Goal: Task Accomplishment & Management: Use online tool/utility

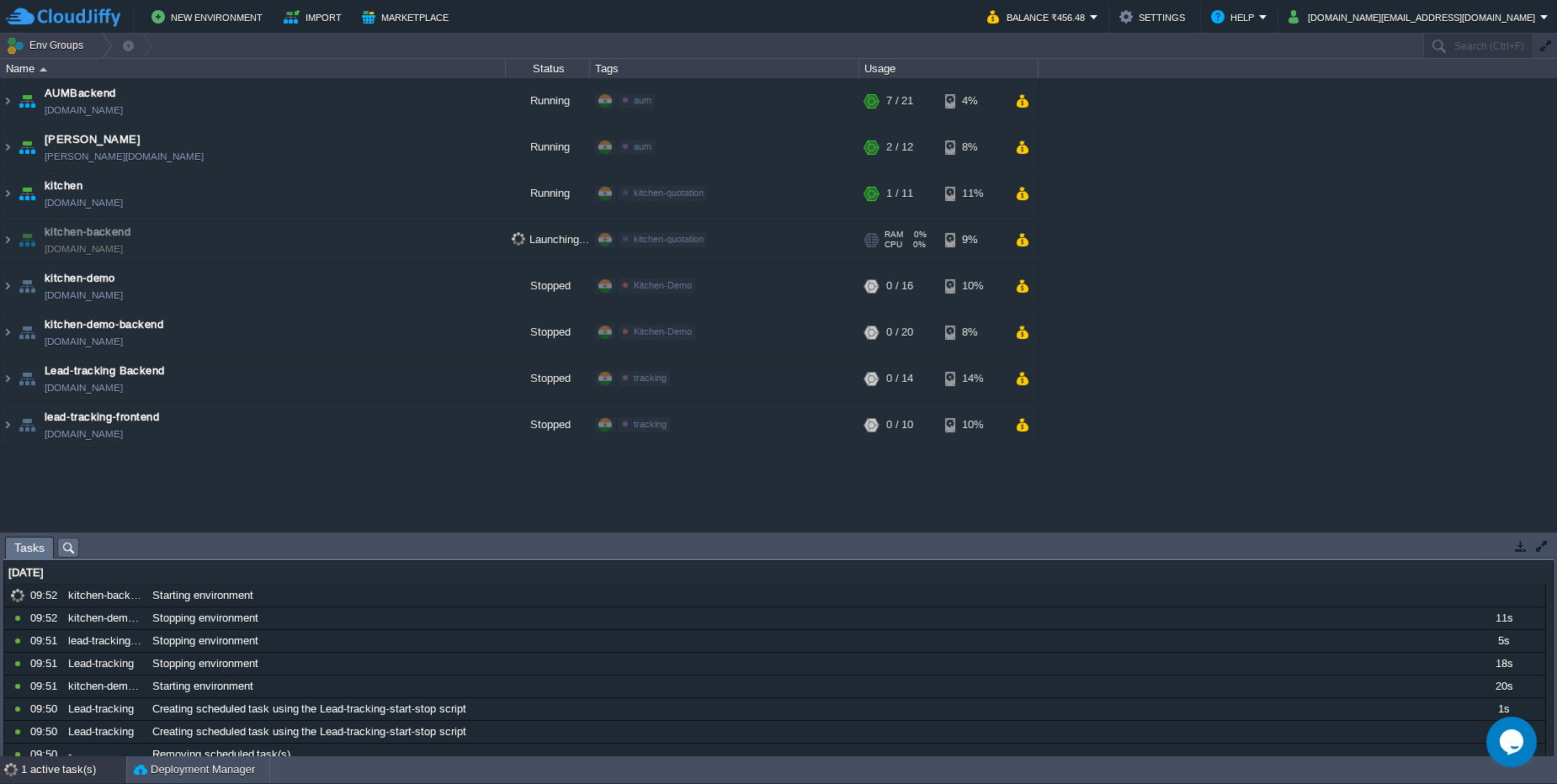
click at [245, 238] on td "kitchen-backend kitchen-backend.cloudjiffy.net" at bounding box center [253, 240] width 505 height 46
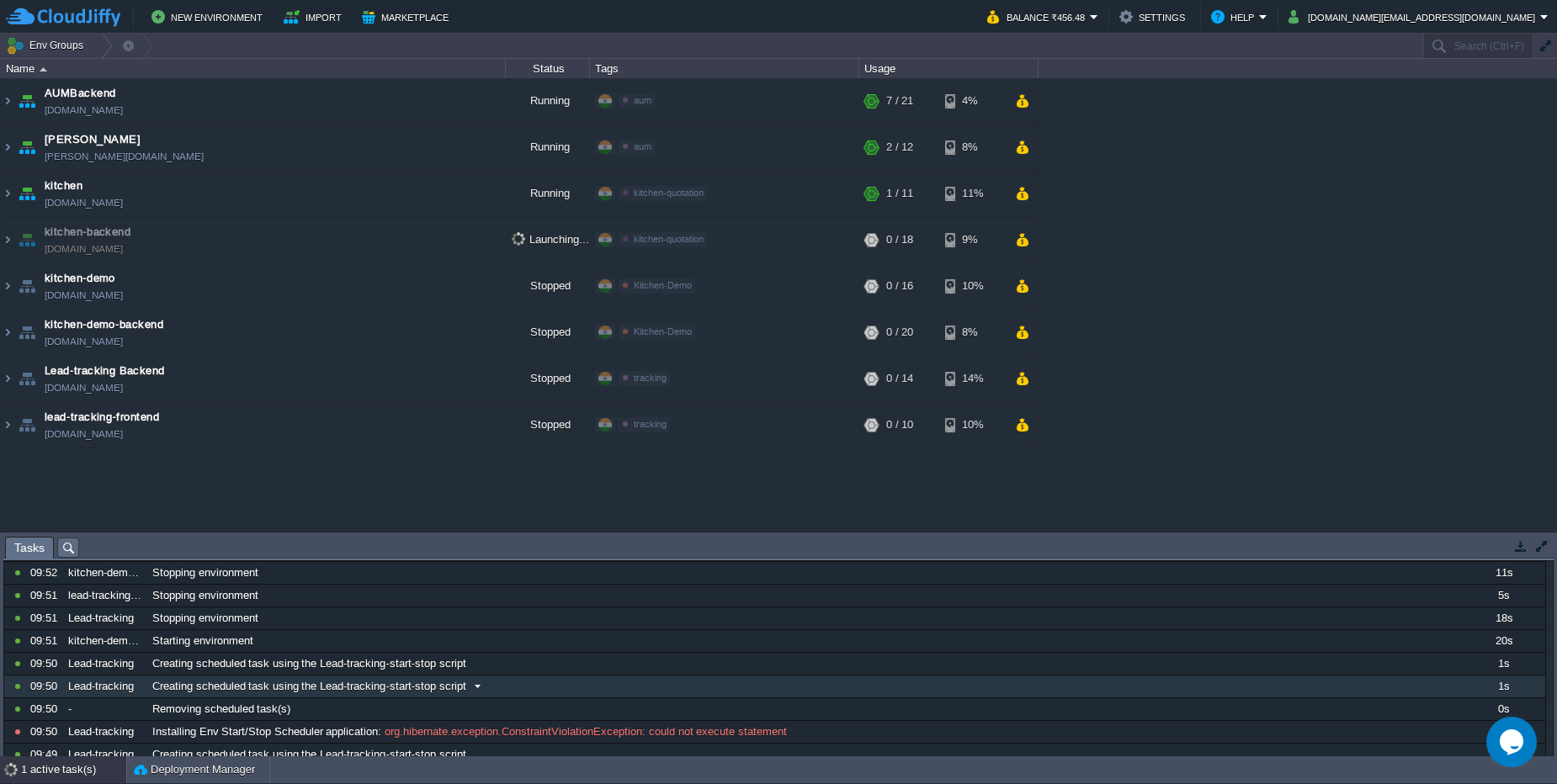
scroll to position [78, 0]
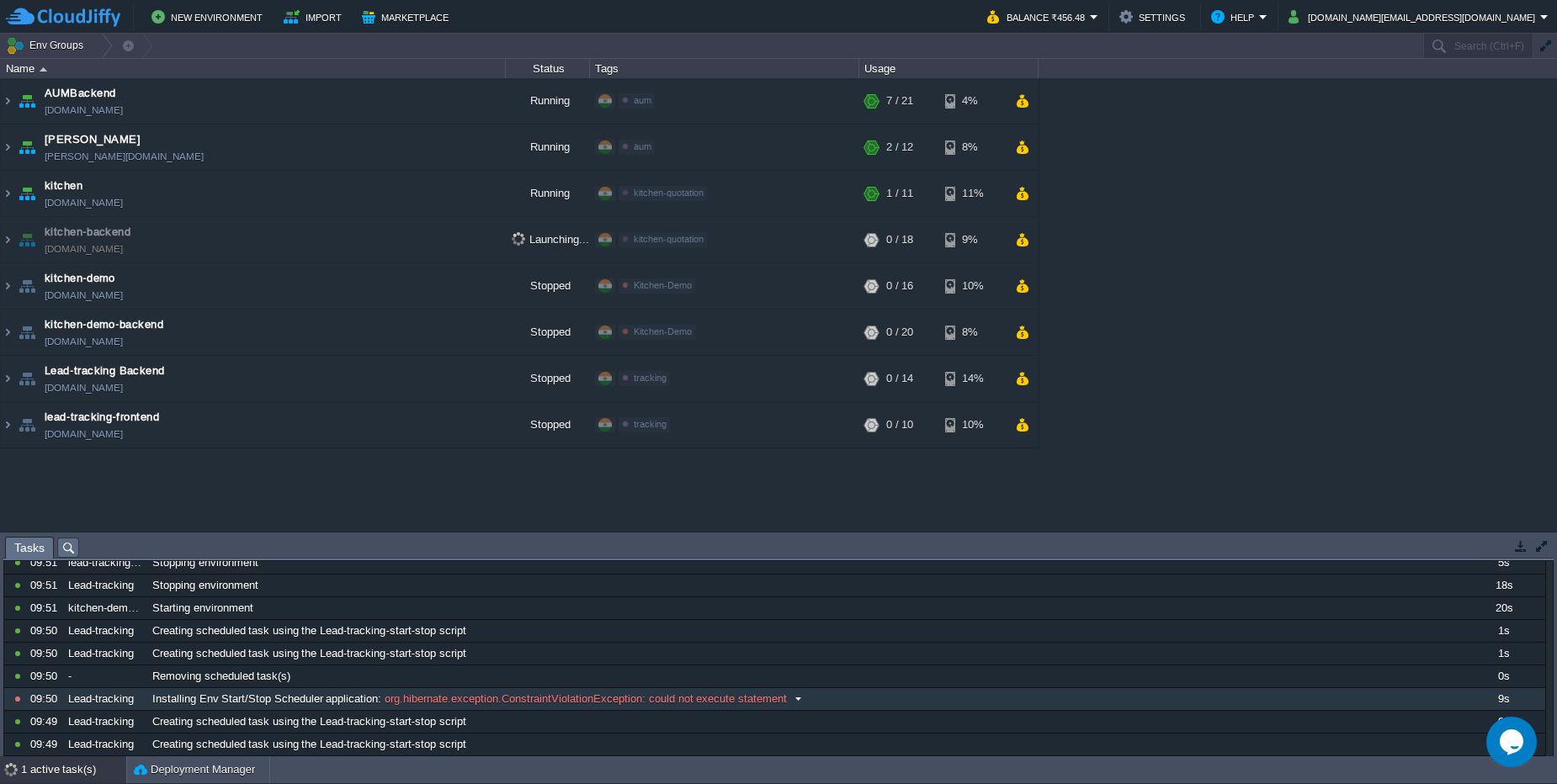
click at [387, 706] on span "org.hibernate.exception.ConstraintViolationException: could not execute stateme…" at bounding box center [584, 700] width 405 height 15
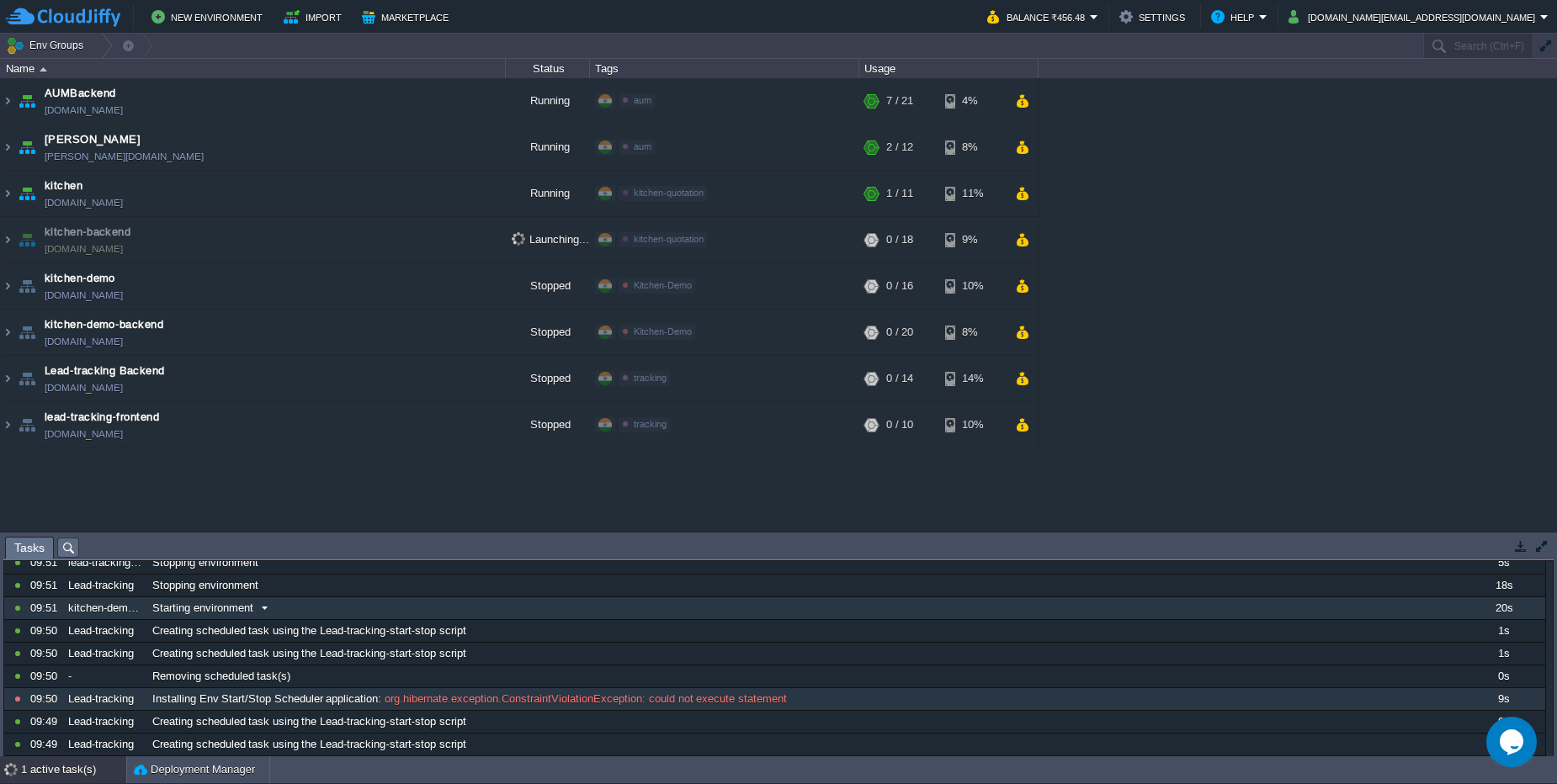
click at [473, 611] on div "10742024 09:52 kitchen-backend Starting environment 1756405800000 10742022 09:5…" at bounding box center [775, 632] width 1541 height 250
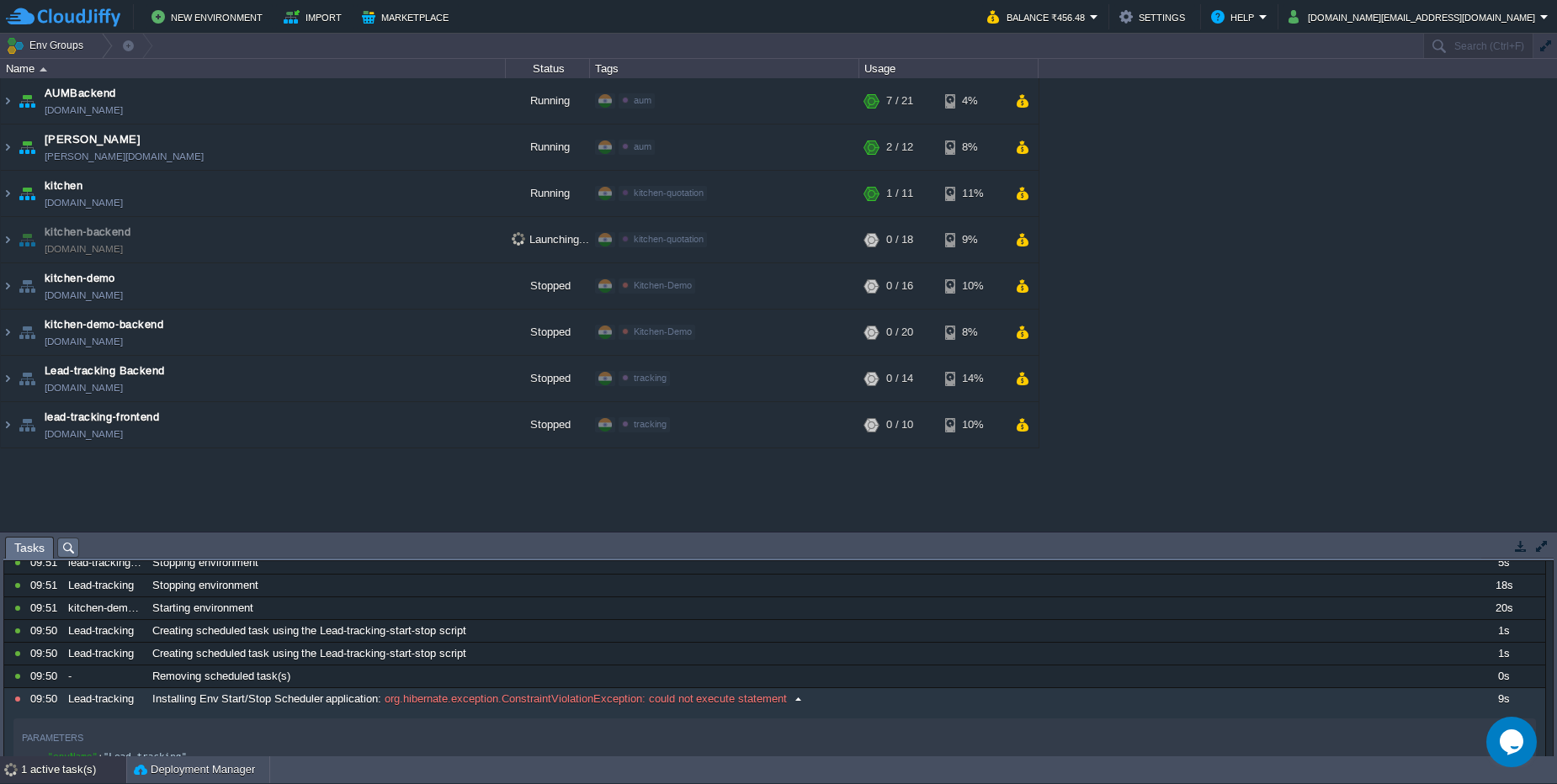
click at [649, 707] on div "Installing Env Start/Stop Scheduler application : org.hibernate.exception.Const…" at bounding box center [804, 699] width 1312 height 22
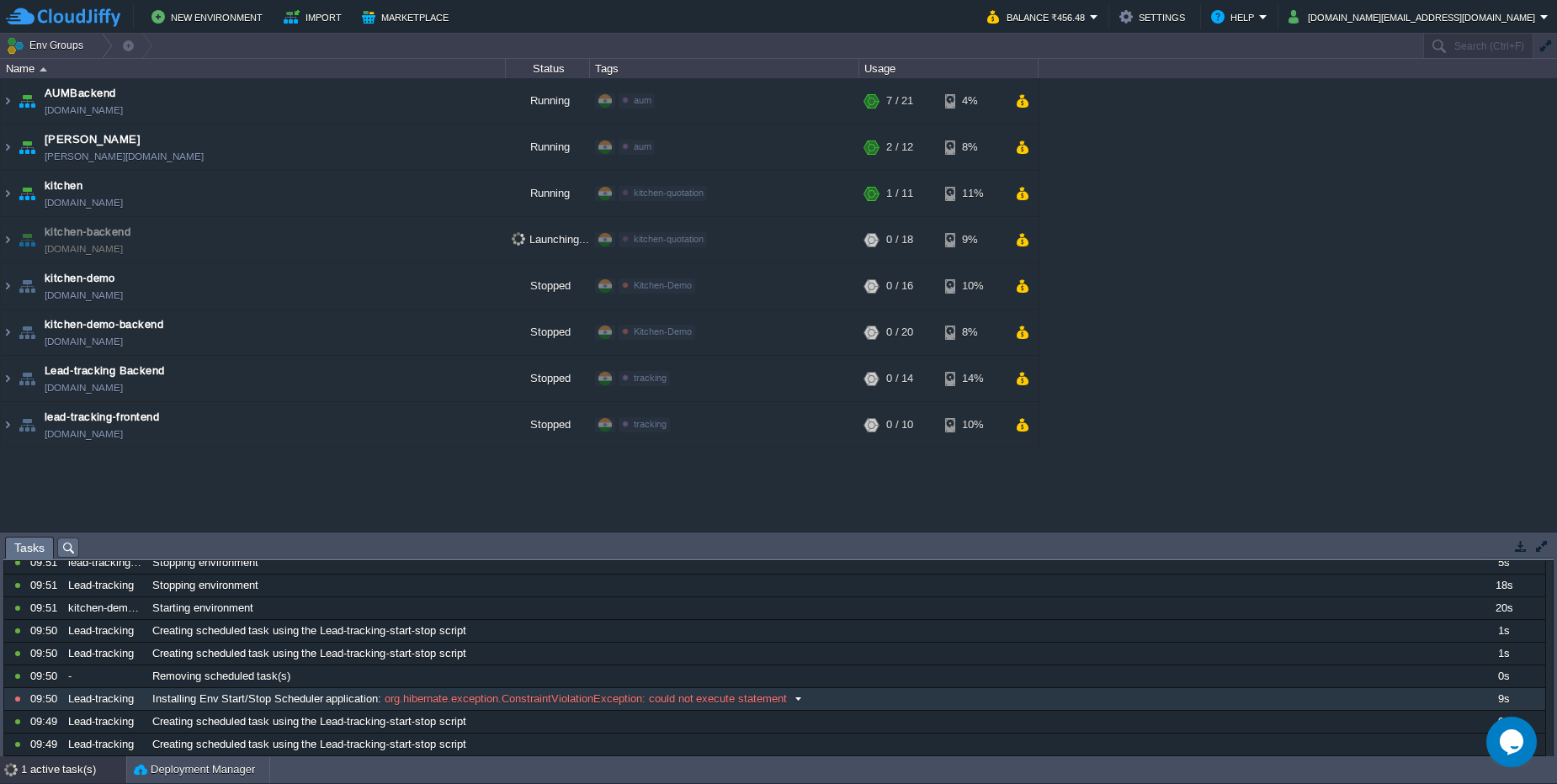
click at [918, 690] on tbody "10742015 09:50 Lead-tracking Installing Env Start/Stop Scheduler application : …" at bounding box center [775, 699] width 1541 height 22
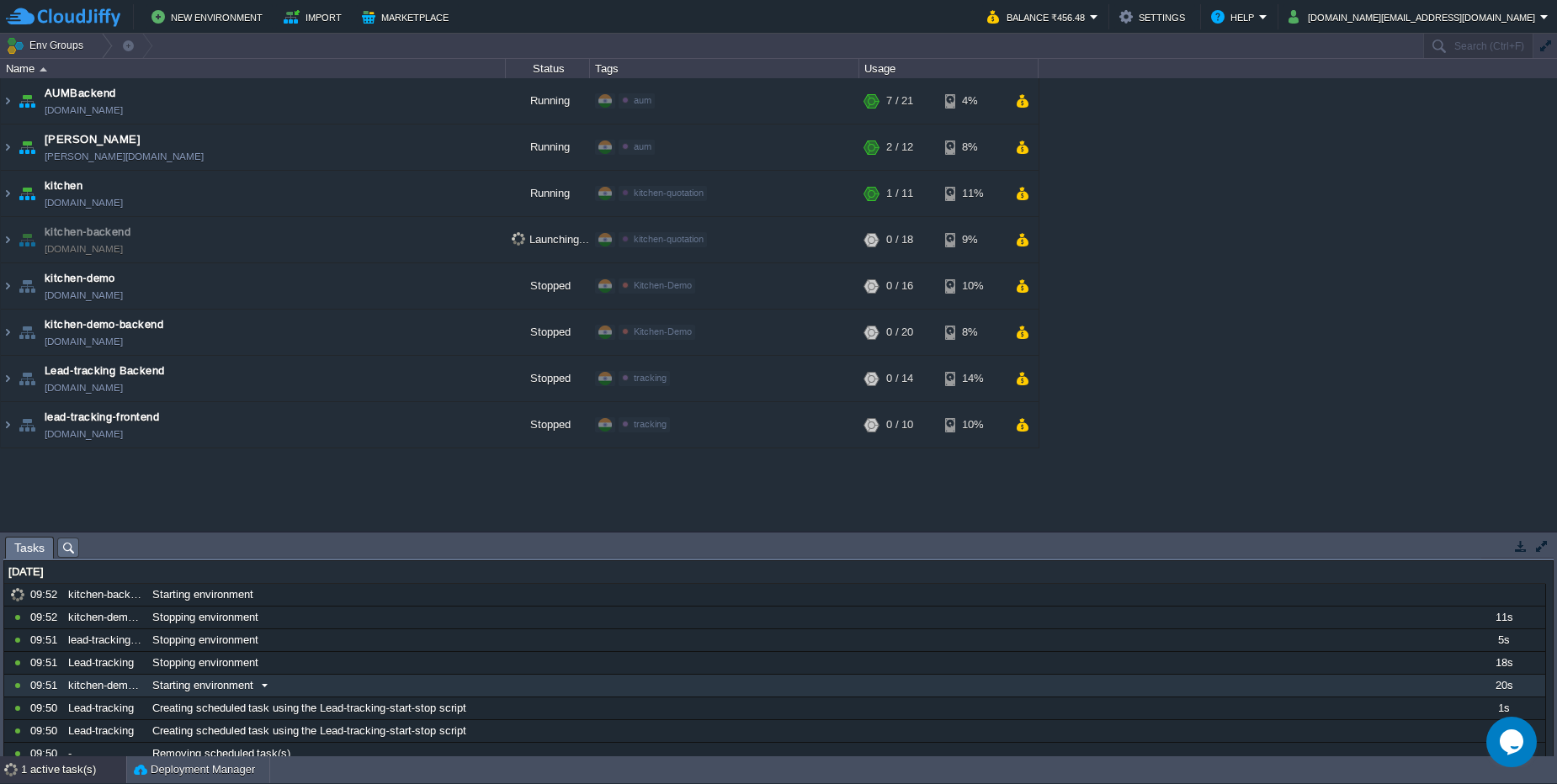
scroll to position [0, 0]
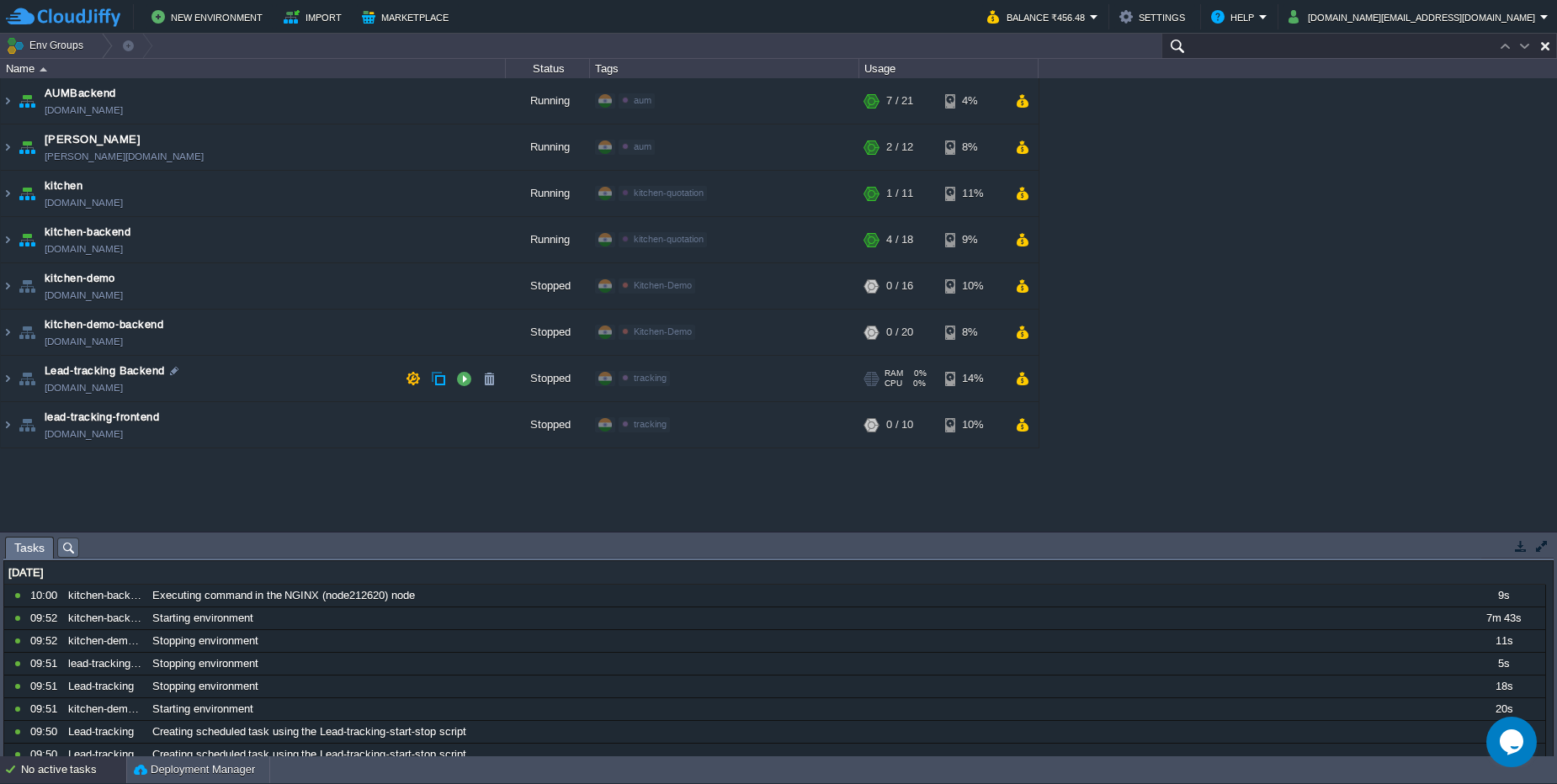
paste input "15419"
paste input "Lead-tracking"
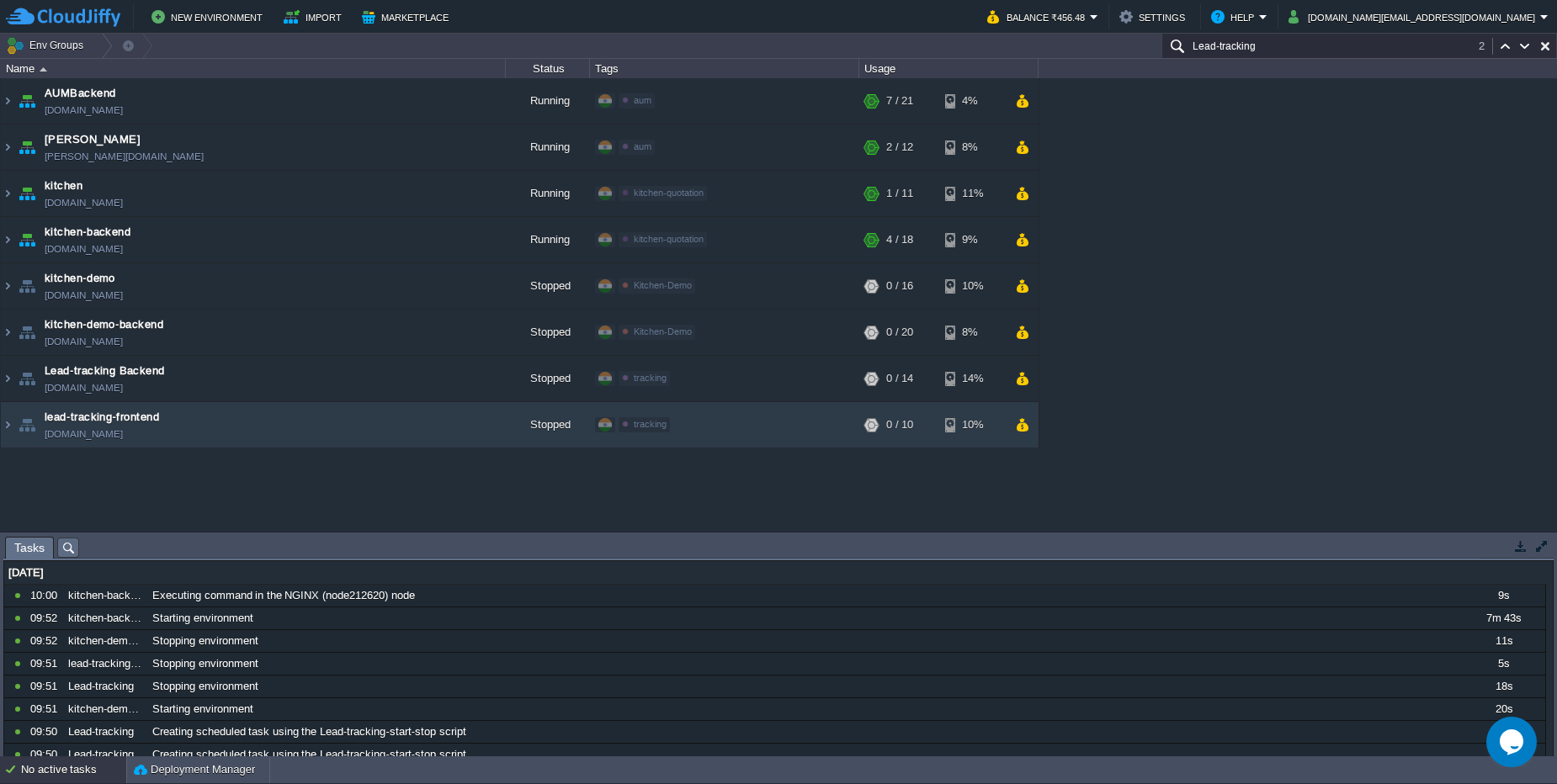
type input "Lead-tracking"
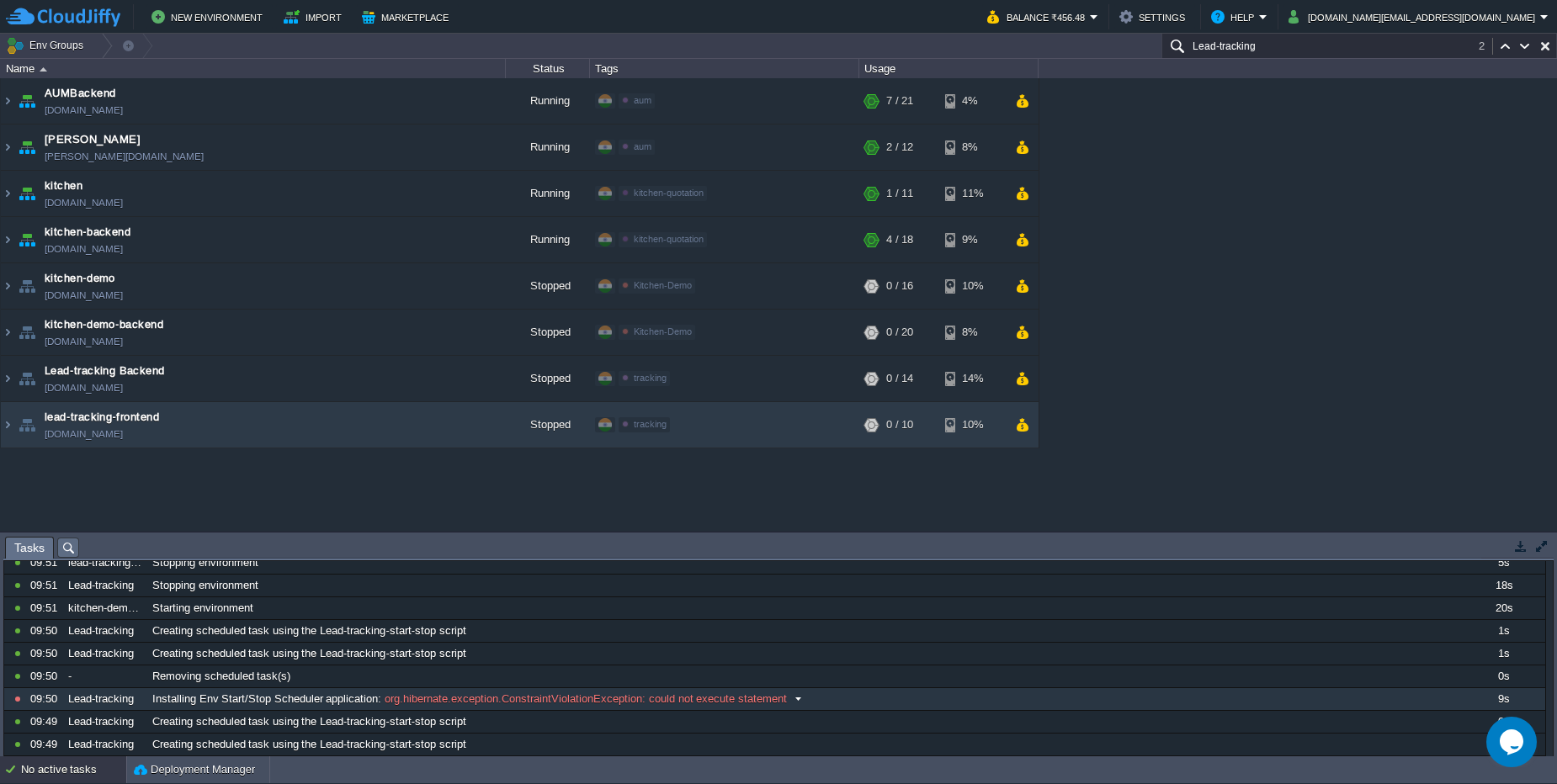
click at [352, 699] on span "Installing Env Start/Stop Scheduler application" at bounding box center [265, 700] width 226 height 15
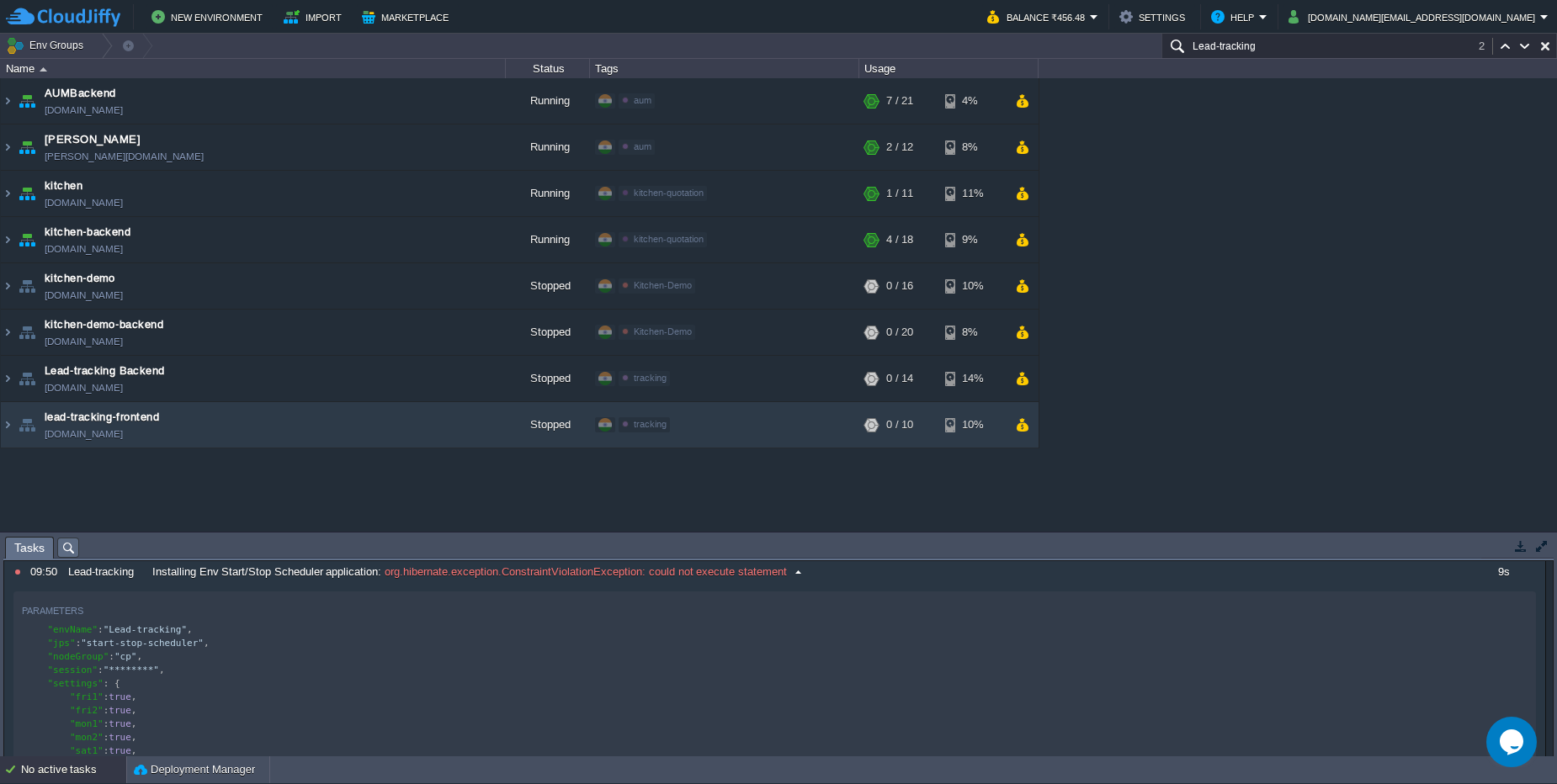
scroll to position [202, 0]
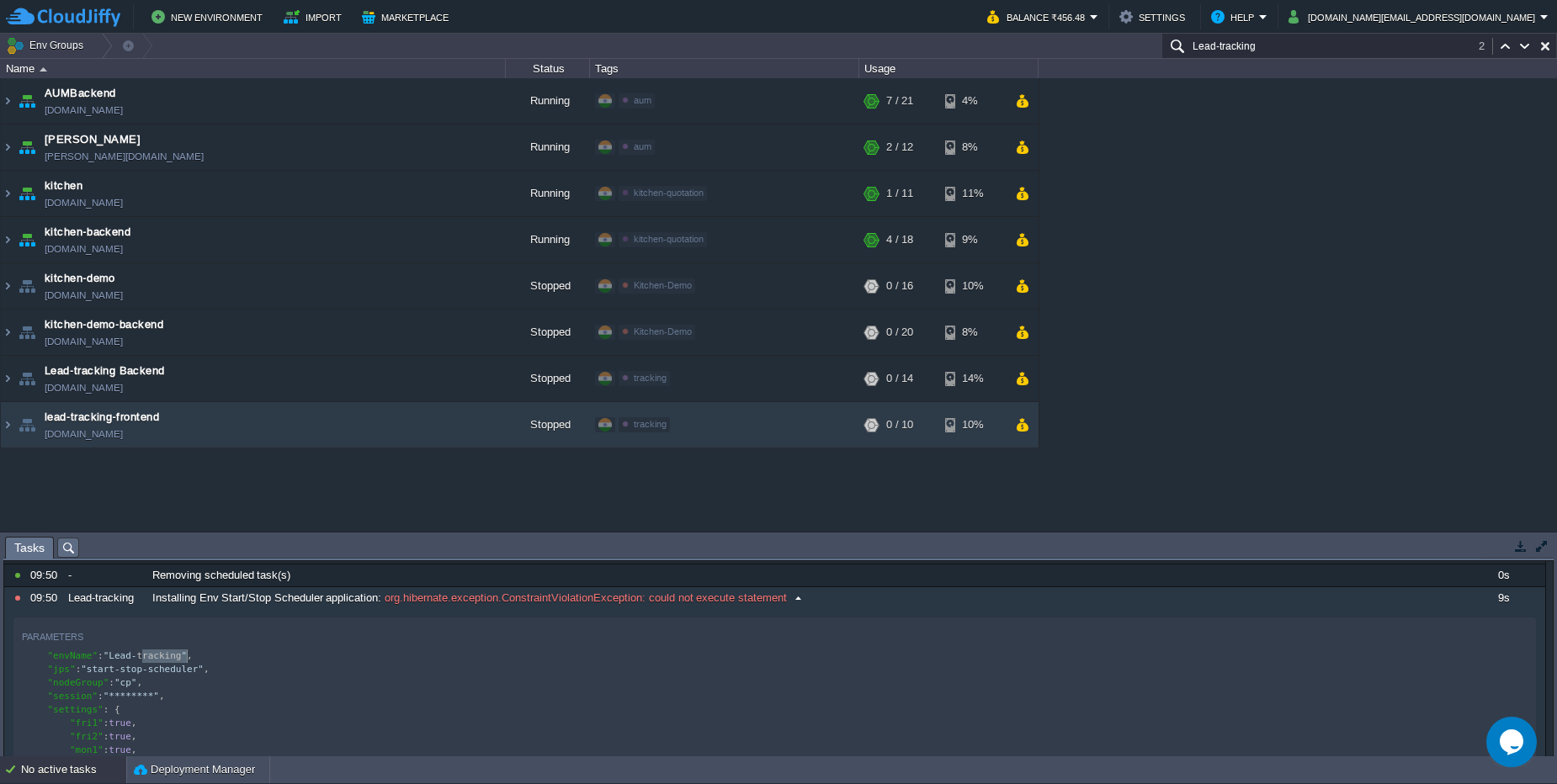
type textarea "tracking"
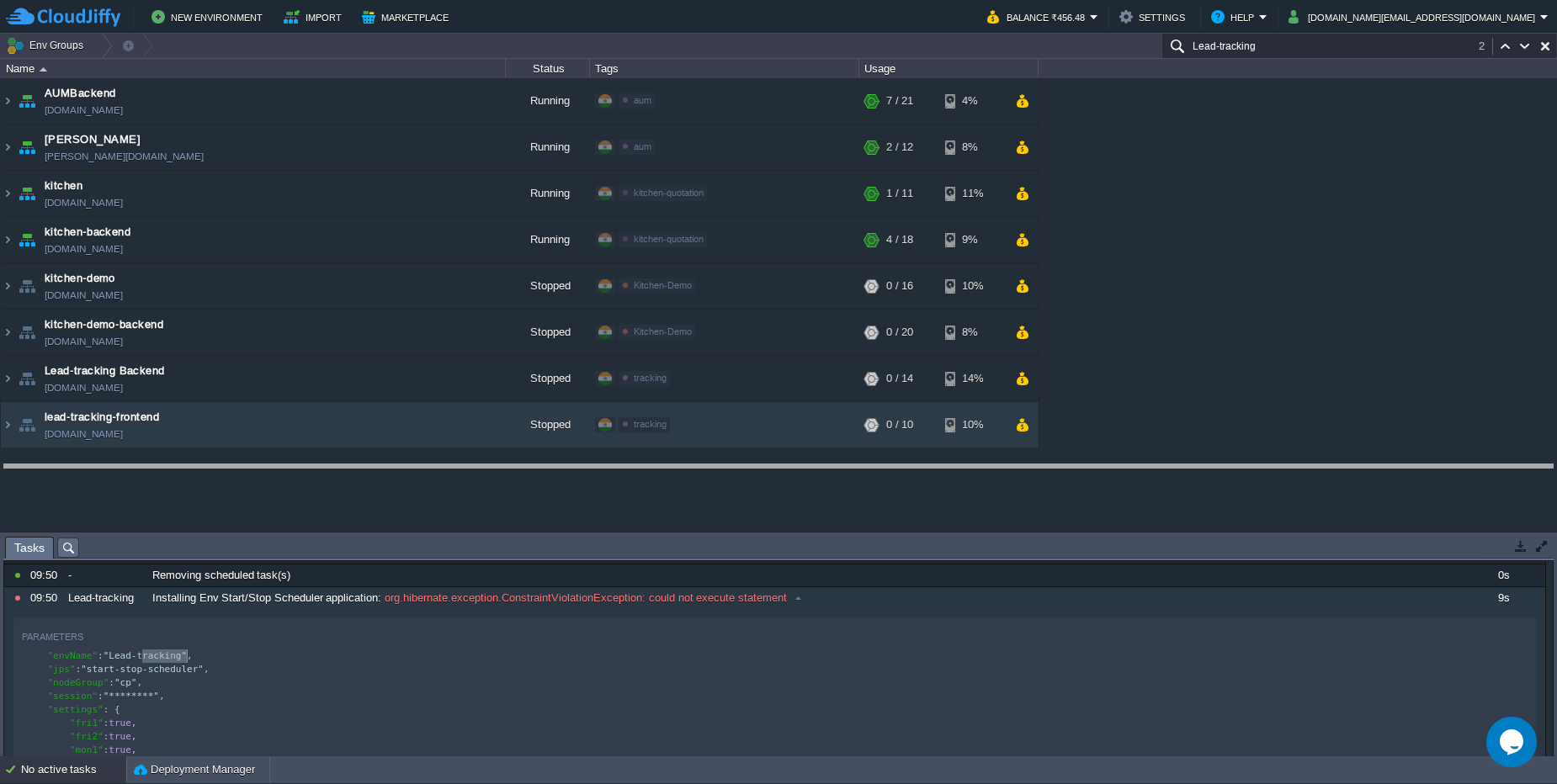
drag, startPoint x: 577, startPoint y: 543, endPoint x: 568, endPoint y: 471, distance: 72.6
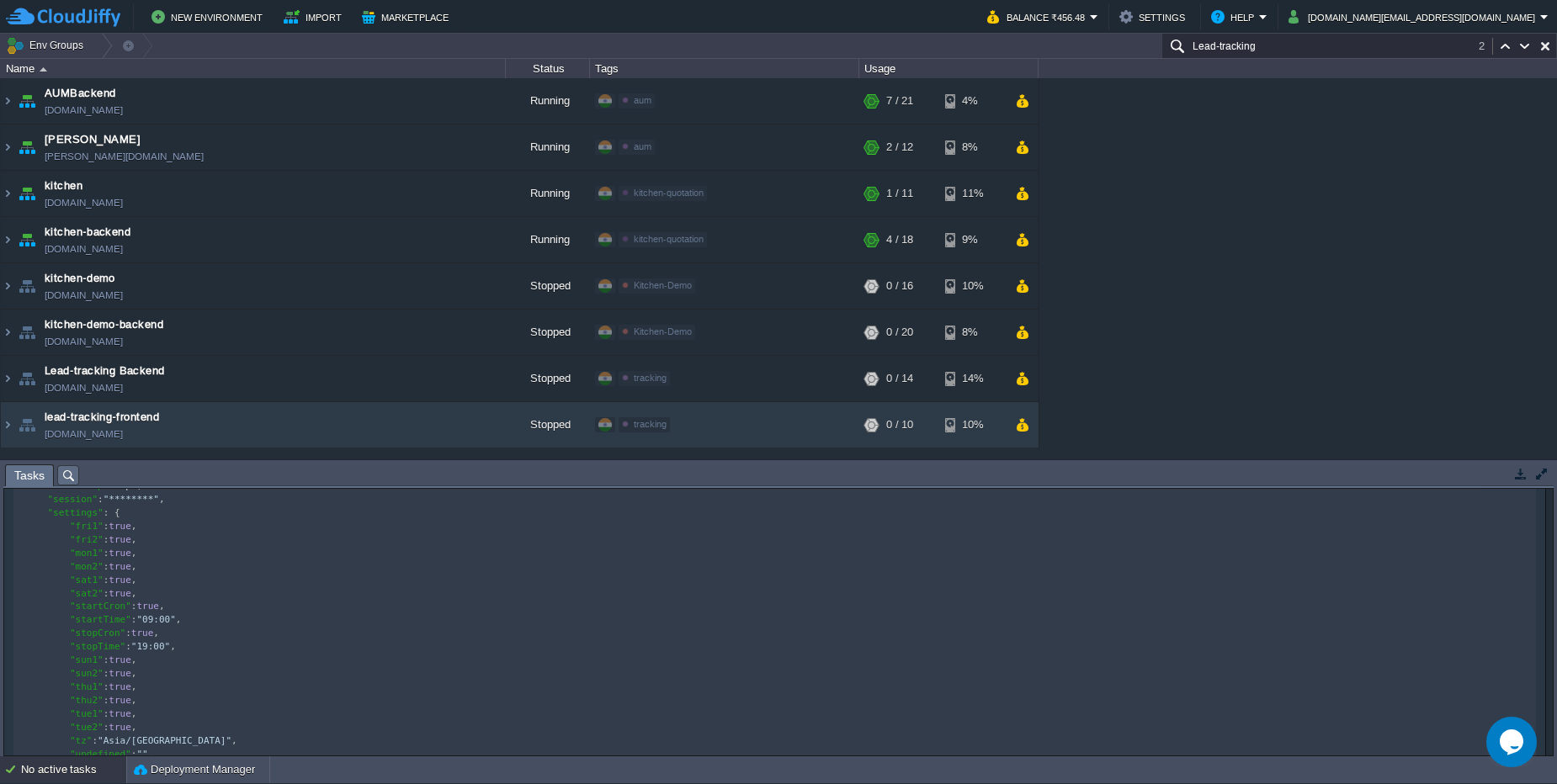
scroll to position [225, 0]
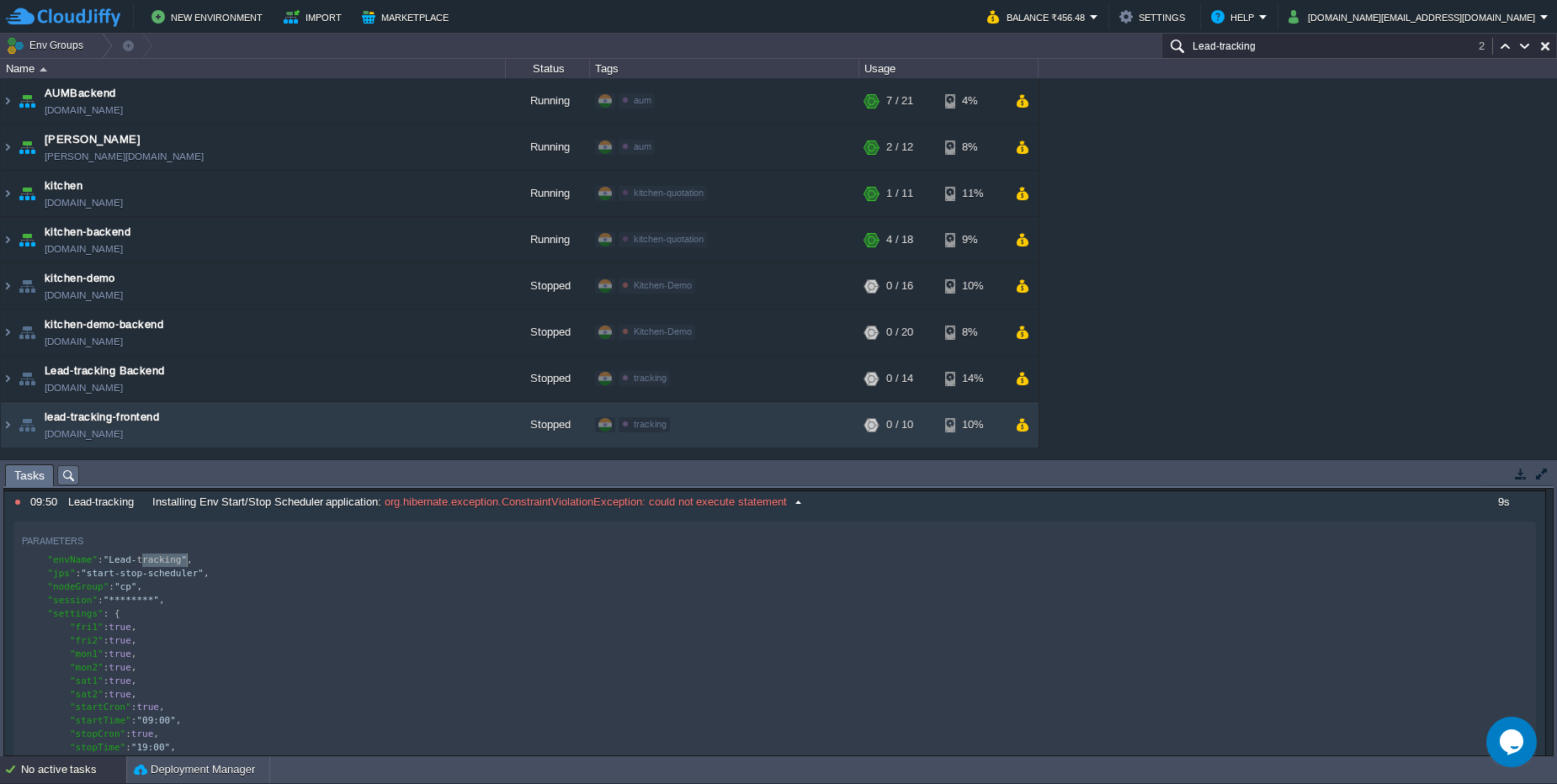
click at [285, 621] on pre ""fri1" : true ," at bounding box center [777, 628] width 1511 height 14
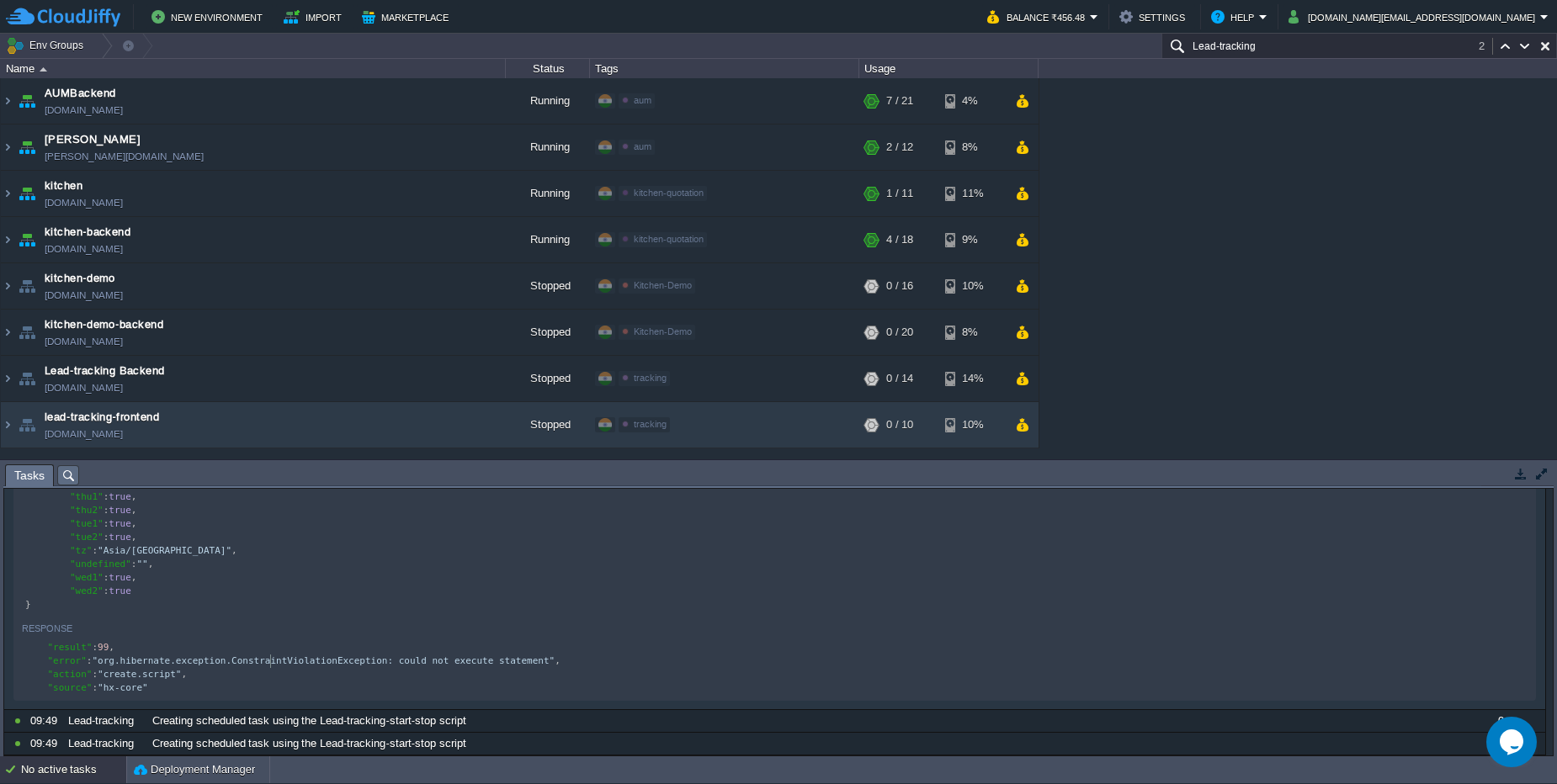
scroll to position [6, 0]
type textarea ""error": "org.hibernate.exception.ConstraintViolationException: could not execu…"
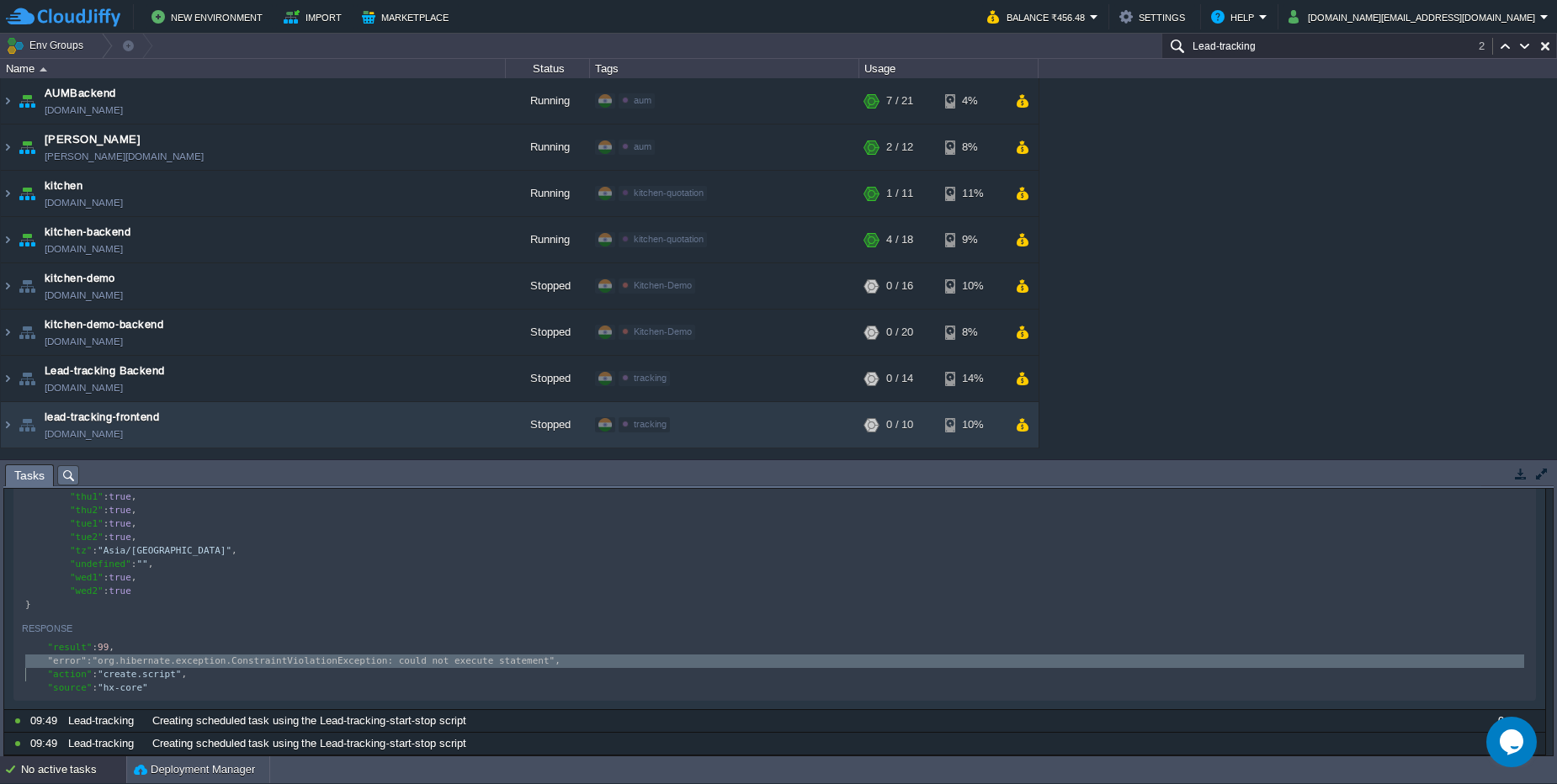
scroll to position [528, 0]
click at [410, 429] on button "button" at bounding box center [413, 425] width 15 height 15
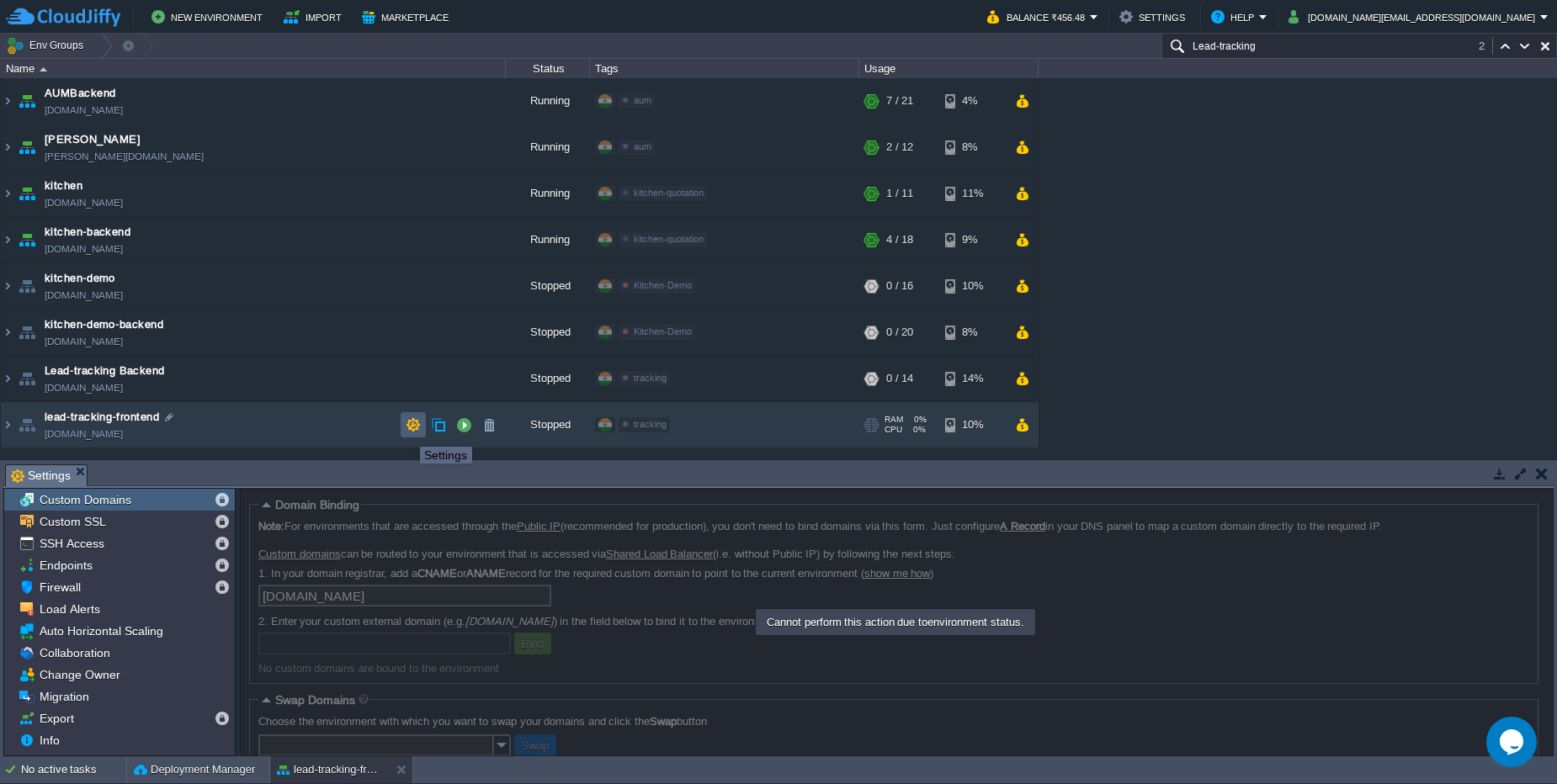
click at [407, 432] on button "button" at bounding box center [413, 425] width 15 height 15
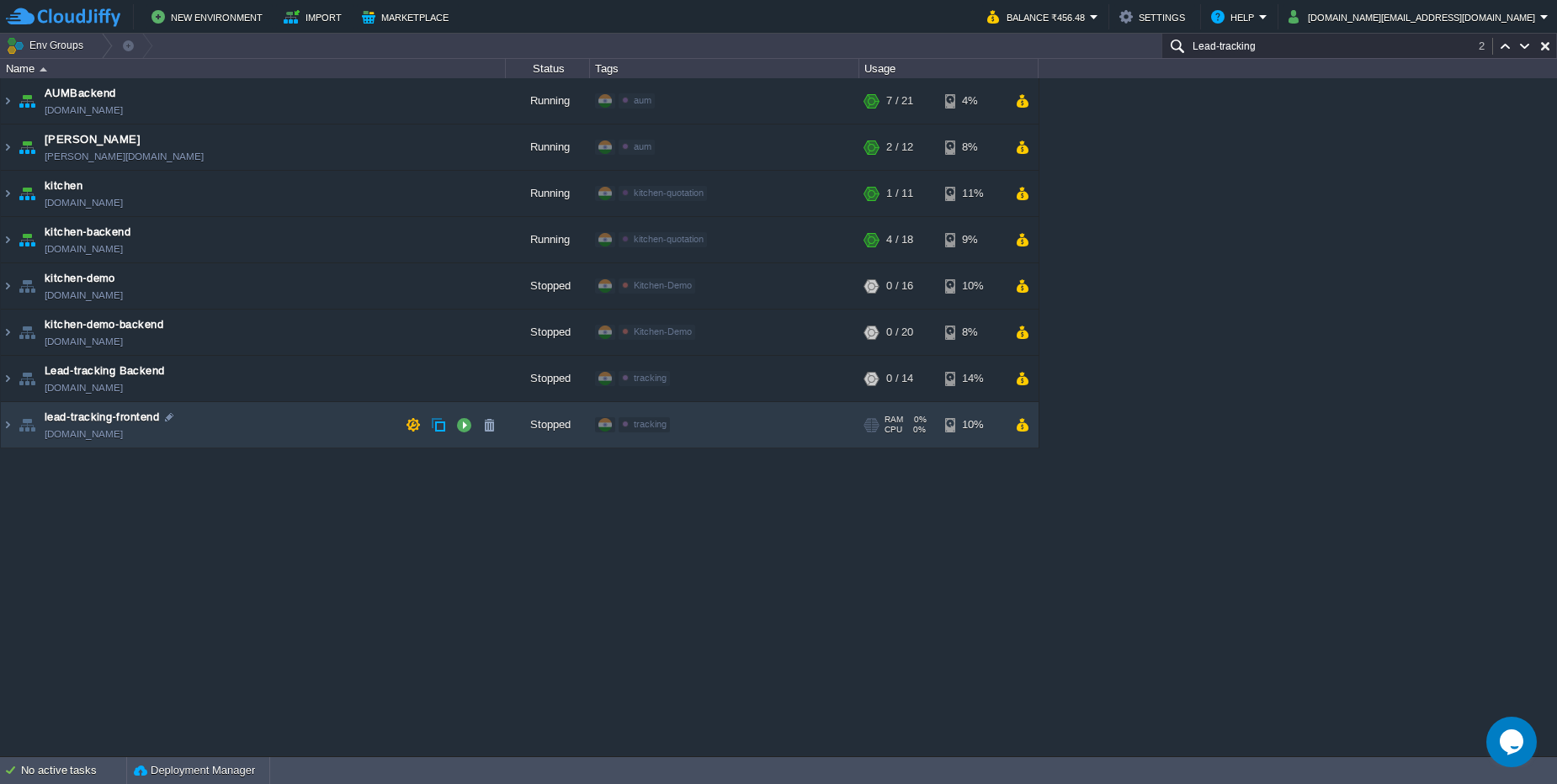
click at [250, 439] on td "lead-tracking-frontend lead-tracking-frontend.cloudjiffy.net" at bounding box center [253, 425] width 505 height 46
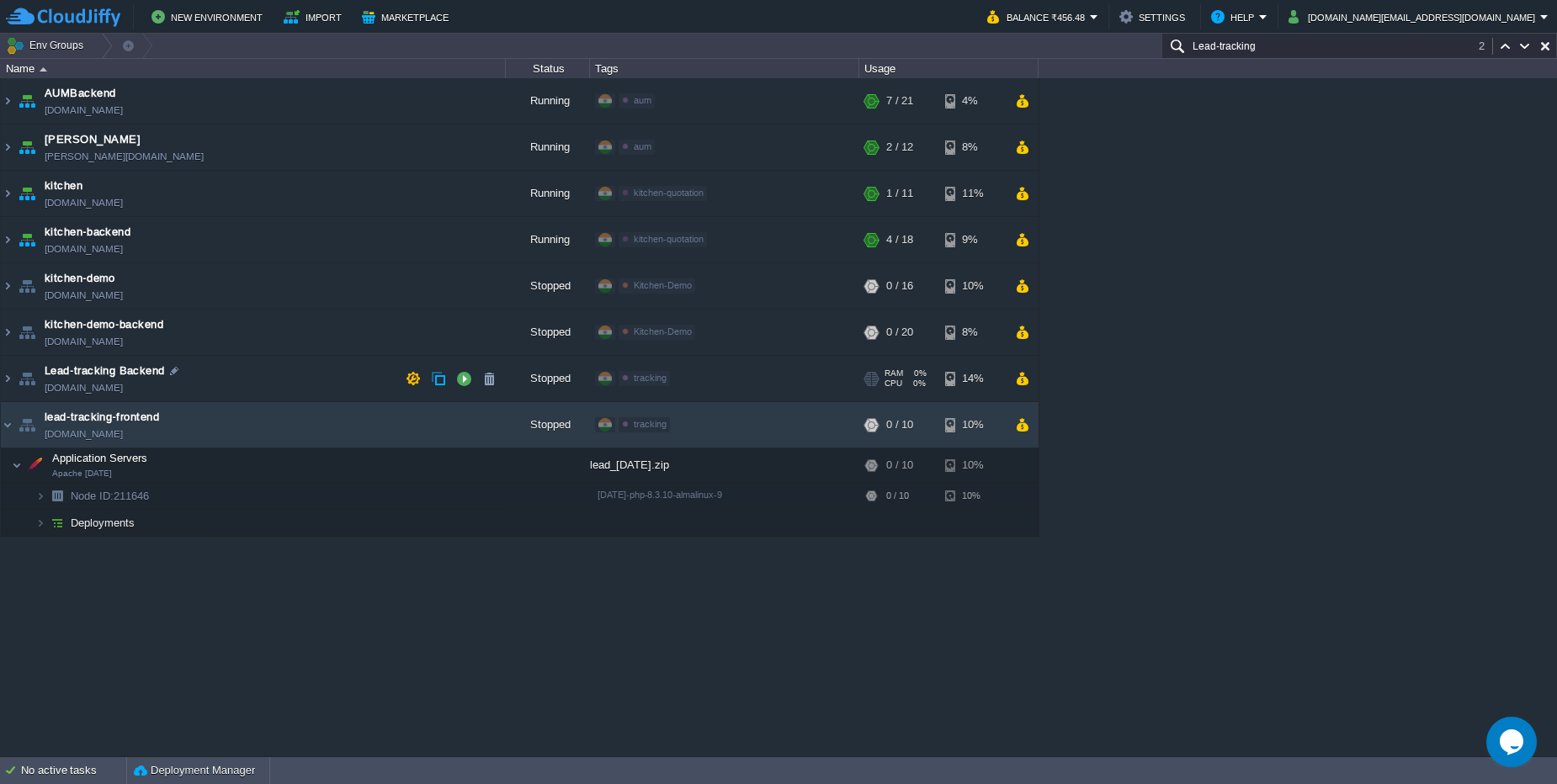
click at [277, 377] on td "Lead-tracking Backend lead-tracking.cloudjiffy.net" at bounding box center [253, 380] width 505 height 46
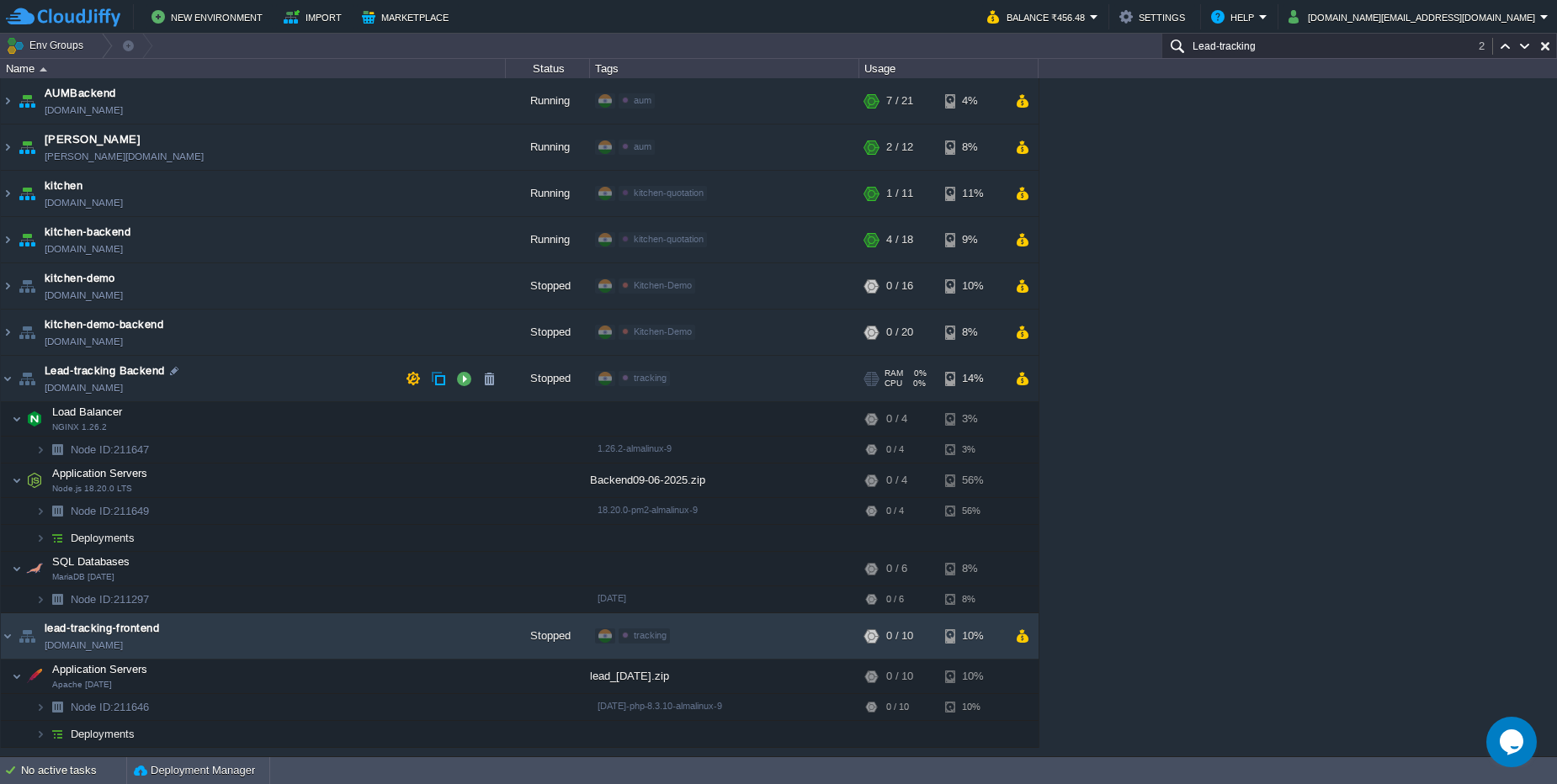
click at [277, 377] on td "Lead-tracking Backend lead-tracking.cloudjiffy.net" at bounding box center [253, 380] width 505 height 46
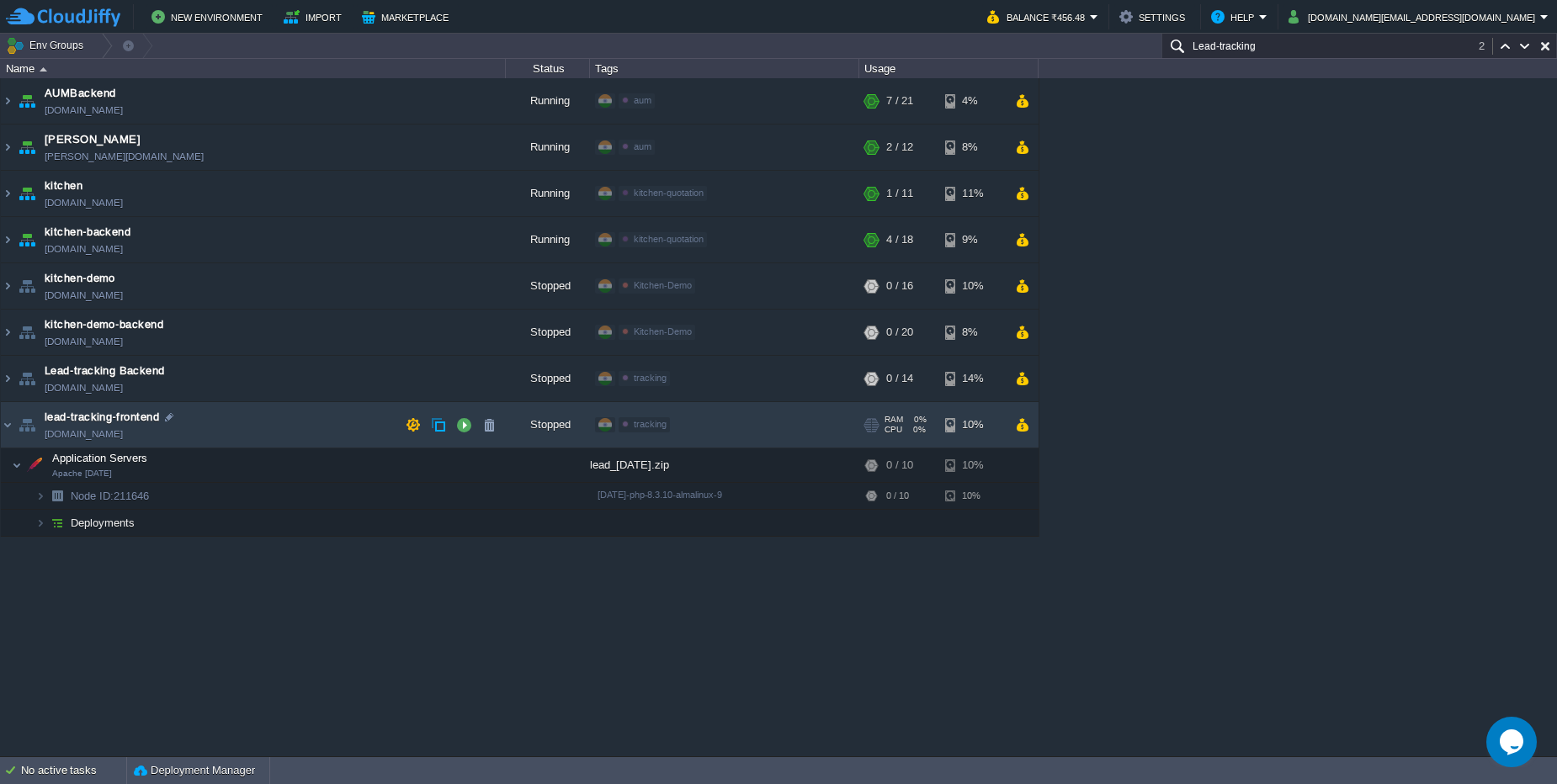
click at [652, 425] on span "tracking" at bounding box center [650, 424] width 33 height 10
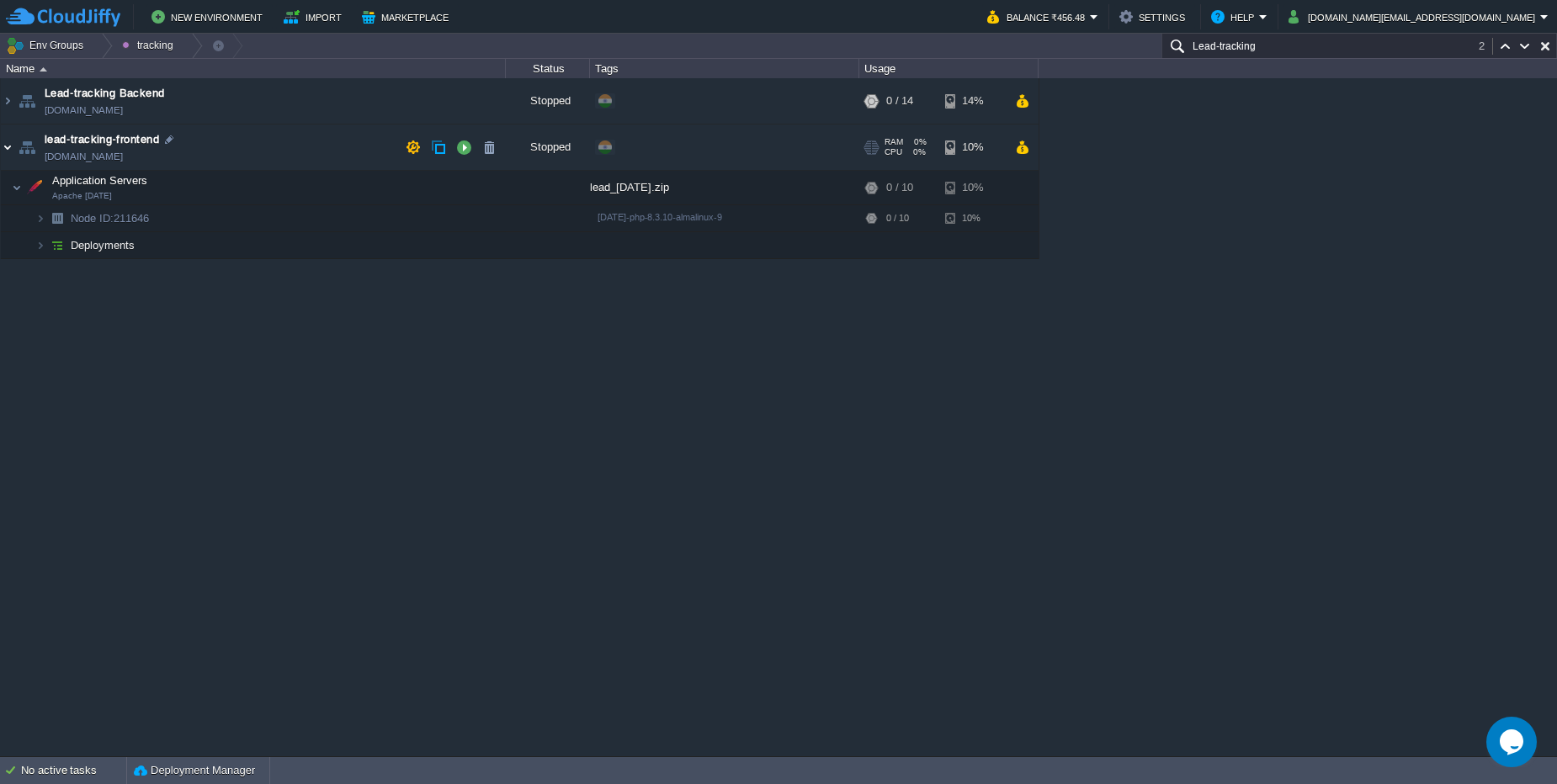
click at [7, 152] on img at bounding box center [8, 147] width 14 height 46
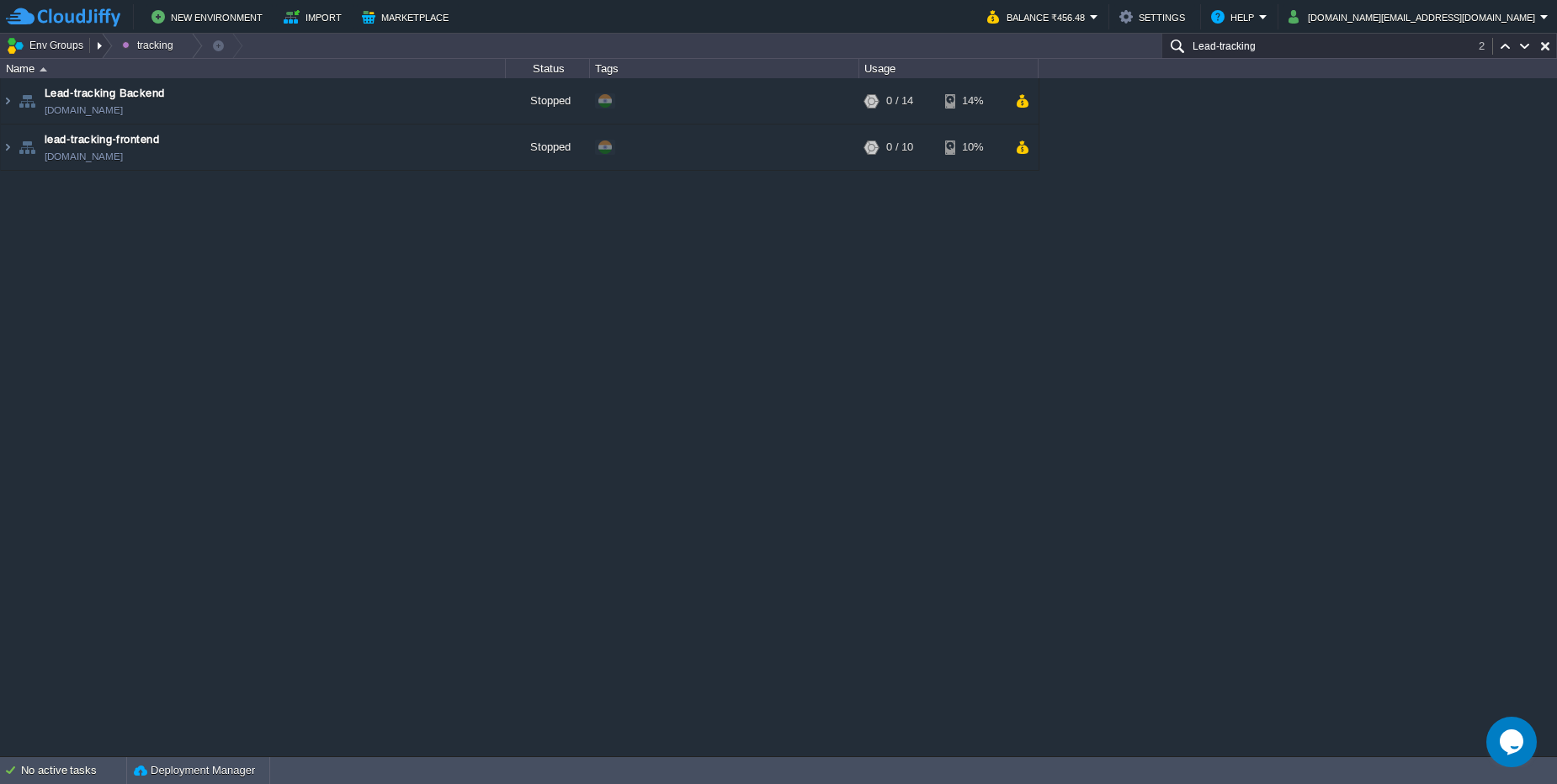
click at [73, 49] on button "Env Groups" at bounding box center [47, 45] width 83 height 23
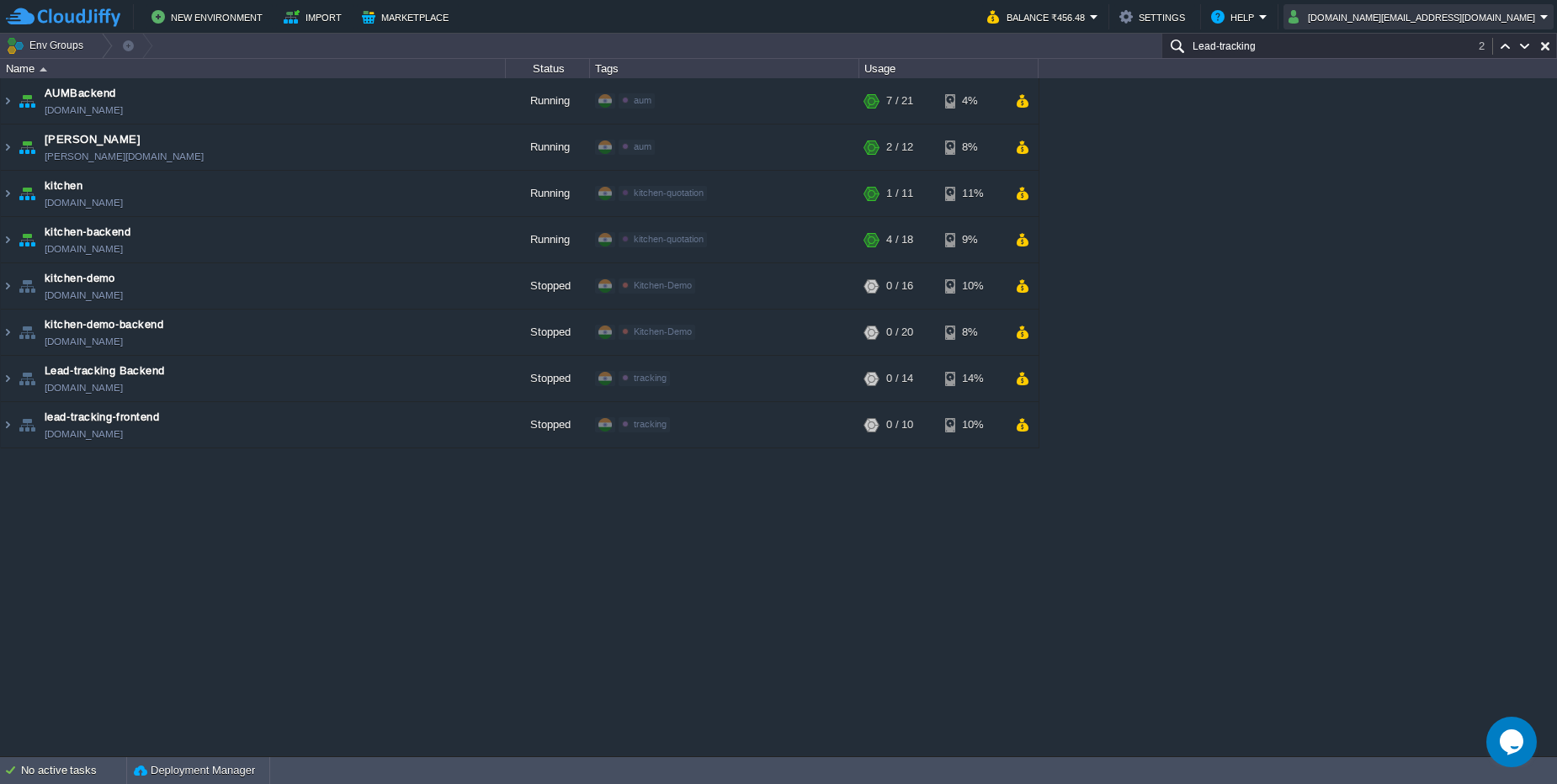
click at [1484, 15] on button "kalkisoft.digital@gmail.com" at bounding box center [1414, 16] width 251 height 20
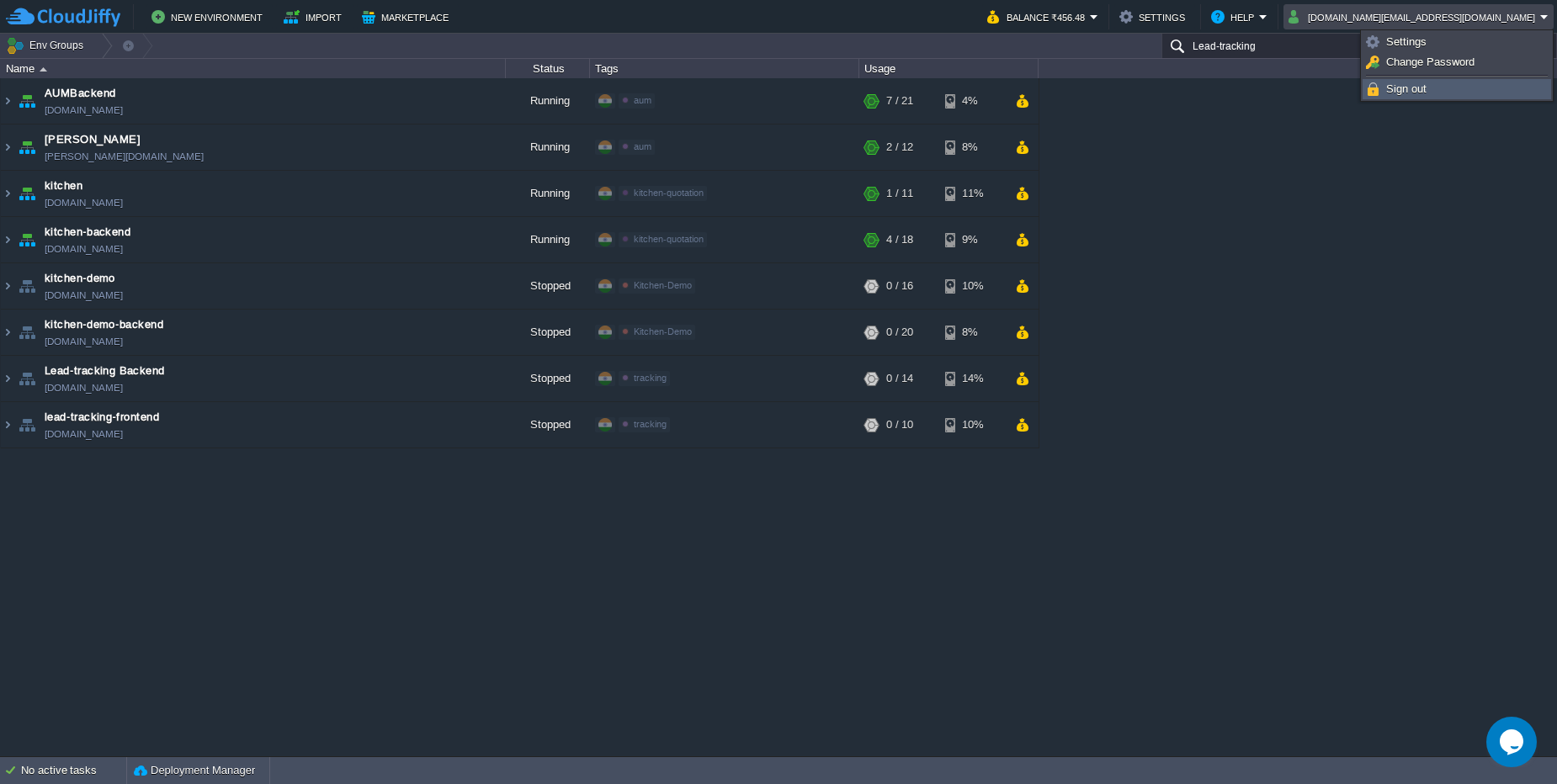
click at [1393, 94] on span "Sign out" at bounding box center [1406, 89] width 40 height 13
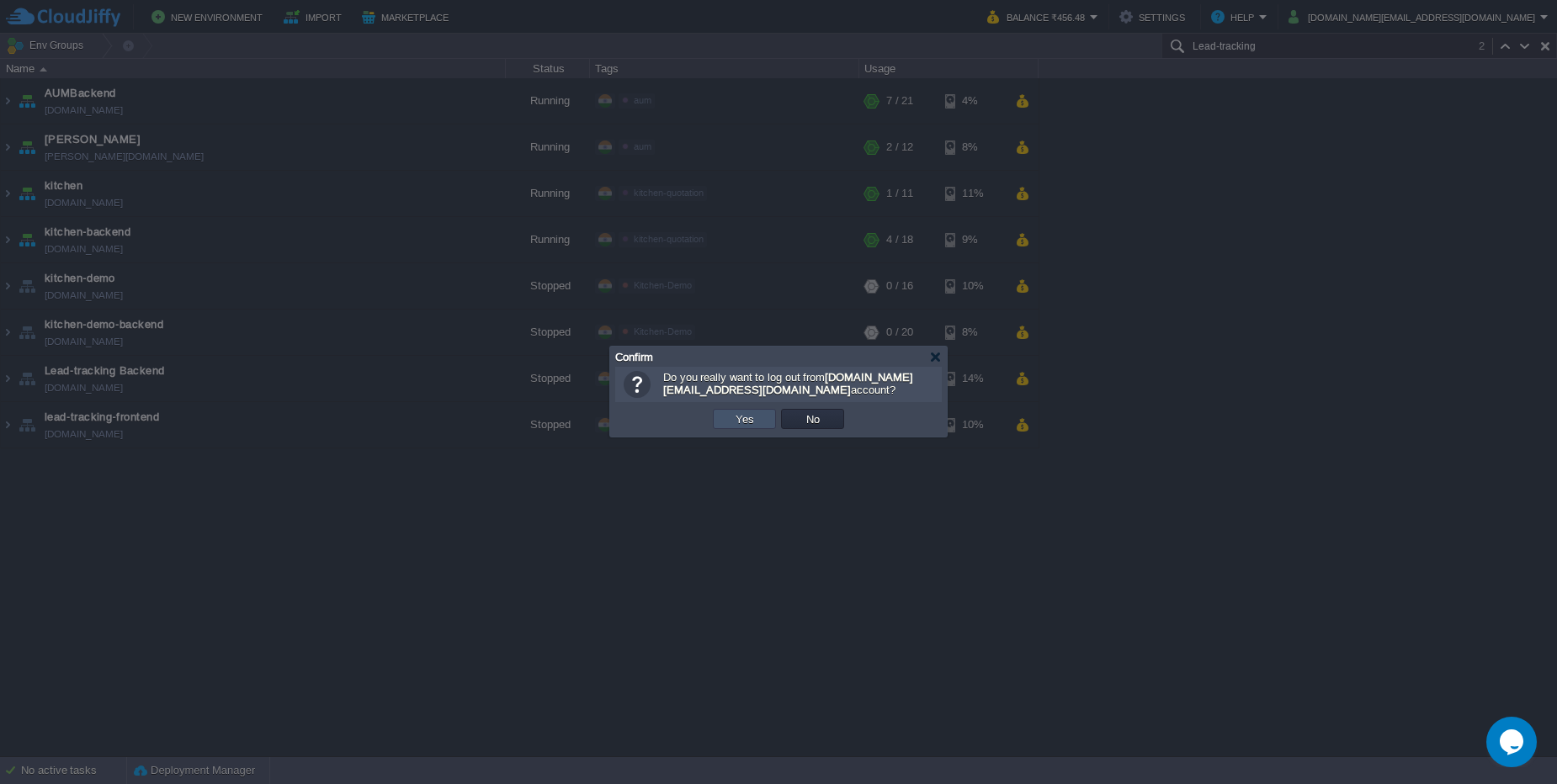
click at [756, 421] on button "Yes" at bounding box center [745, 419] width 28 height 15
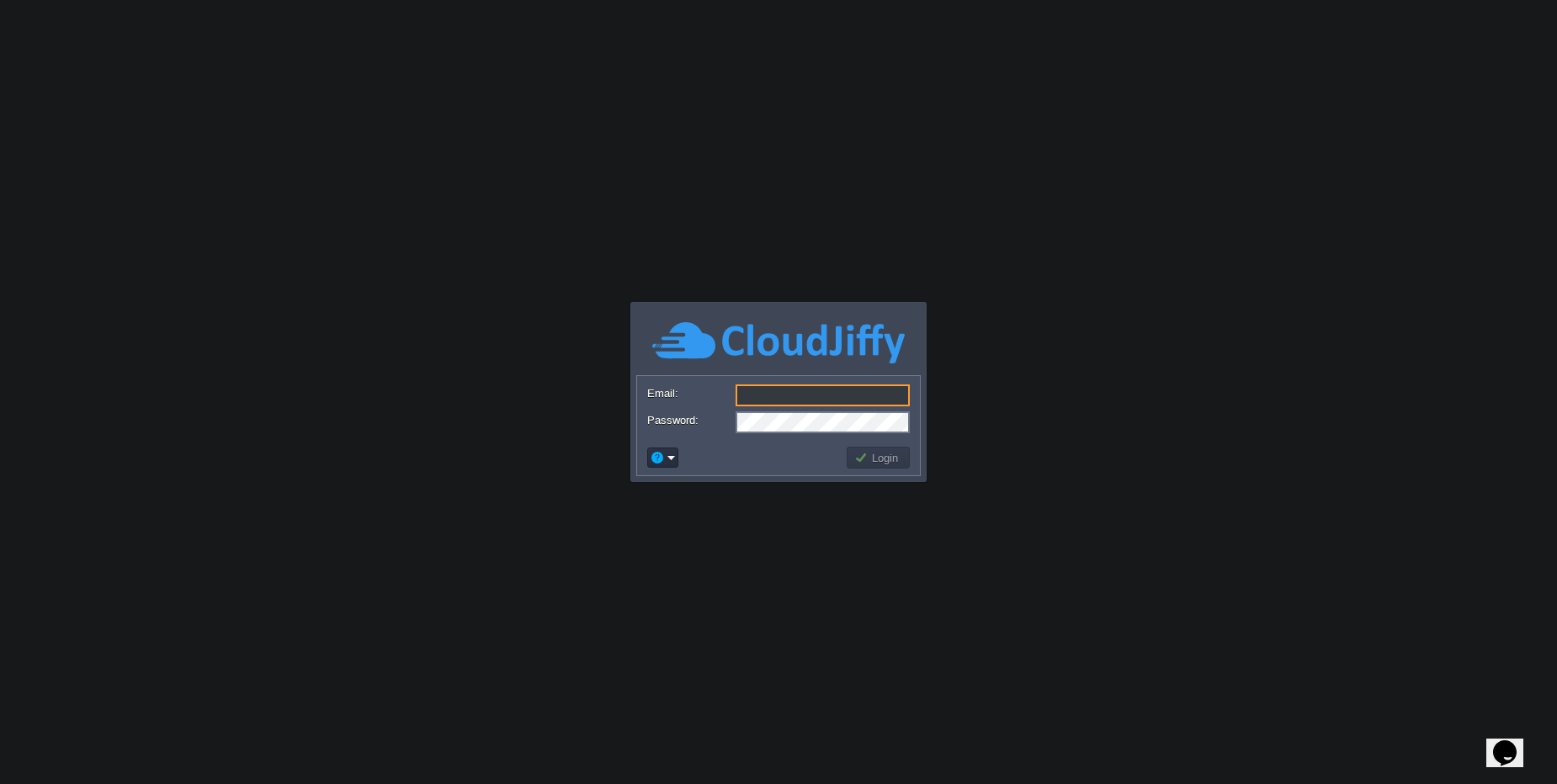
type input "chaitanya.patil@leapswitch.com"
click at [870, 456] on button "Login" at bounding box center [878, 458] width 49 height 15
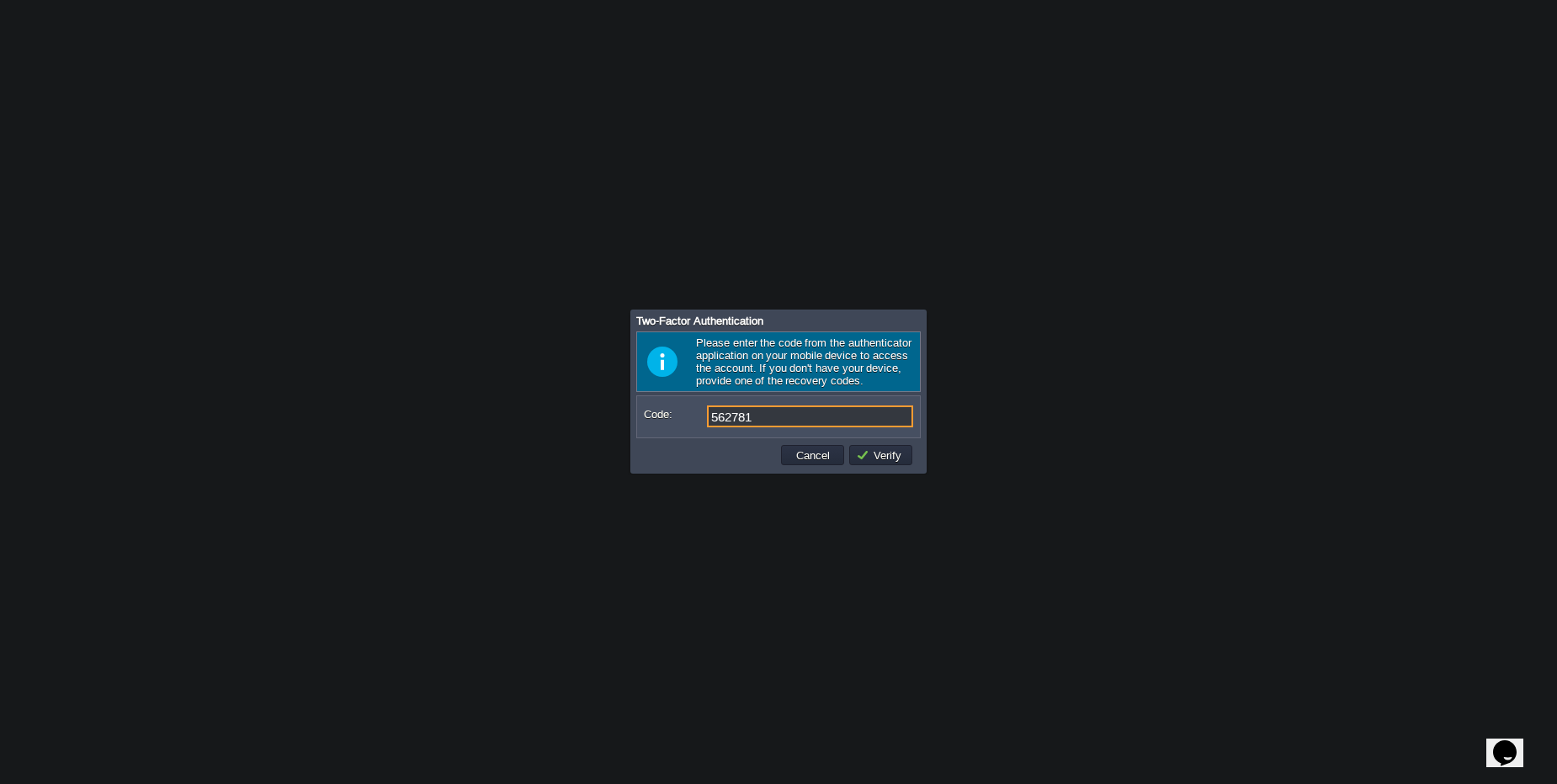
type input "562781"
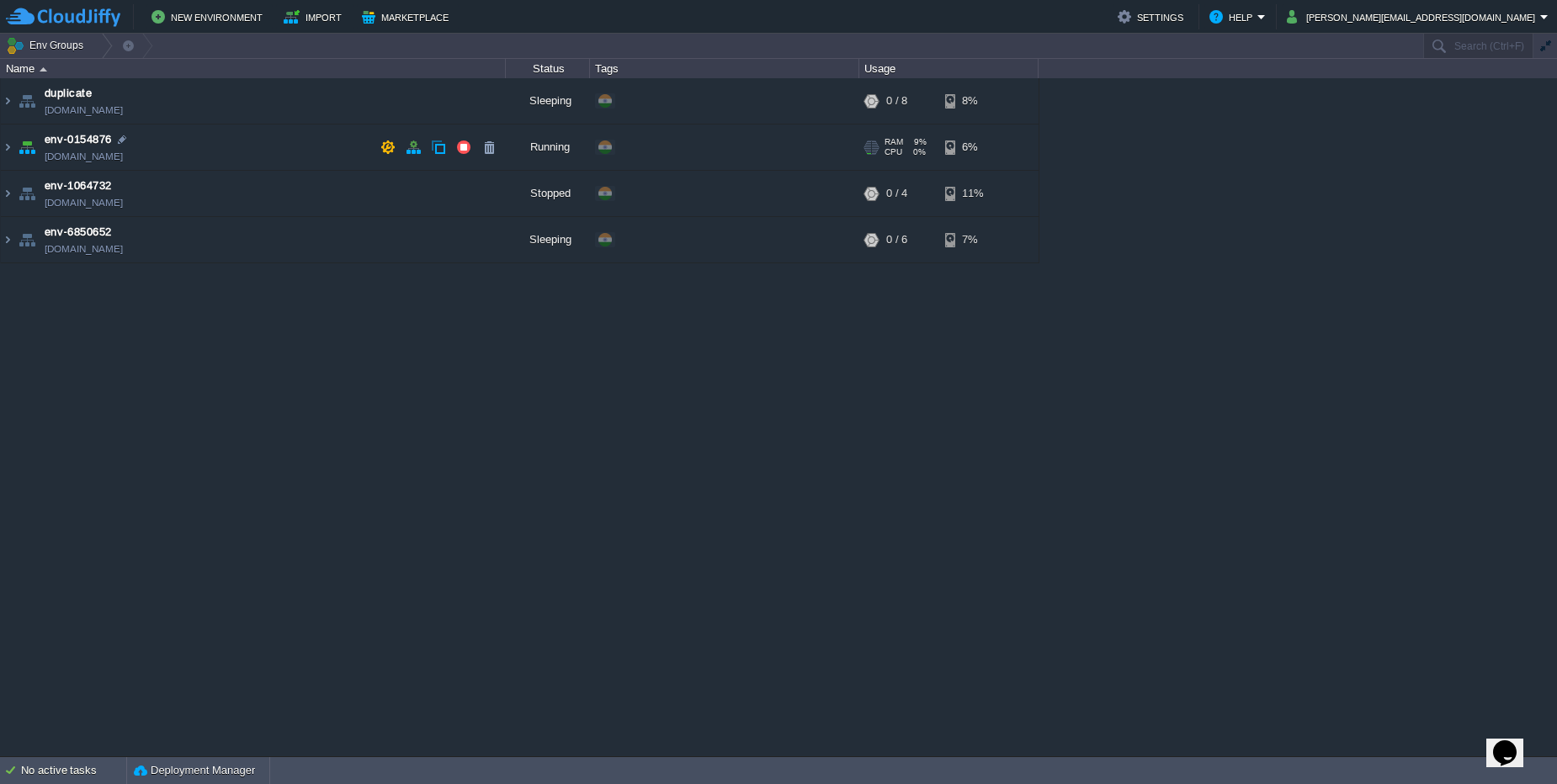
click at [306, 139] on td "env-0154876 env-0154876.cloudjiffy.net" at bounding box center [253, 148] width 505 height 46
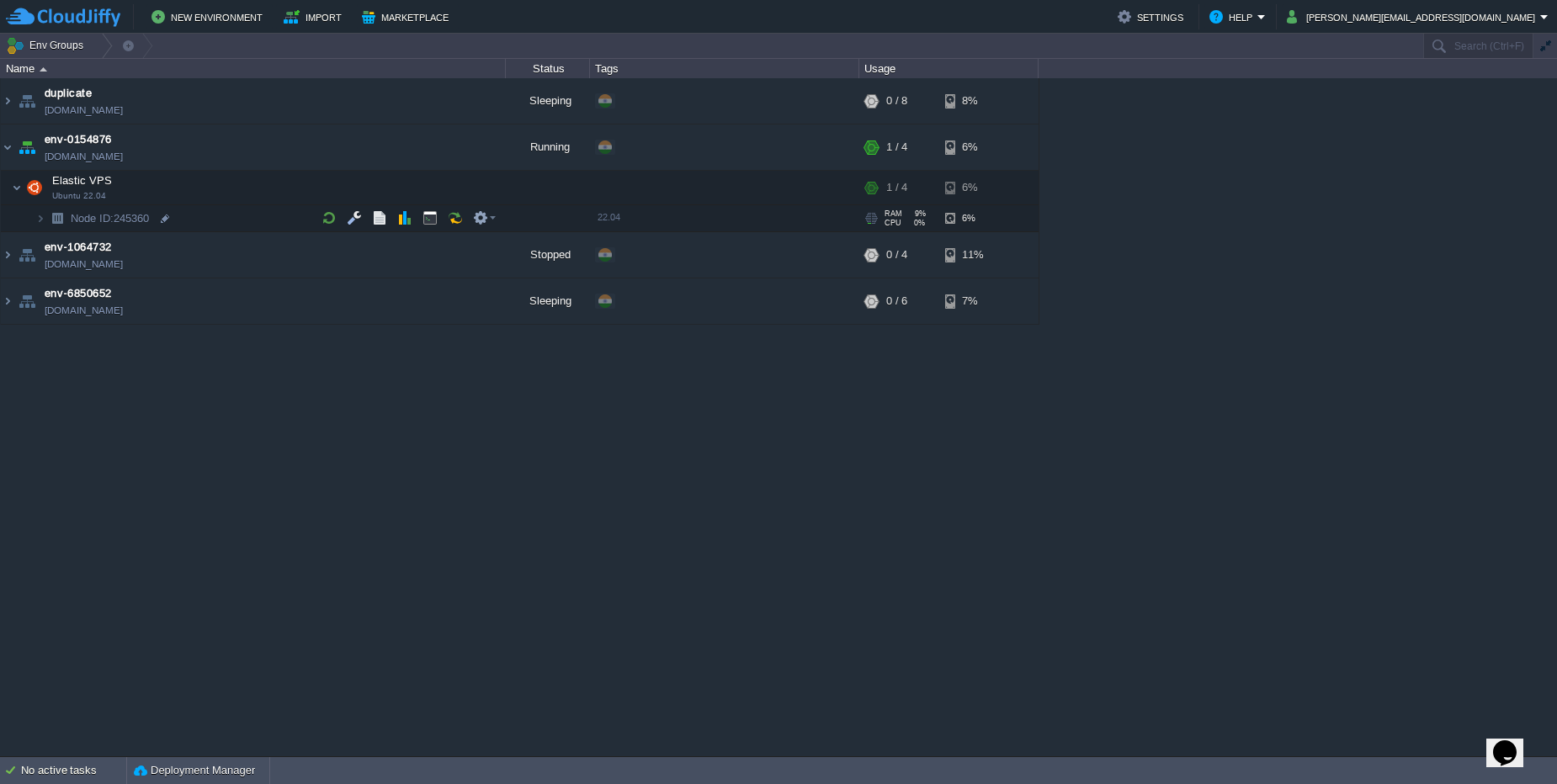
click at [220, 219] on td "Node ID: 245360" at bounding box center [253, 219] width 505 height 27
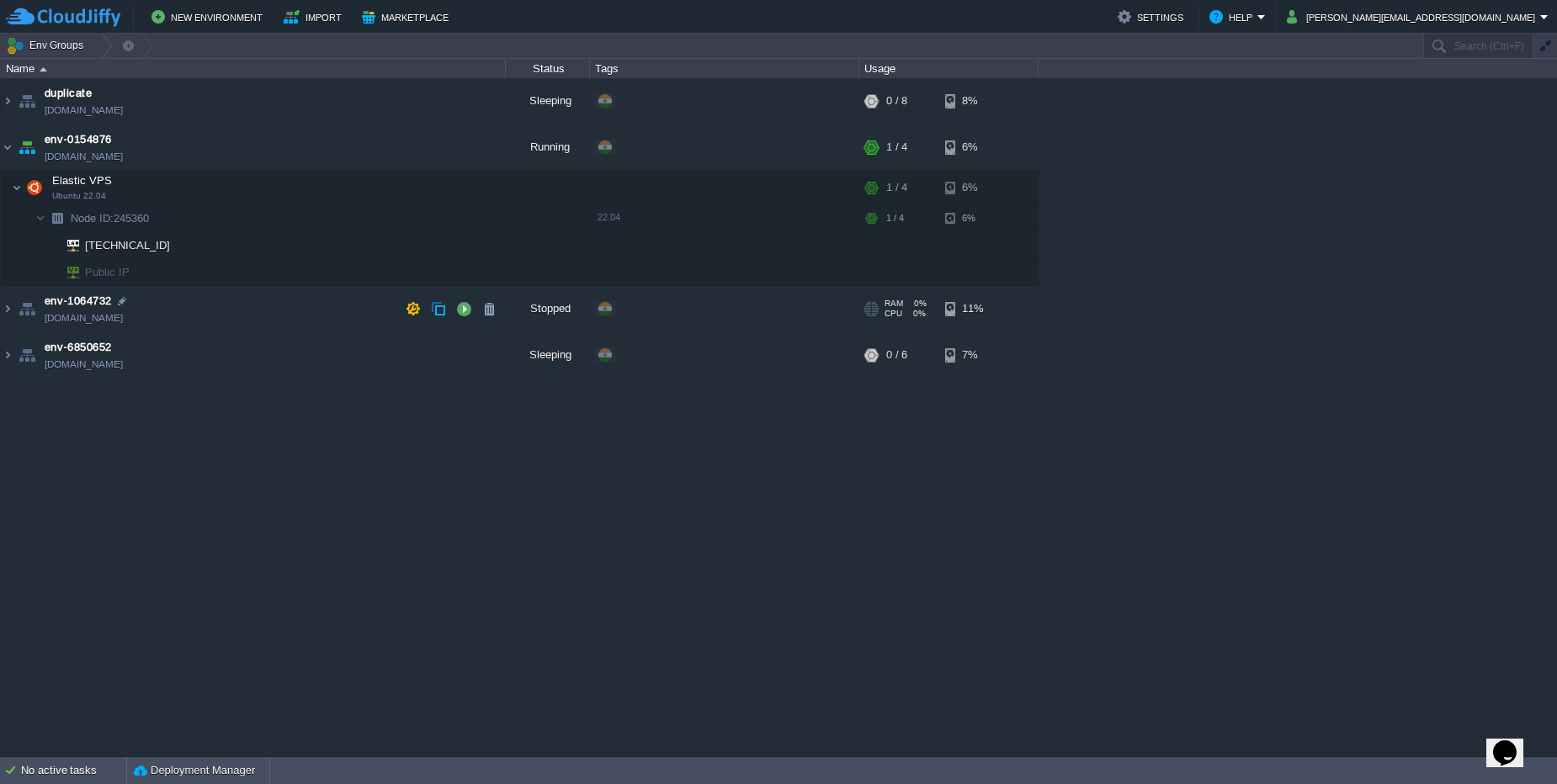
click at [338, 297] on td "env-1064732 env-1064732.cloudjiffy.net" at bounding box center [253, 309] width 505 height 46
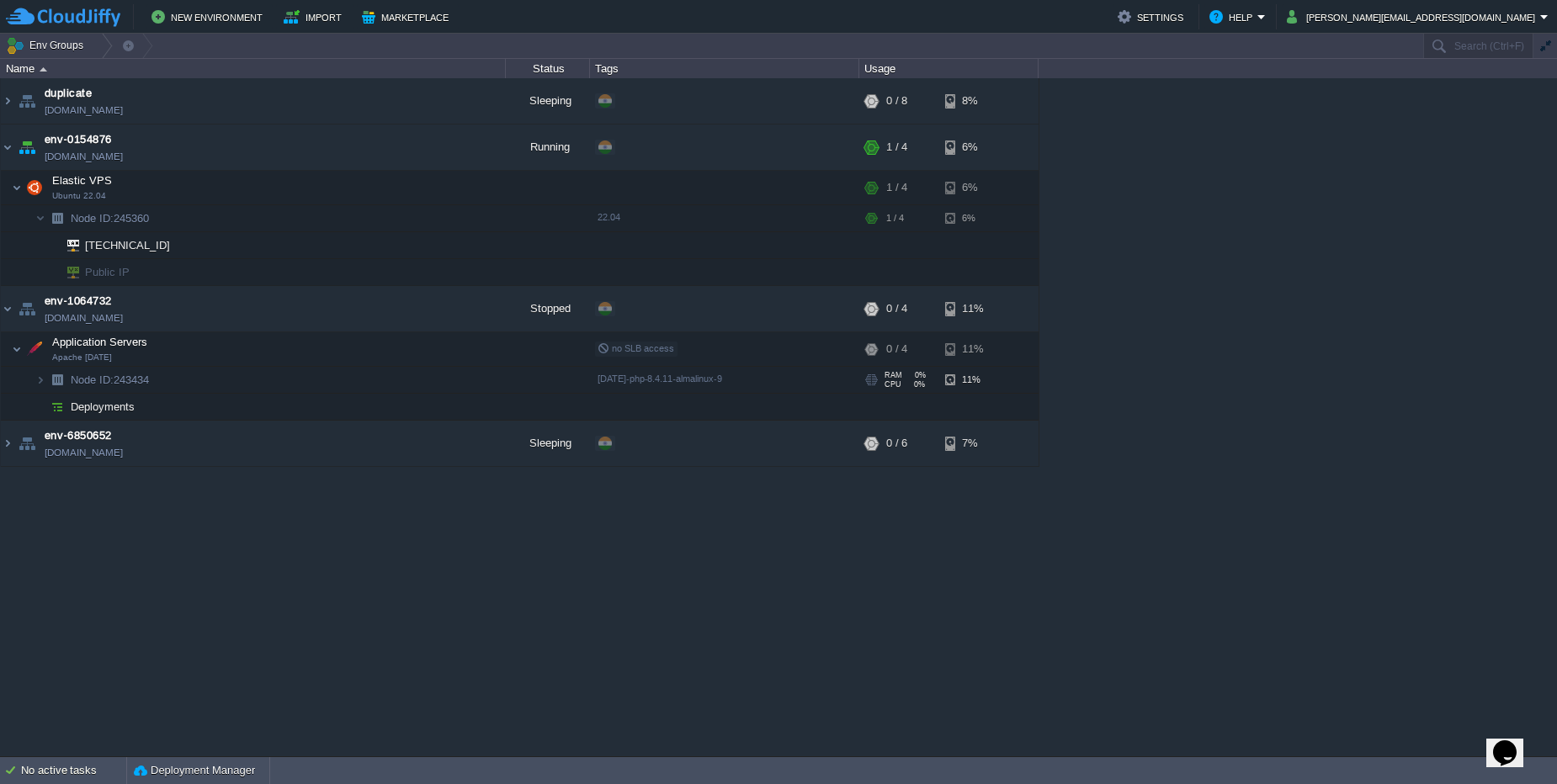
click at [331, 391] on td "Node ID: 243434" at bounding box center [253, 380] width 505 height 27
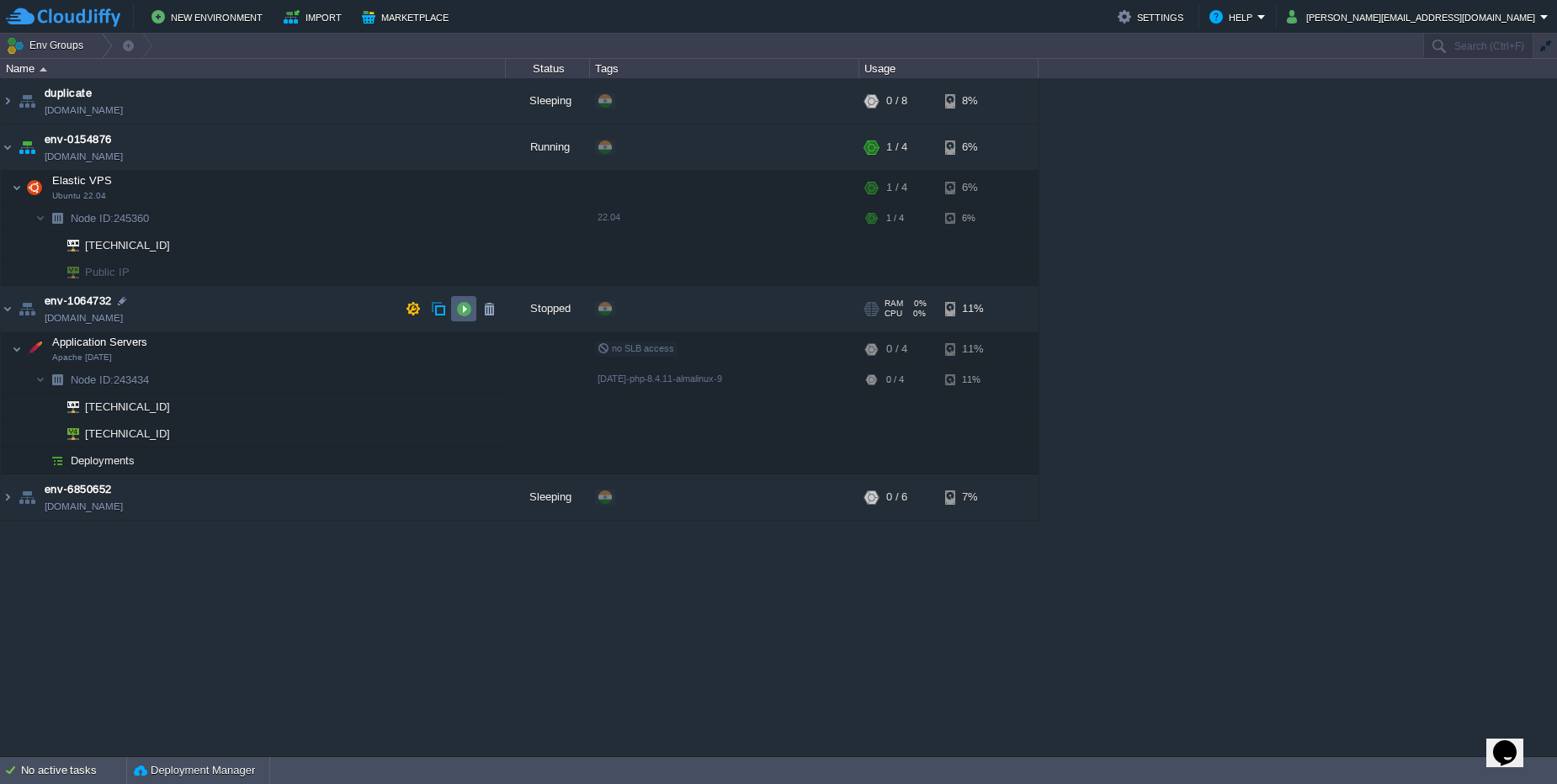
click at [465, 317] on td at bounding box center [463, 308] width 25 height 25
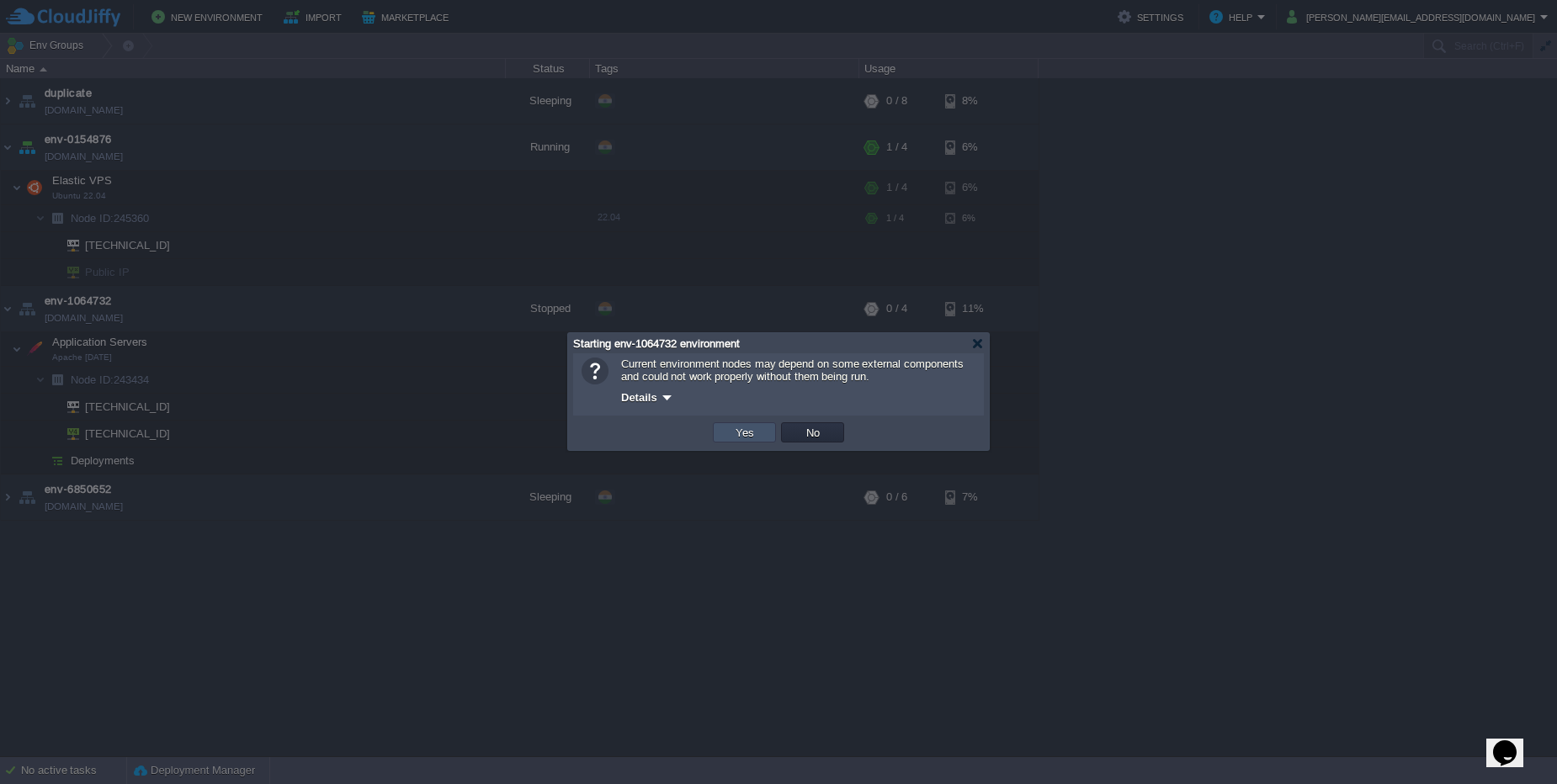
click at [731, 429] on button "Yes" at bounding box center [745, 433] width 28 height 15
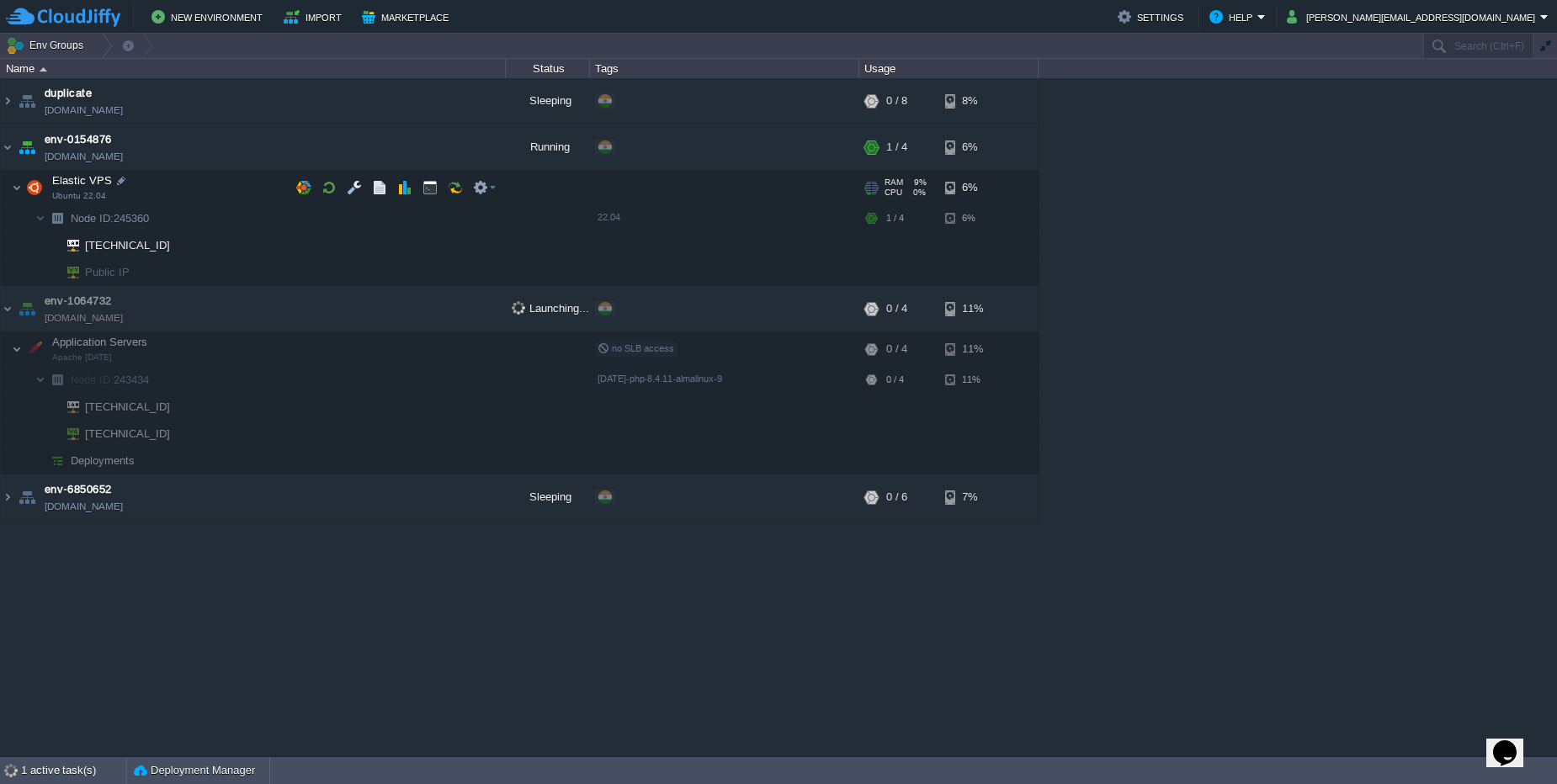
click at [288, 190] on td "Elastic VPS Ubuntu 22.04" at bounding box center [253, 188] width 505 height 34
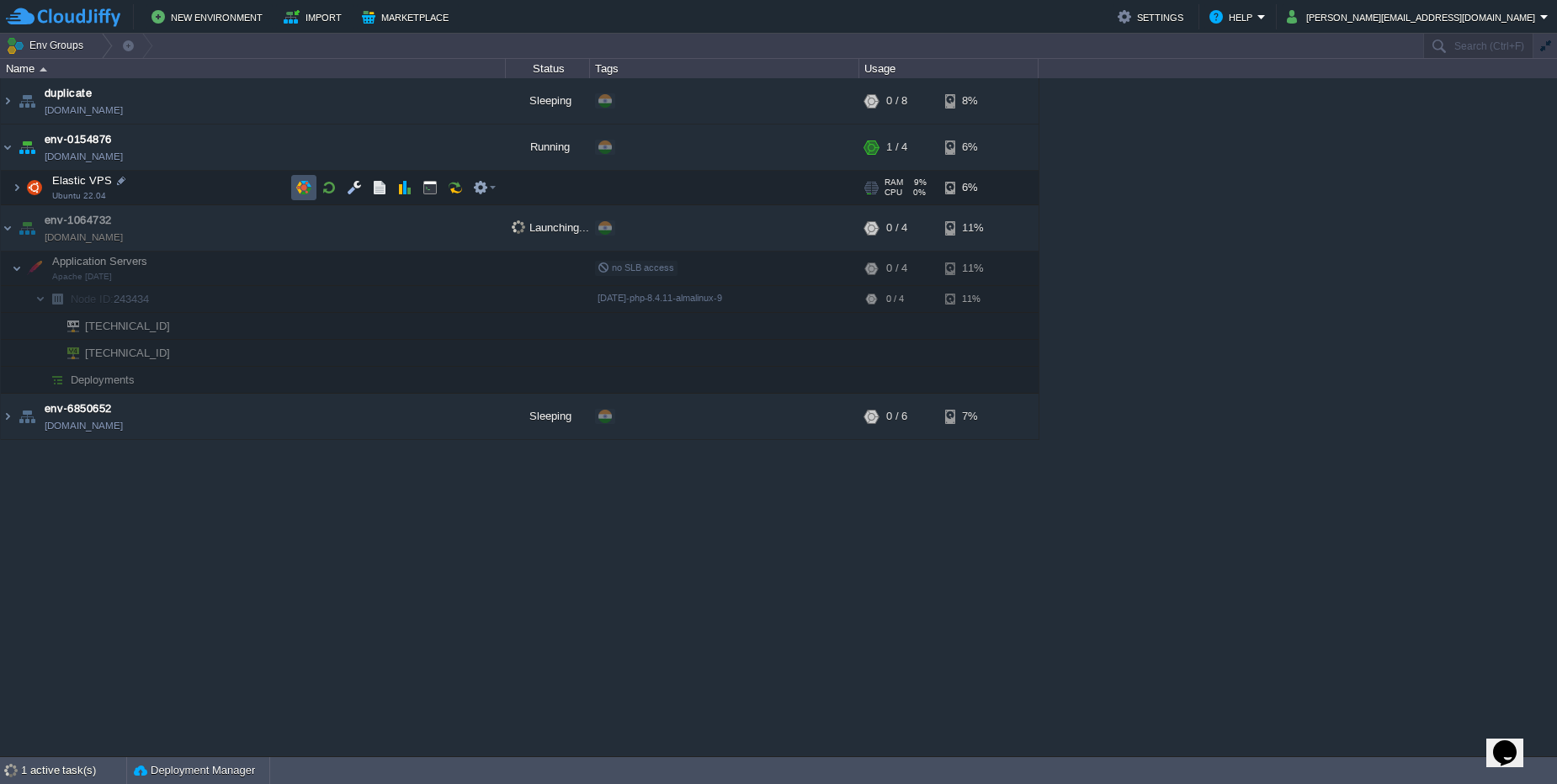
click at [296, 190] on button "button" at bounding box center [304, 188] width 15 height 15
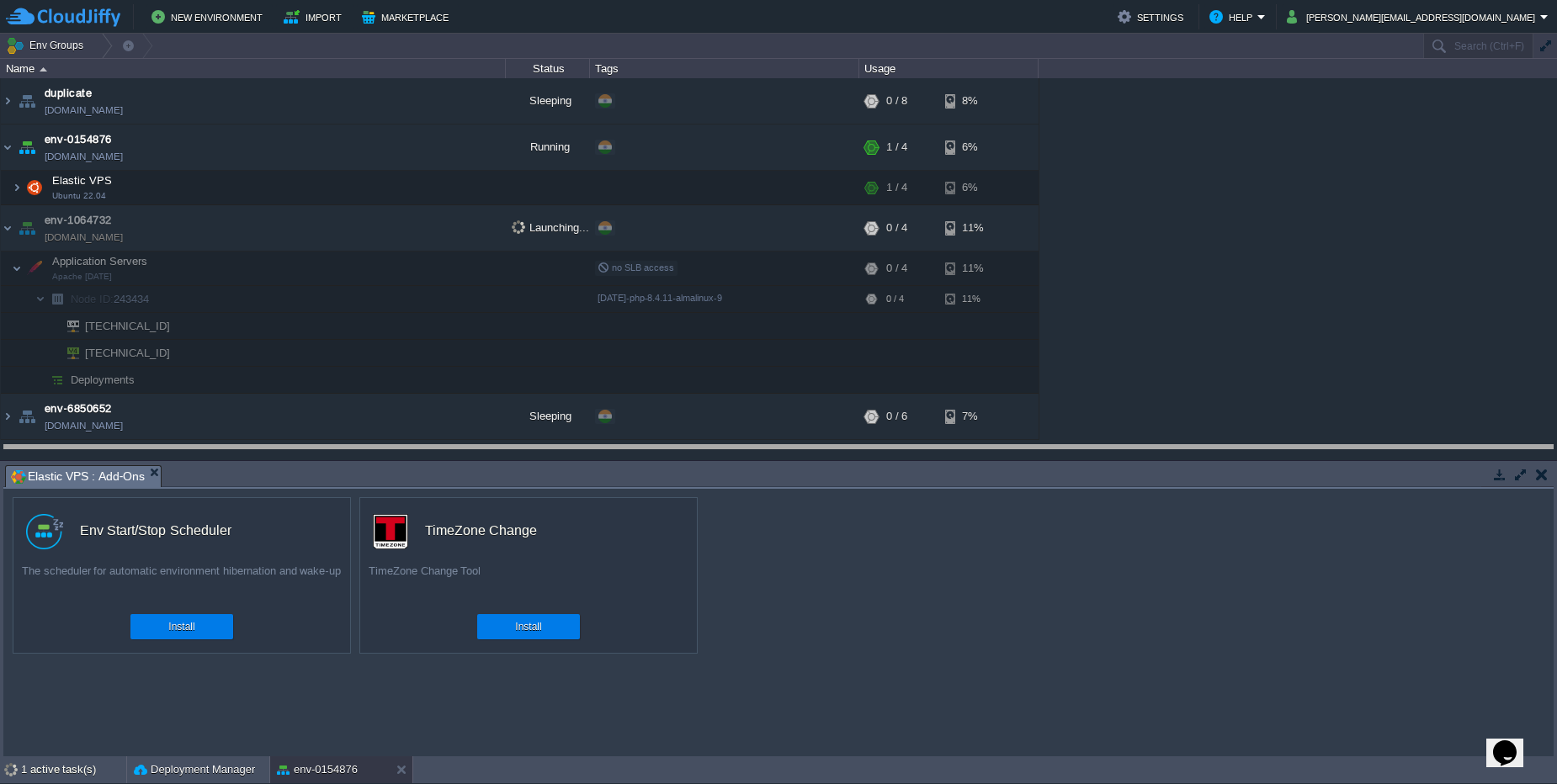
drag, startPoint x: 323, startPoint y: 472, endPoint x: 323, endPoint y: 452, distance: 20.0
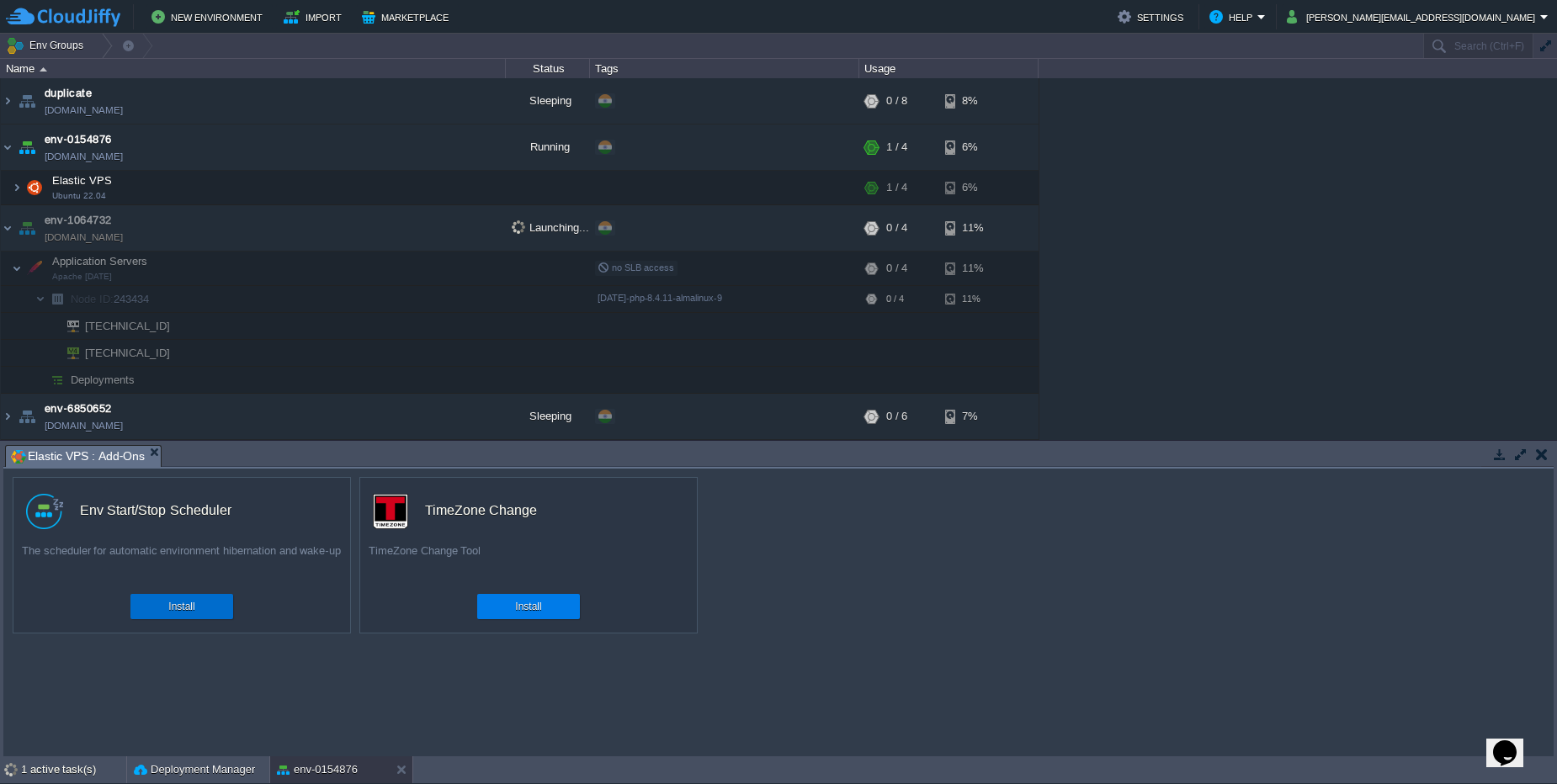
click at [193, 606] on button "Install" at bounding box center [182, 607] width 26 height 17
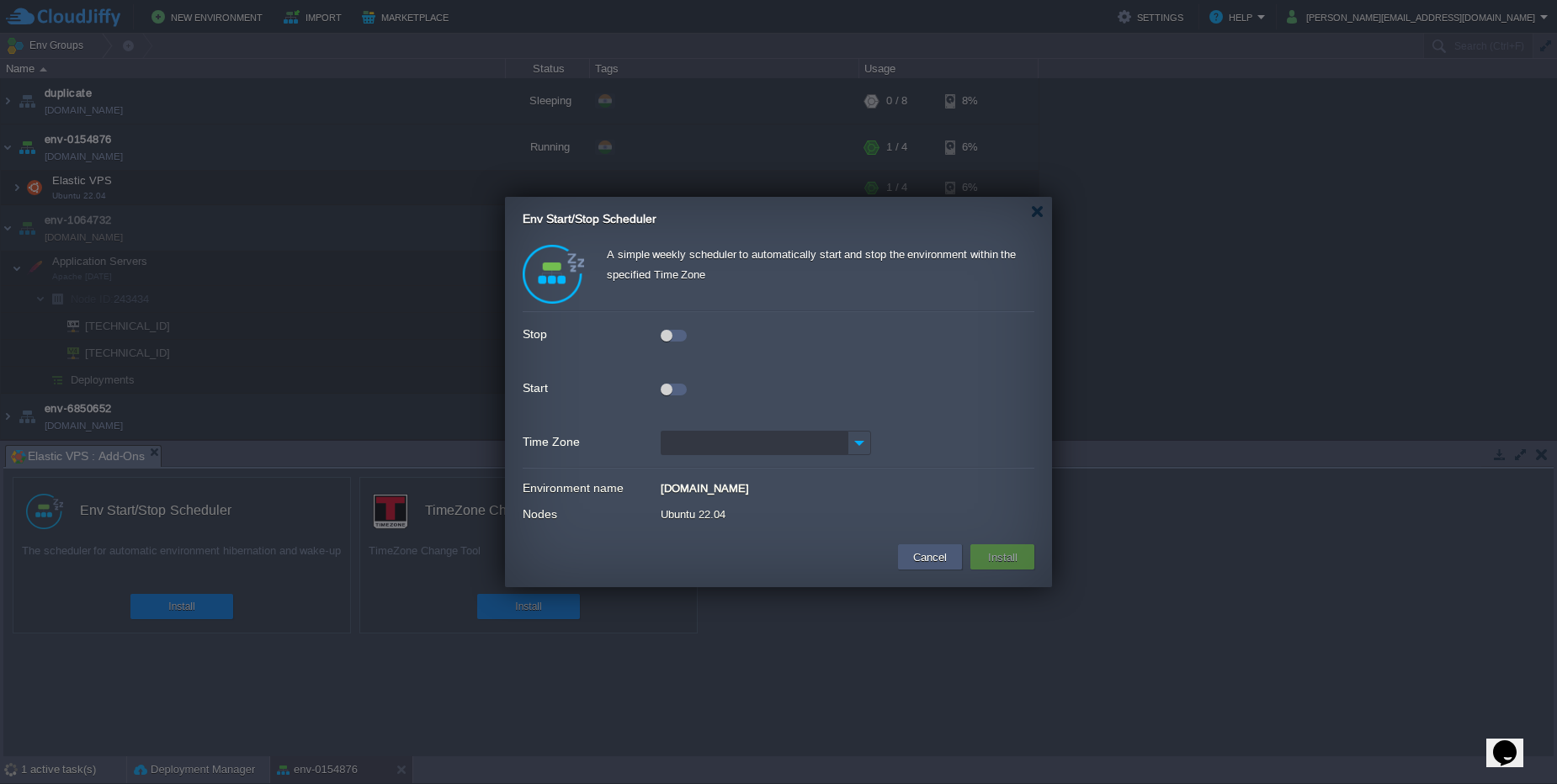
click at [922, 559] on button "Cancel" at bounding box center [930, 557] width 44 height 20
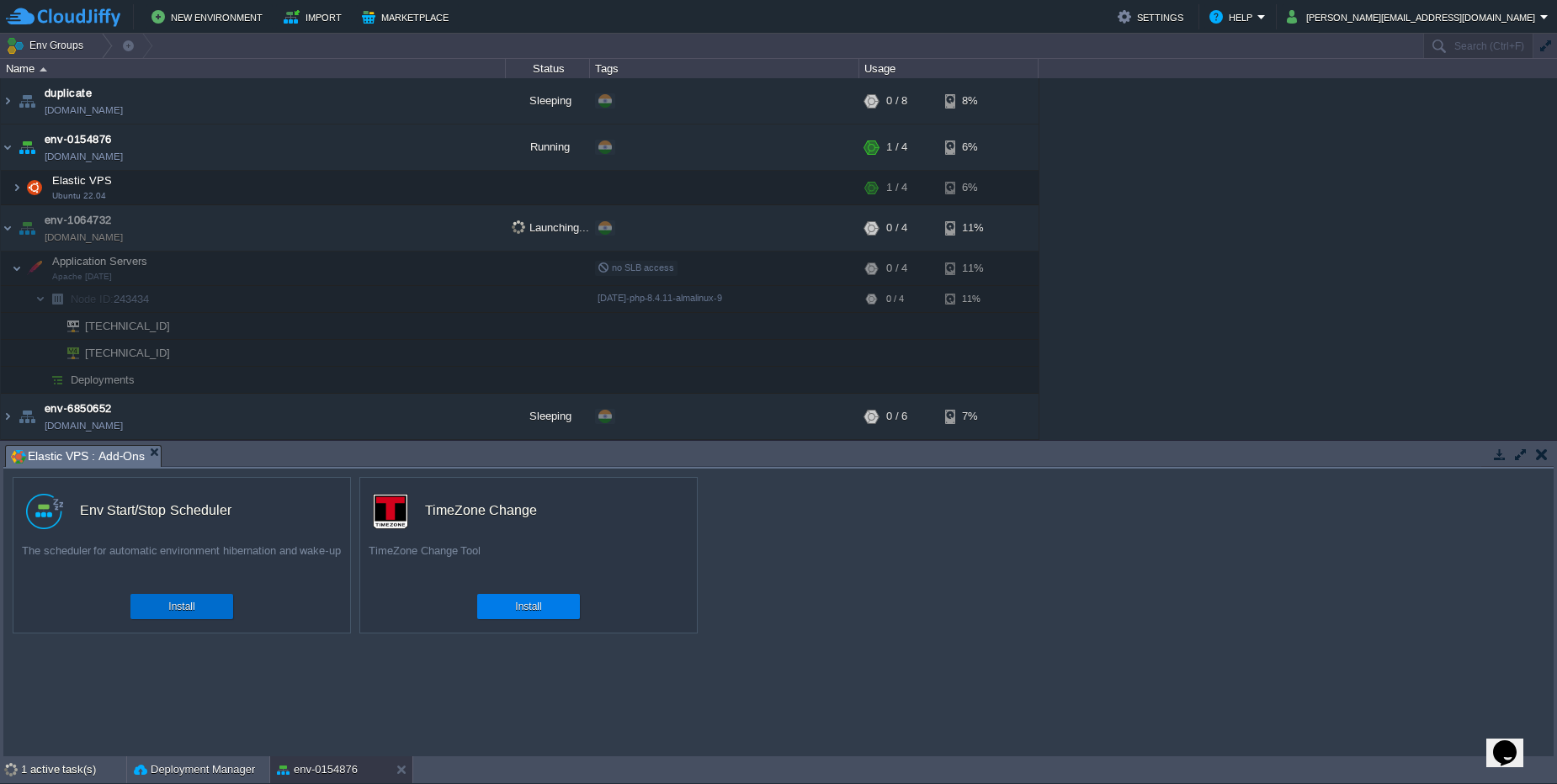
click at [165, 607] on div "Install" at bounding box center [182, 606] width 77 height 25
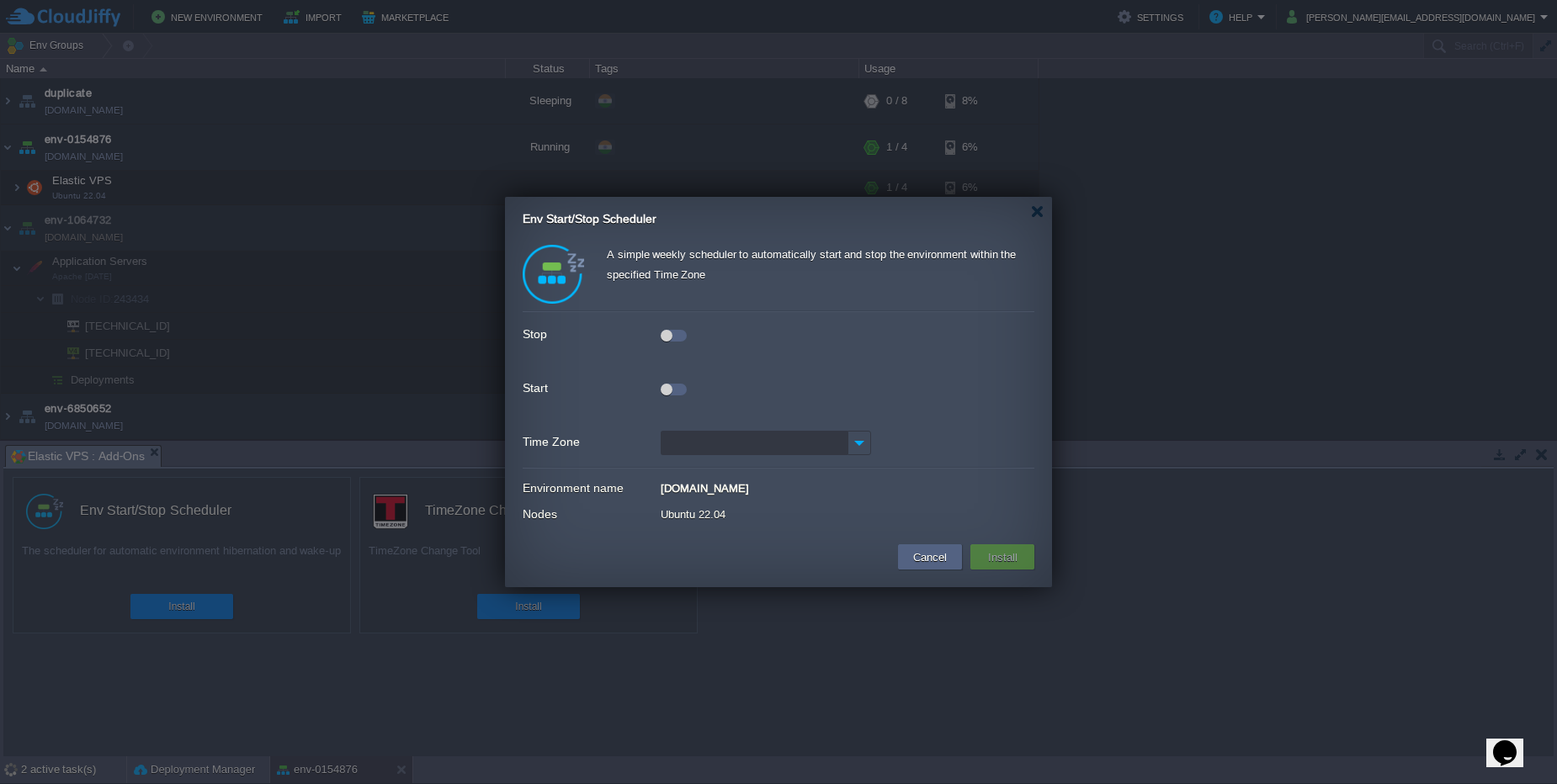
click at [676, 340] on div at bounding box center [674, 336] width 26 height 12
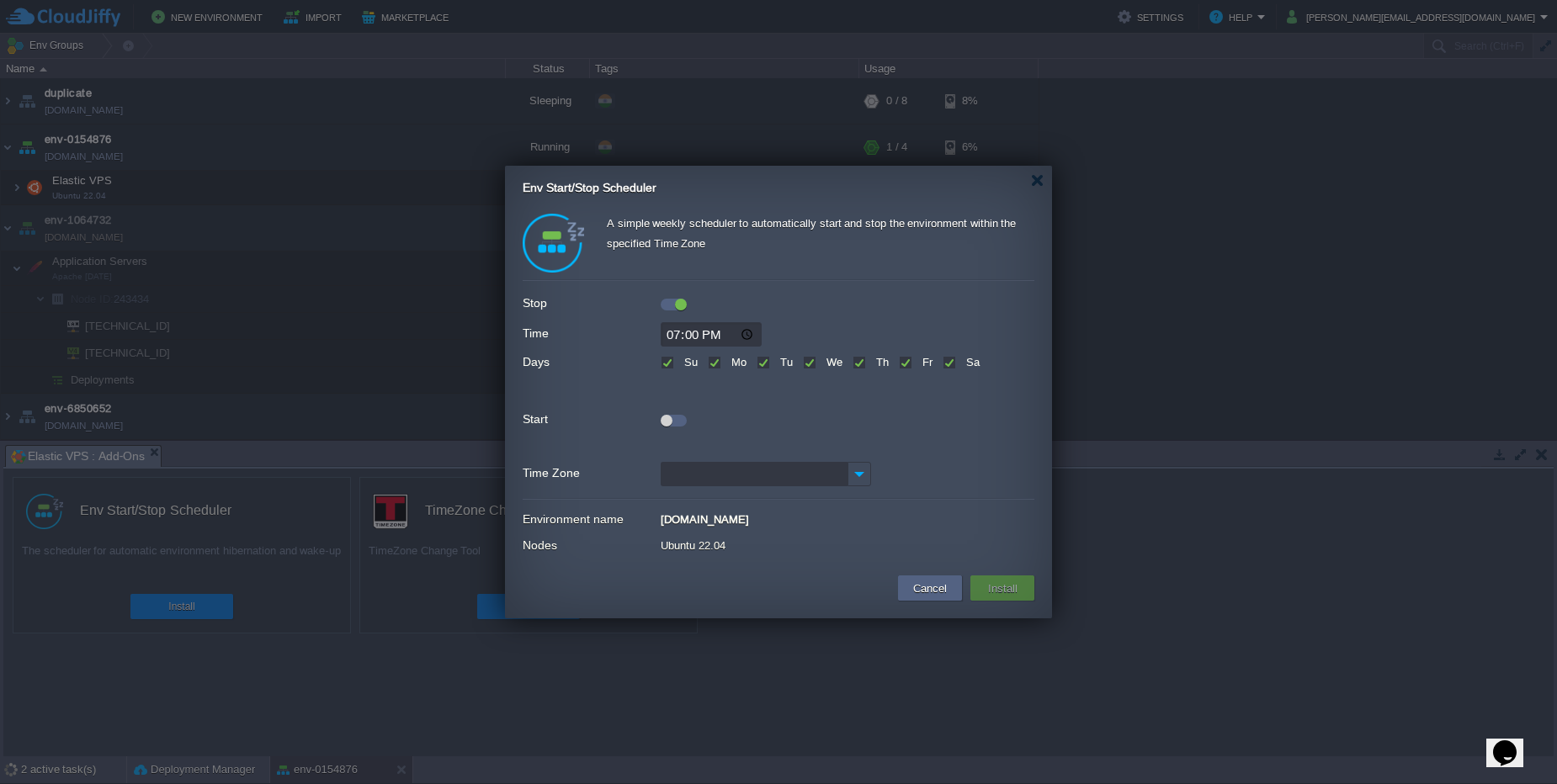
click at [666, 416] on div at bounding box center [667, 421] width 12 height 12
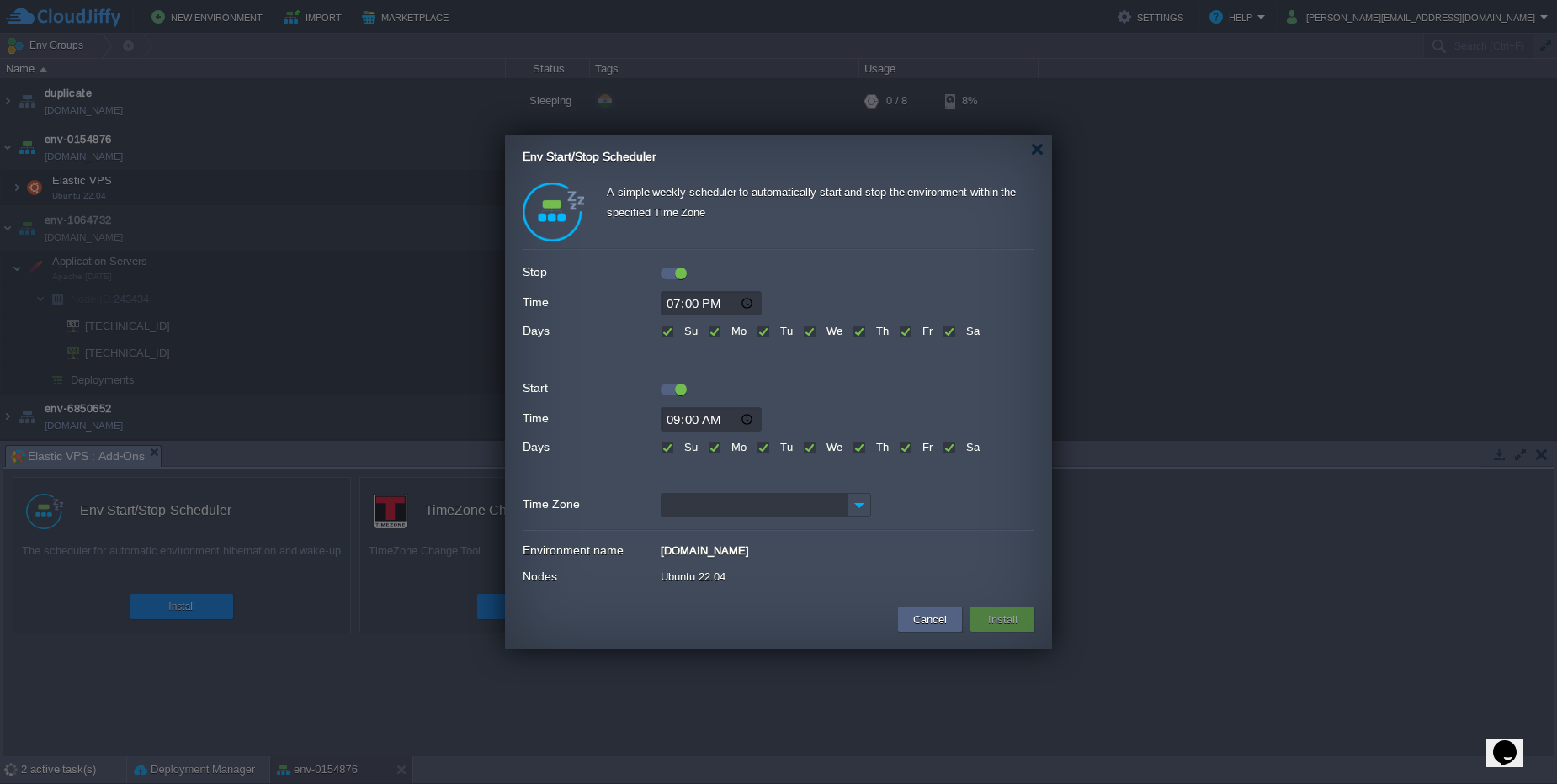
click at [713, 309] on input "19:00" at bounding box center [711, 303] width 101 height 24
click at [708, 305] on input "19:00" at bounding box center [711, 303] width 101 height 24
type input "10:20"
click at [680, 416] on input "09:00" at bounding box center [711, 419] width 101 height 24
type input "10:22"
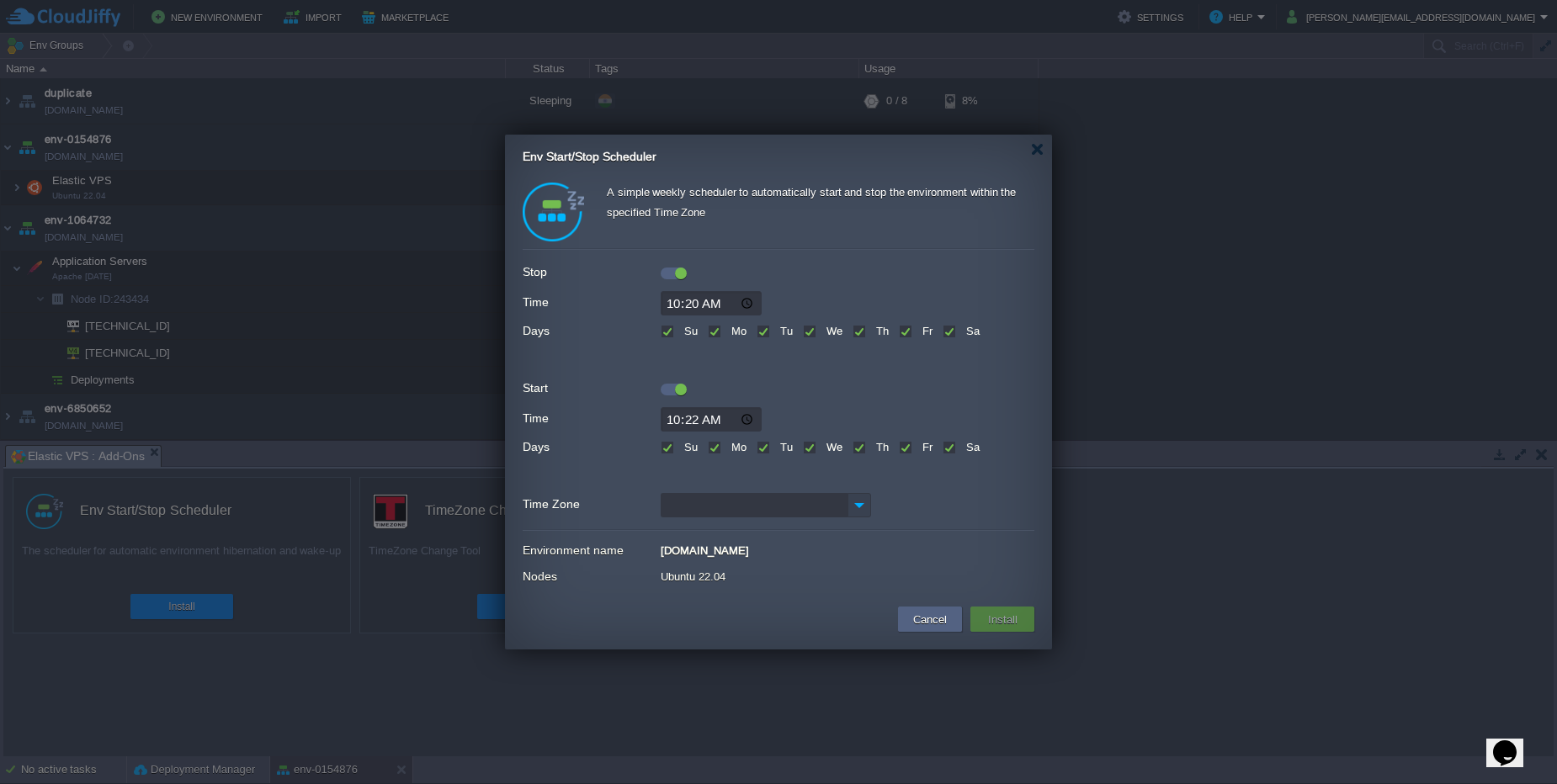
click at [867, 509] on img at bounding box center [859, 505] width 23 height 24
type input "IST (GMT+05:30)"
click at [833, 536] on div "IST (GMT+05:30)" at bounding box center [766, 532] width 209 height 28
click at [988, 622] on button "Install" at bounding box center [1003, 619] width 40 height 20
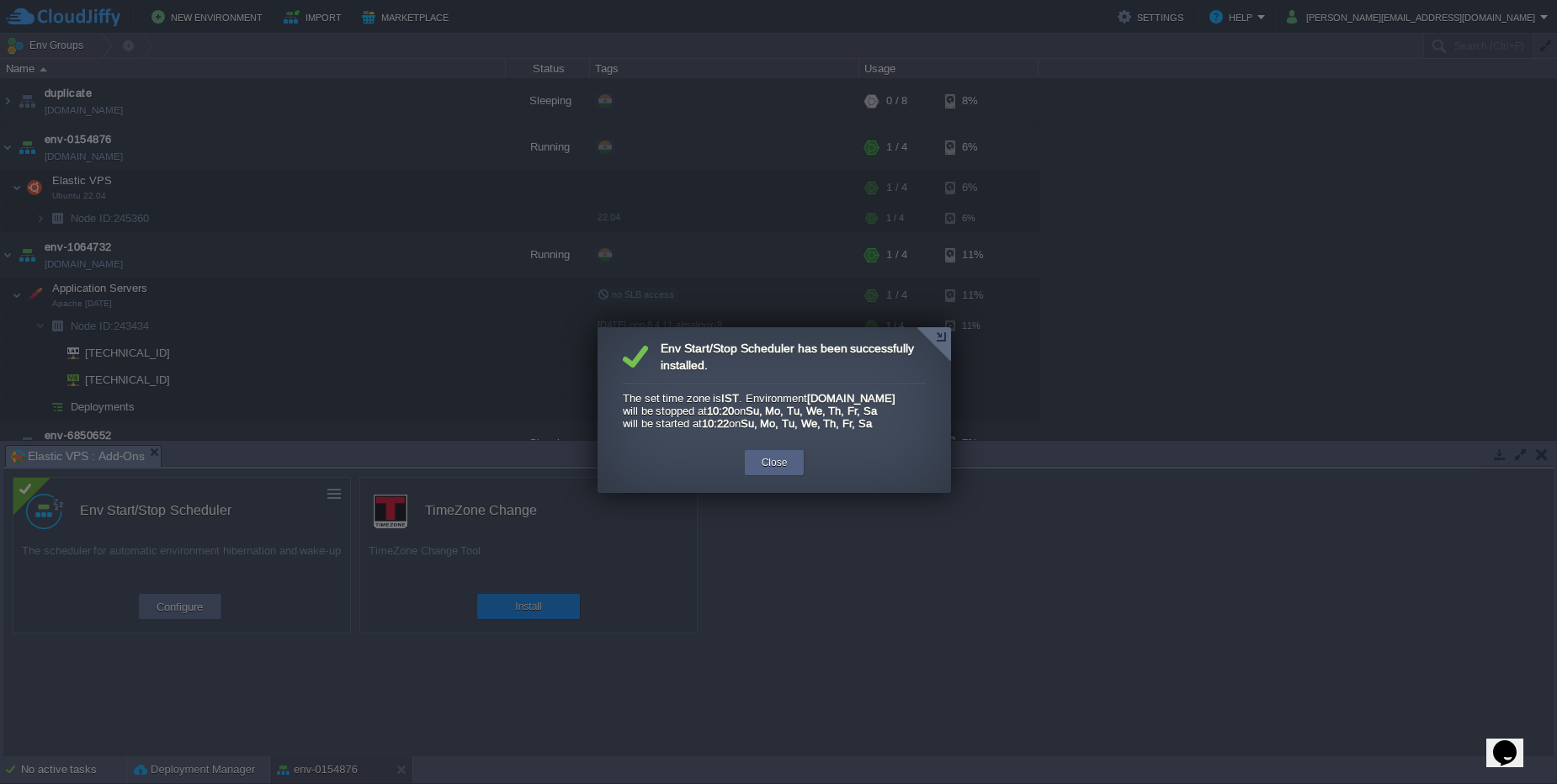
click at [760, 489] on td "Close" at bounding box center [774, 468] width 65 height 41
click at [762, 472] on button "Close" at bounding box center [775, 463] width 26 height 17
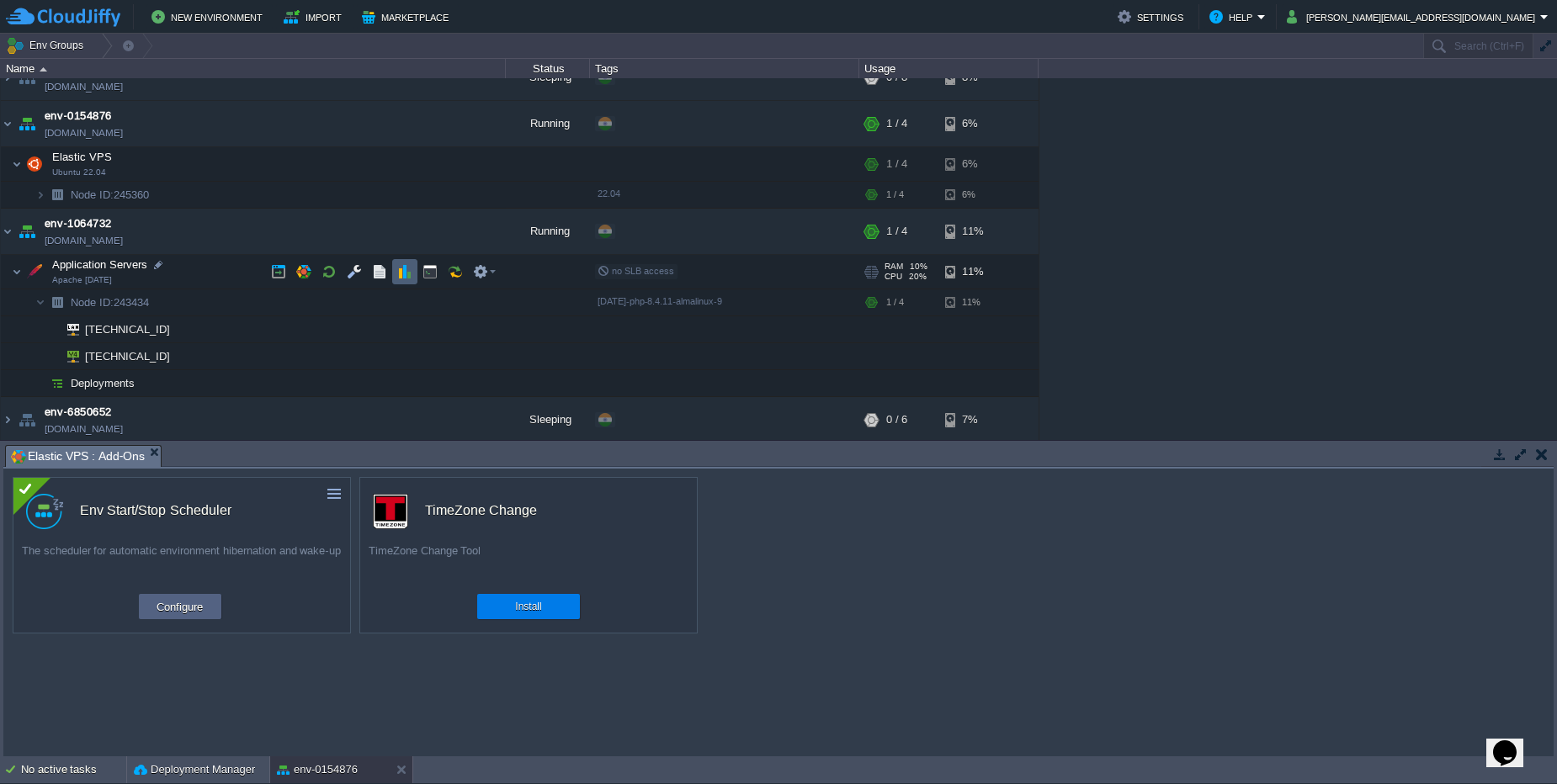
scroll to position [27, 0]
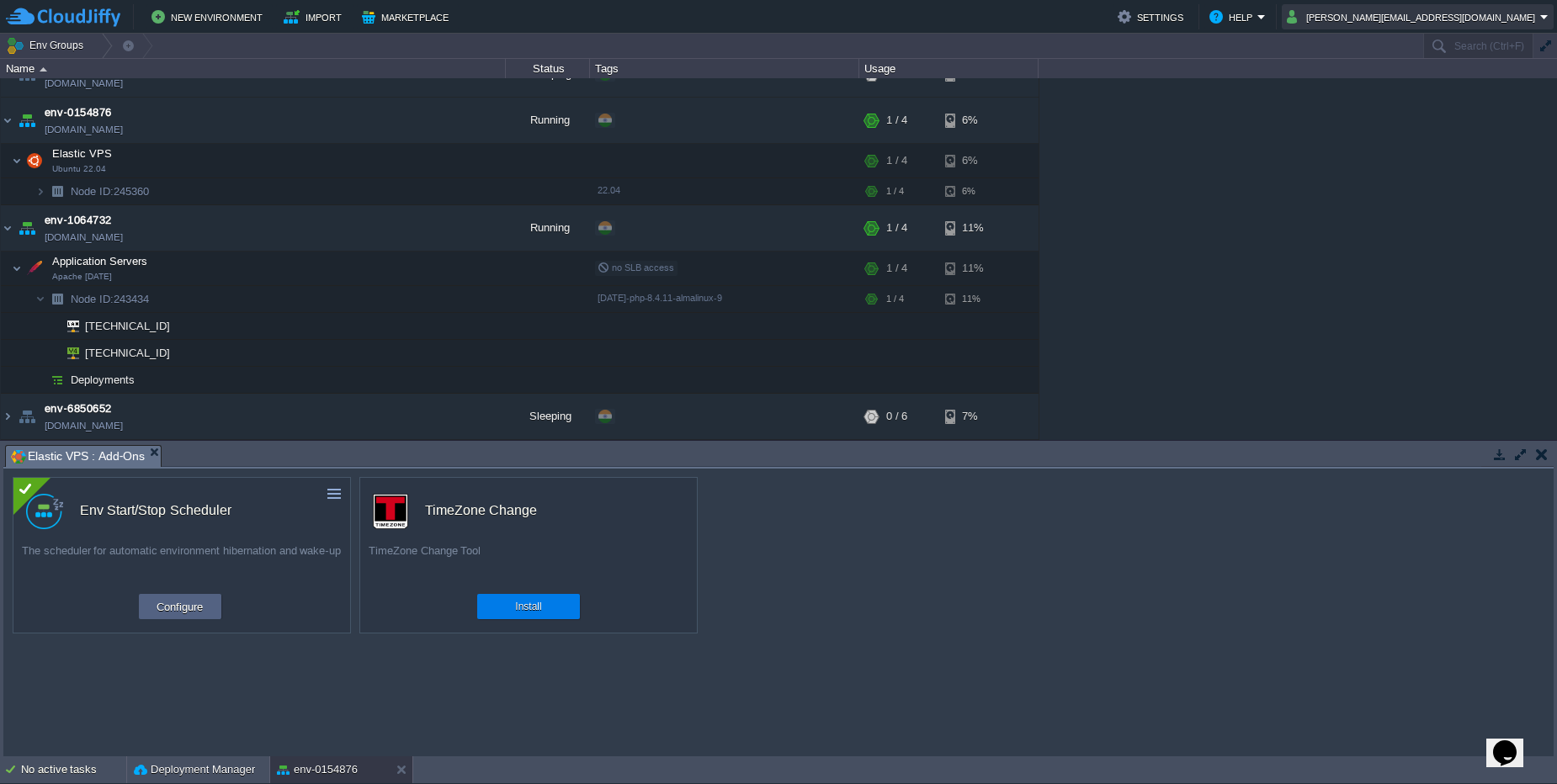
click at [1516, 17] on button "chaitanya.patil@leapswitch.com" at bounding box center [1413, 16] width 253 height 20
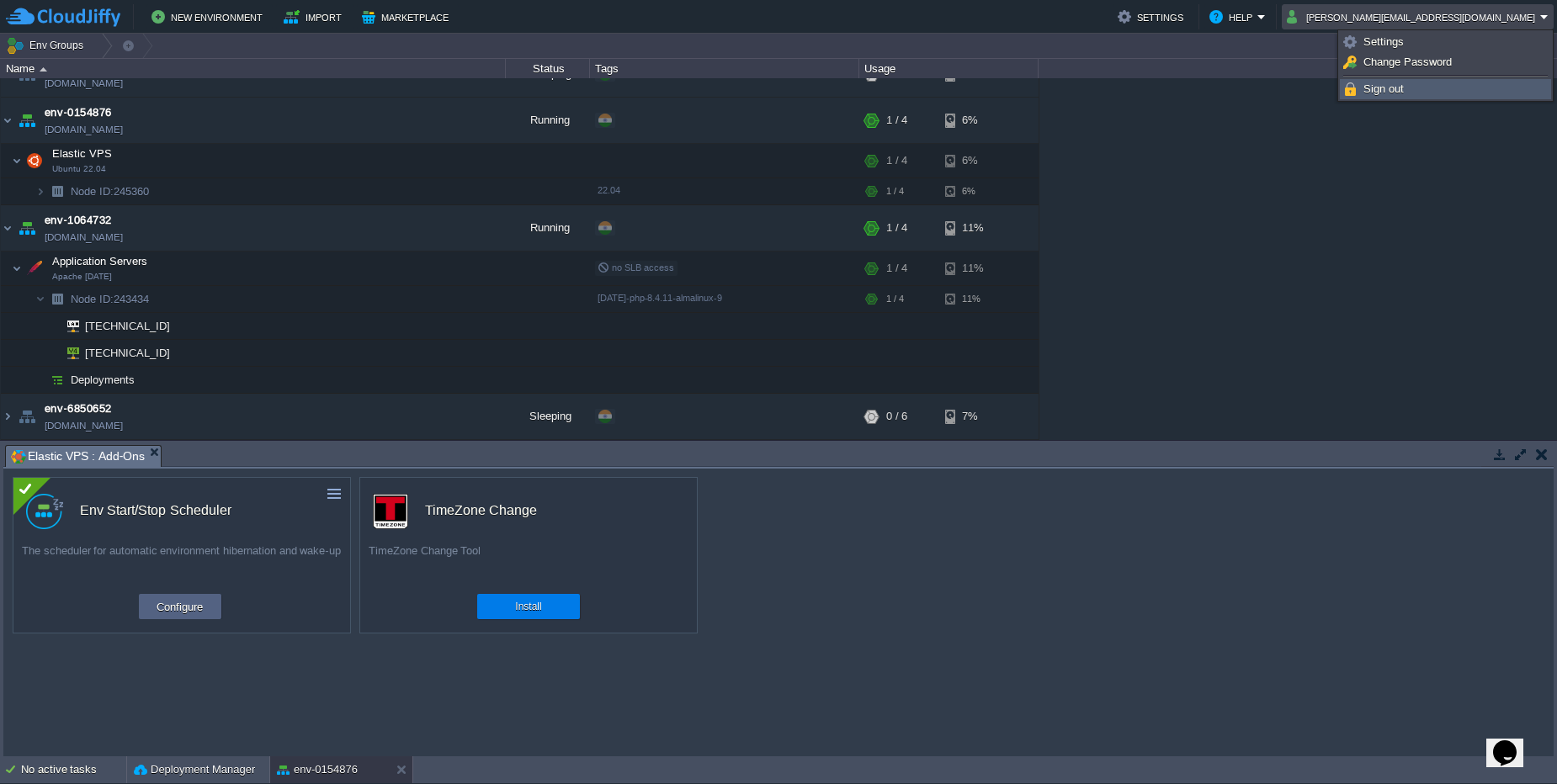
click at [1370, 90] on span "Sign out" at bounding box center [1383, 89] width 40 height 13
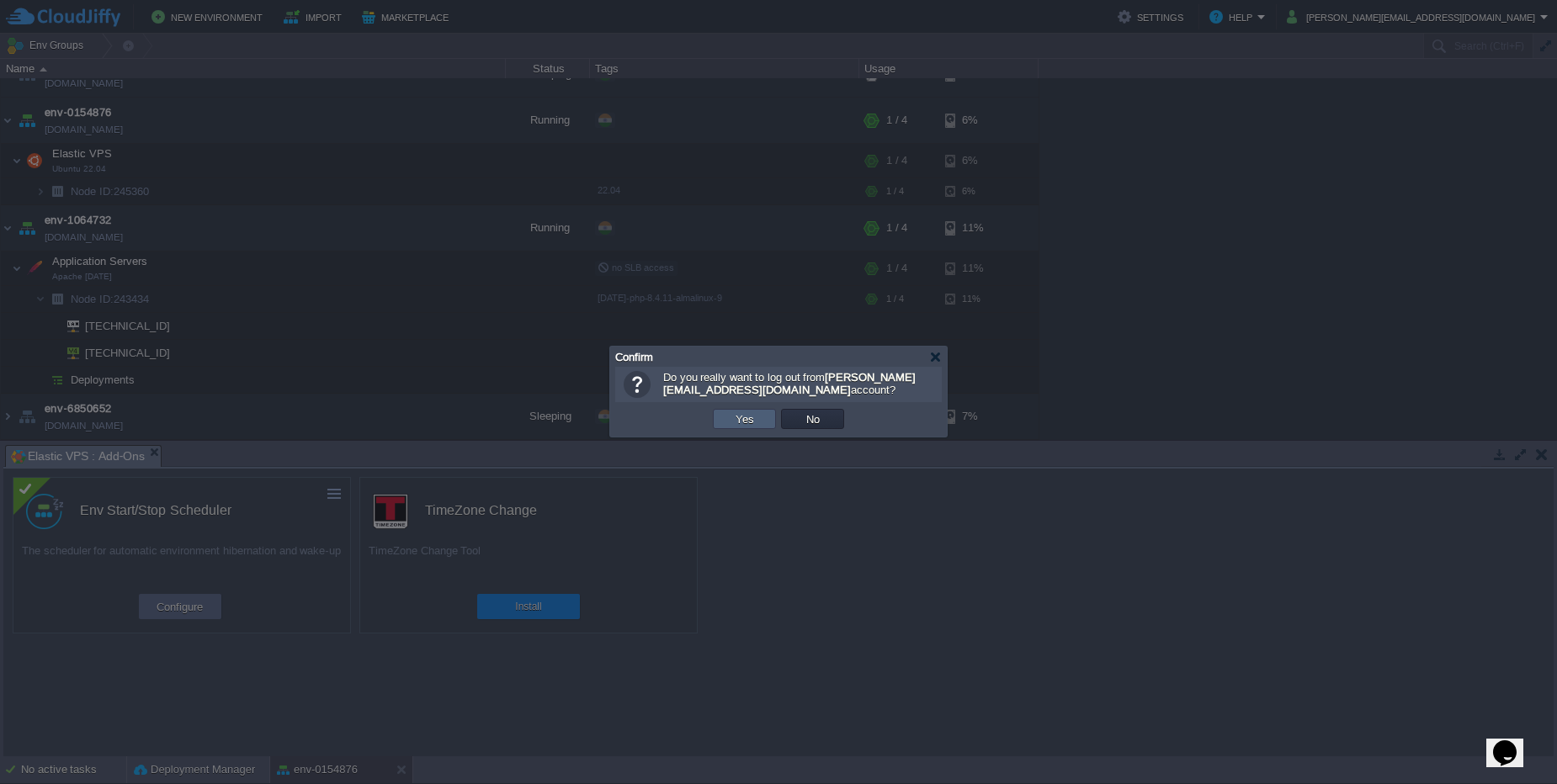
click at [755, 424] on button "Yes" at bounding box center [745, 419] width 28 height 15
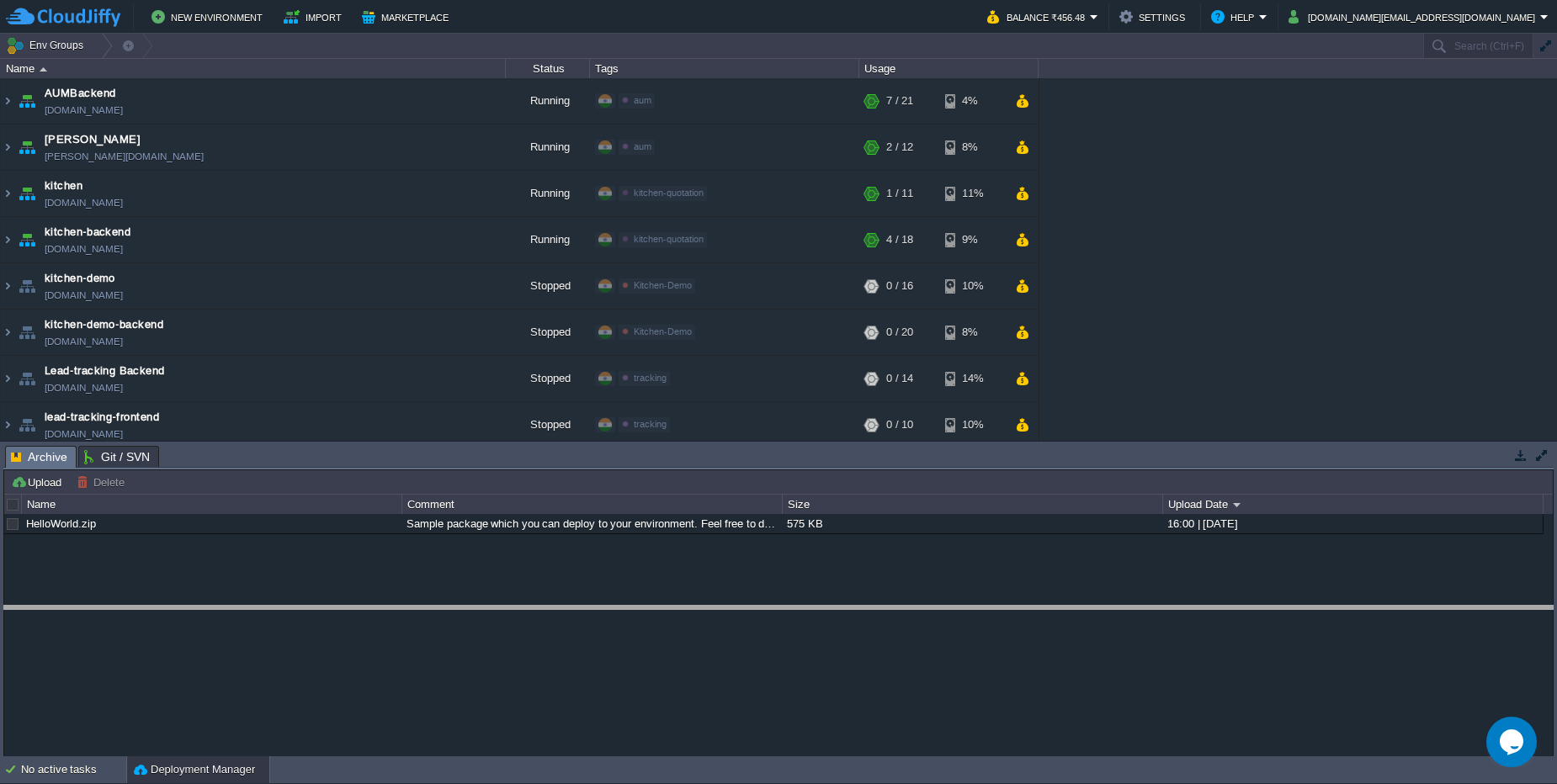
drag, startPoint x: 256, startPoint y: 445, endPoint x: 331, endPoint y: 501, distance: 93.6
click at [255, 604] on body "New Environment Import Marketplace Bonus ₹0.00 Upgrade Account Balance ₹456.48 …" at bounding box center [778, 392] width 1557 height 784
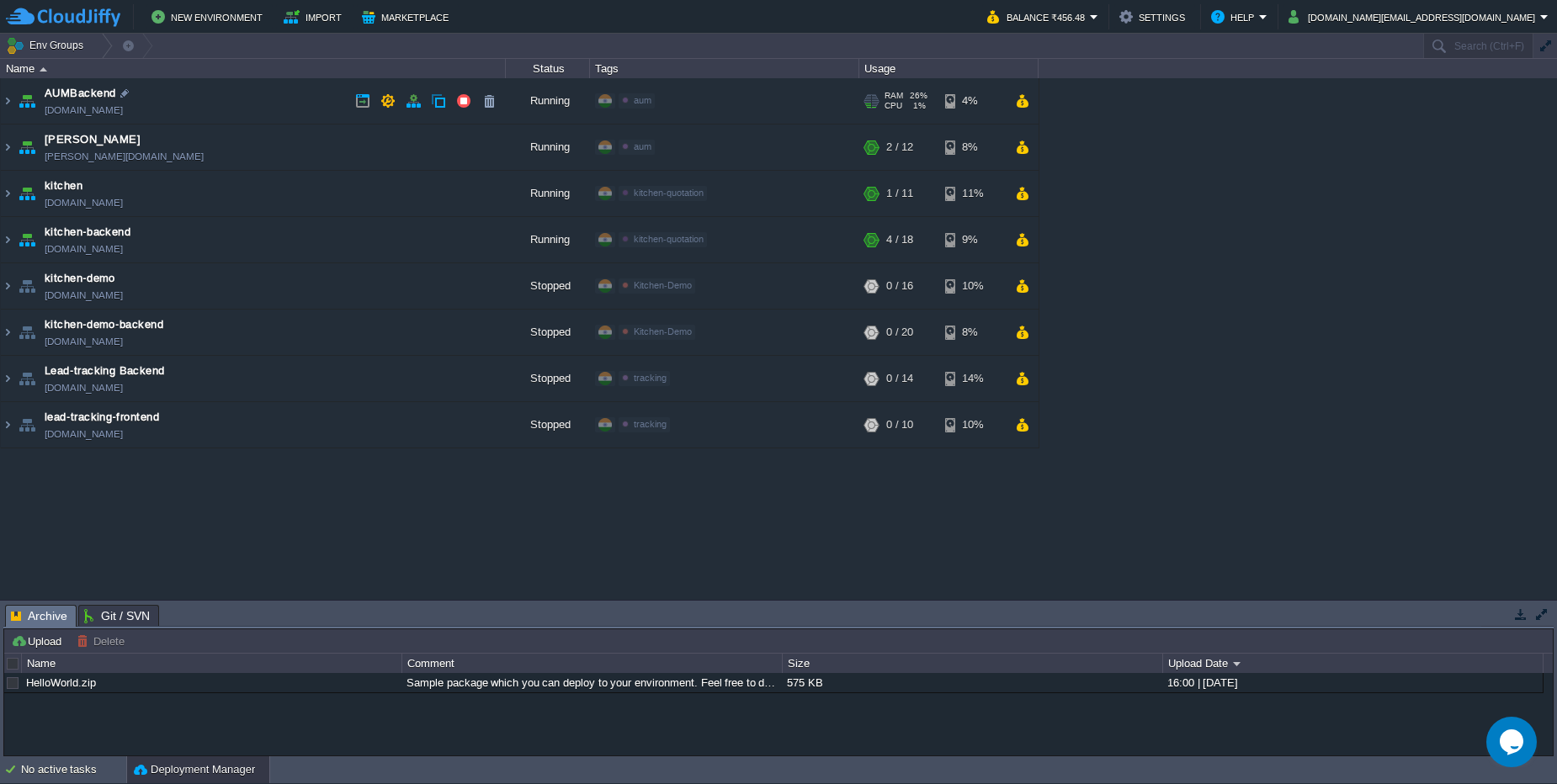
click at [204, 103] on td "AUMBackend aumbackend.cloudjiffy.net" at bounding box center [253, 102] width 505 height 46
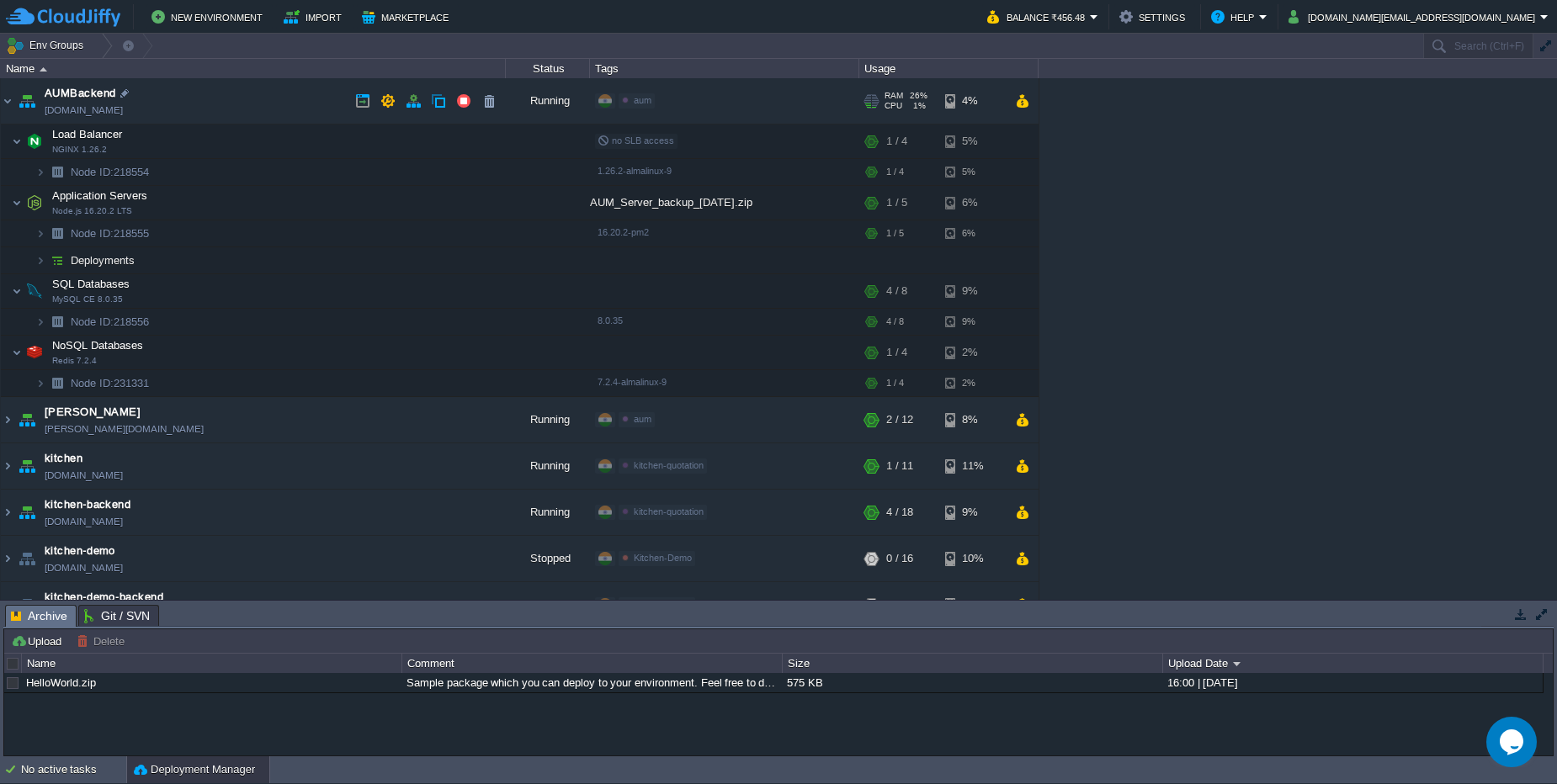
click at [204, 103] on td "AUMBackend aumbackend.cloudjiffy.net" at bounding box center [253, 102] width 505 height 46
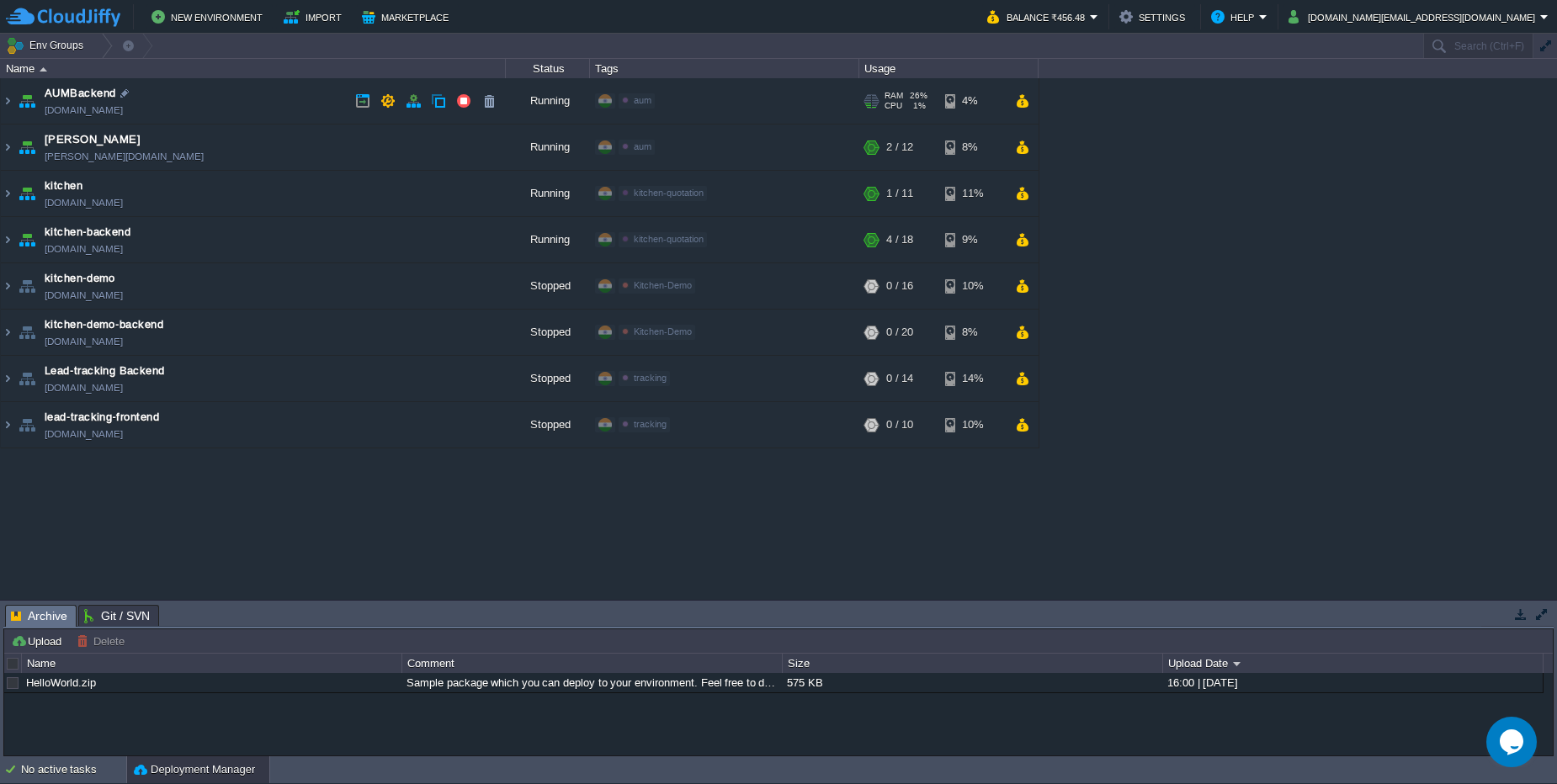
click at [204, 103] on td "AUMBackend aumbackend.cloudjiffy.net" at bounding box center [253, 102] width 505 height 46
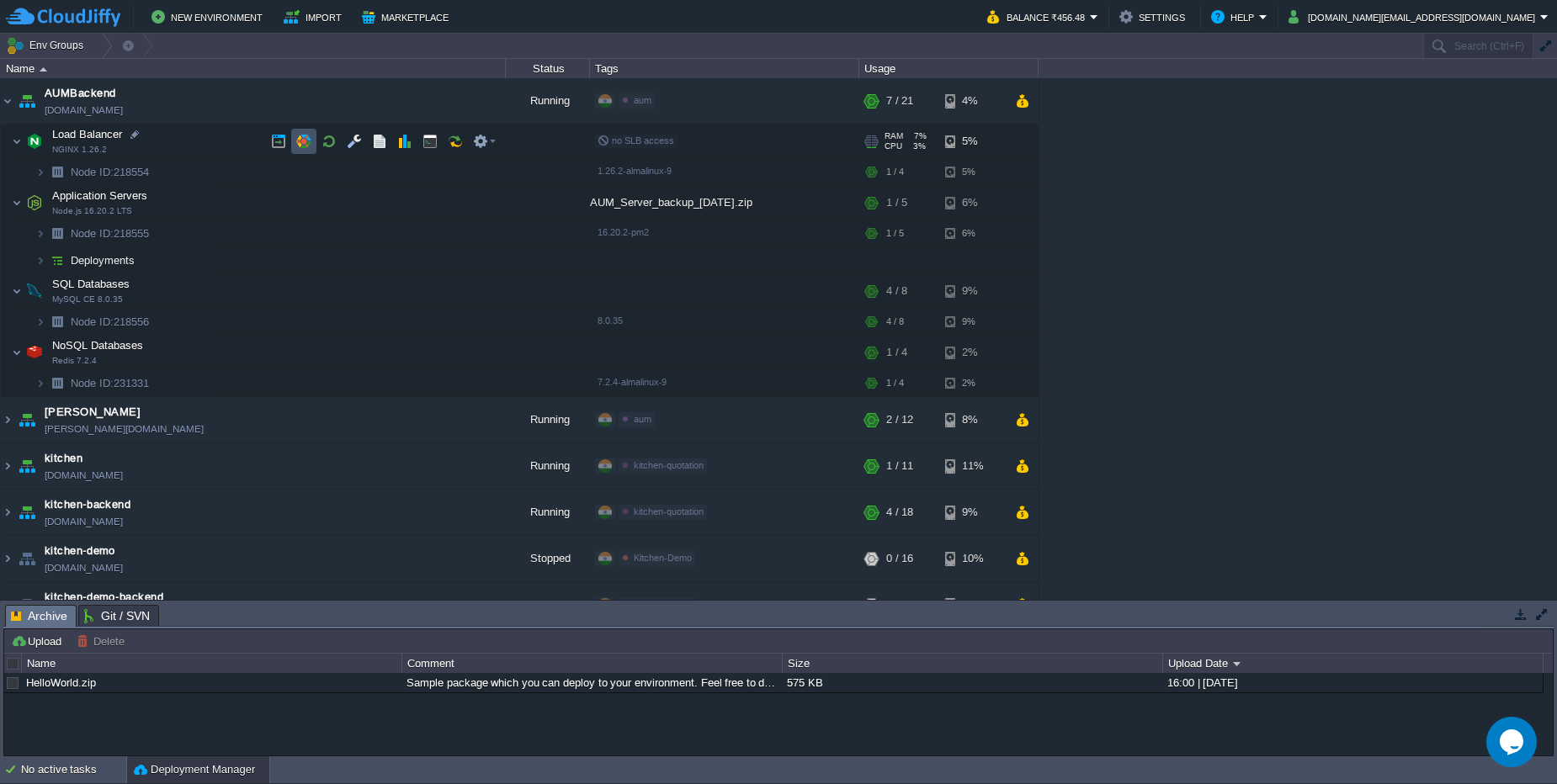
click at [309, 140] on button "button" at bounding box center [304, 141] width 15 height 15
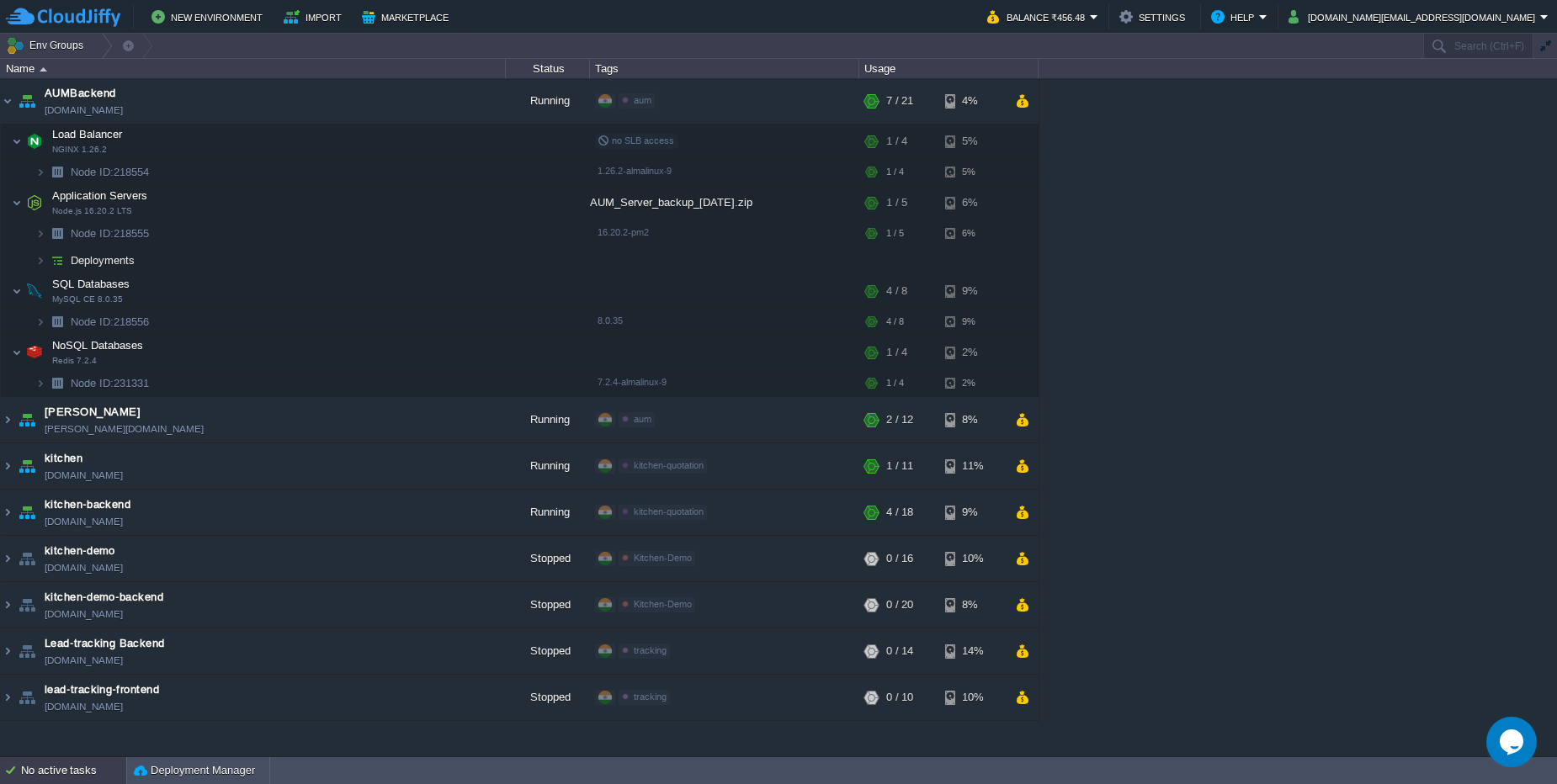
click at [55, 778] on div "No active tasks" at bounding box center [73, 770] width 105 height 27
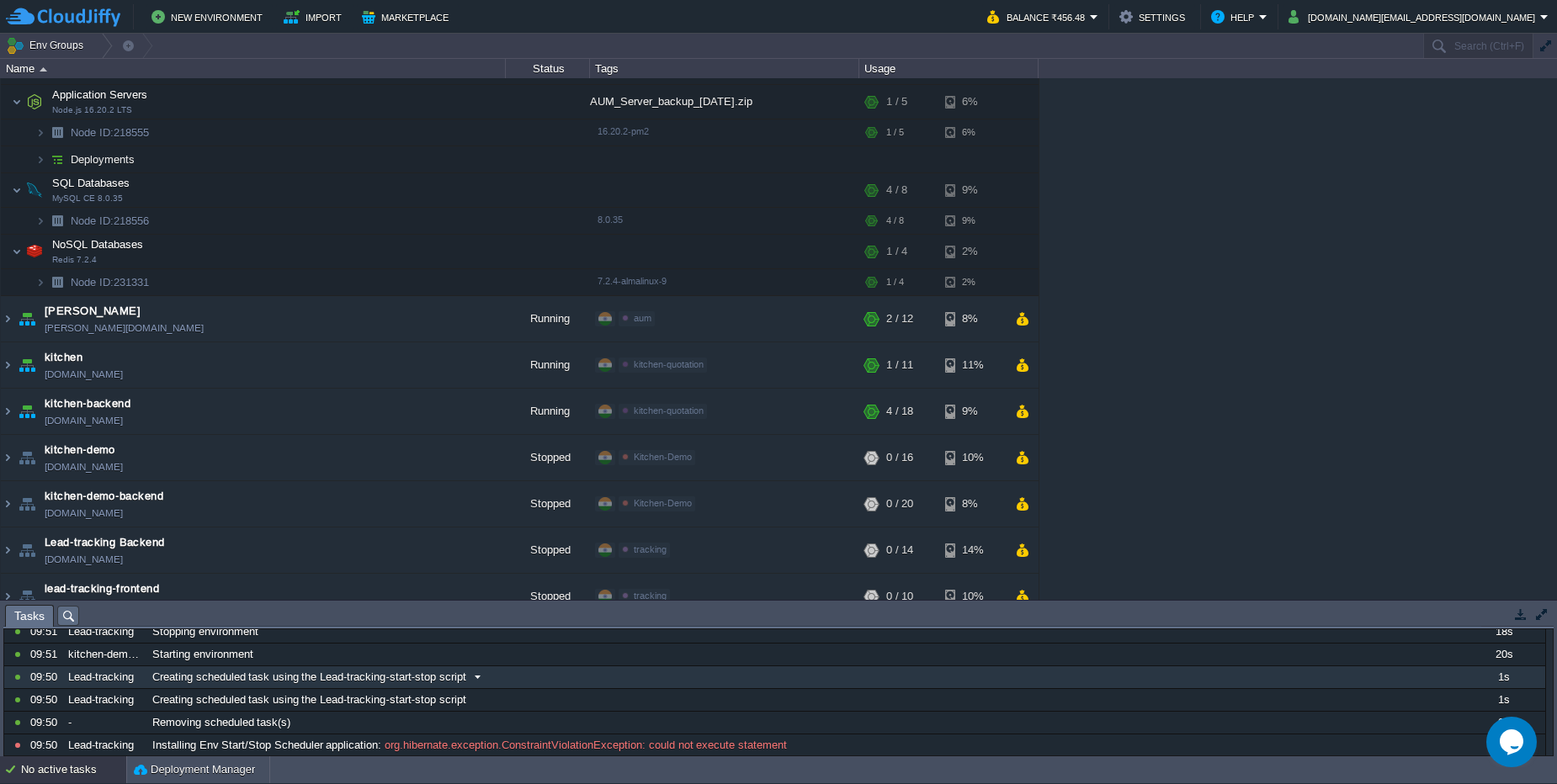
scroll to position [125, 0]
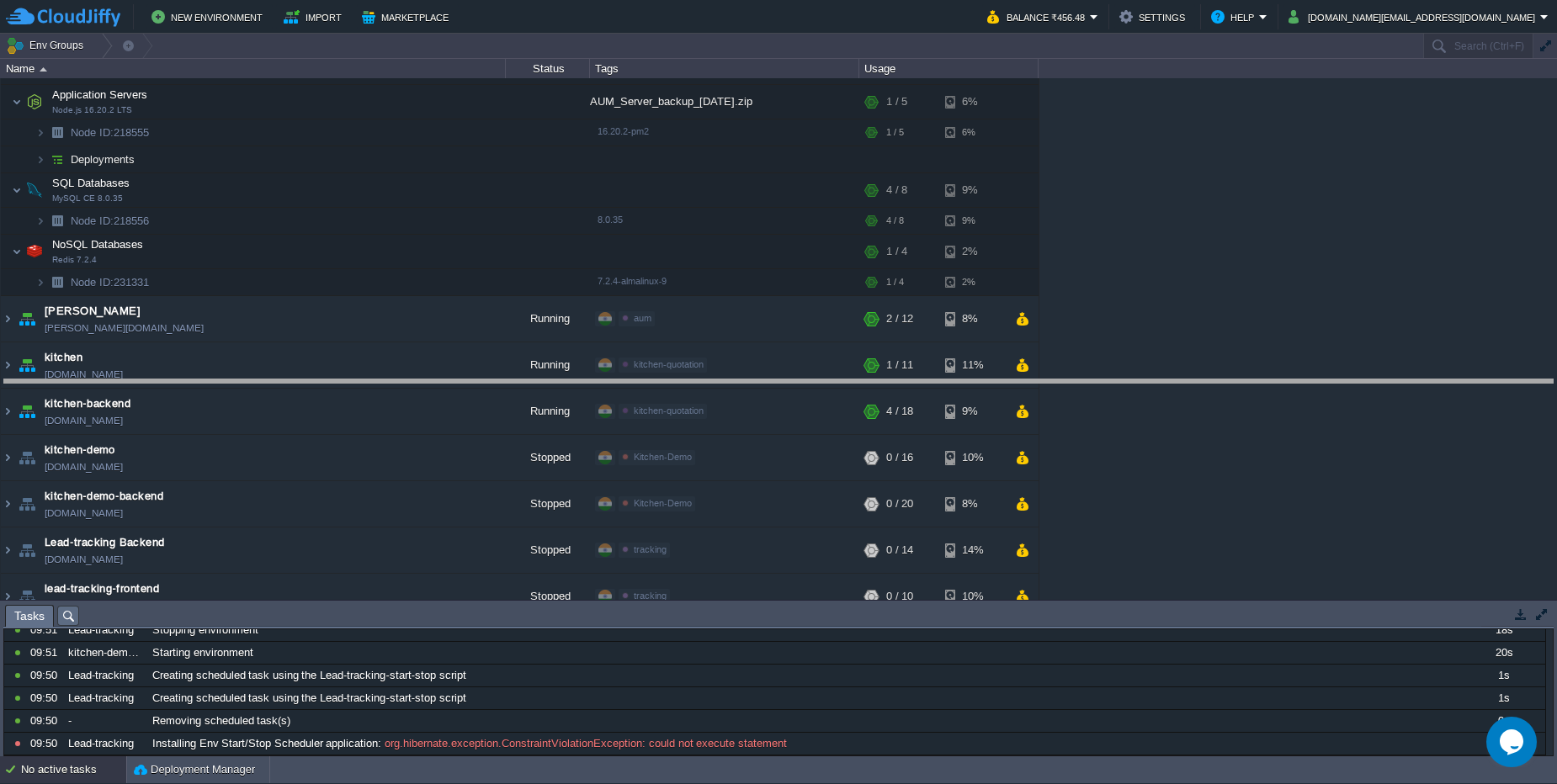
drag, startPoint x: 387, startPoint y: 620, endPoint x: 427, endPoint y: 391, distance: 232.5
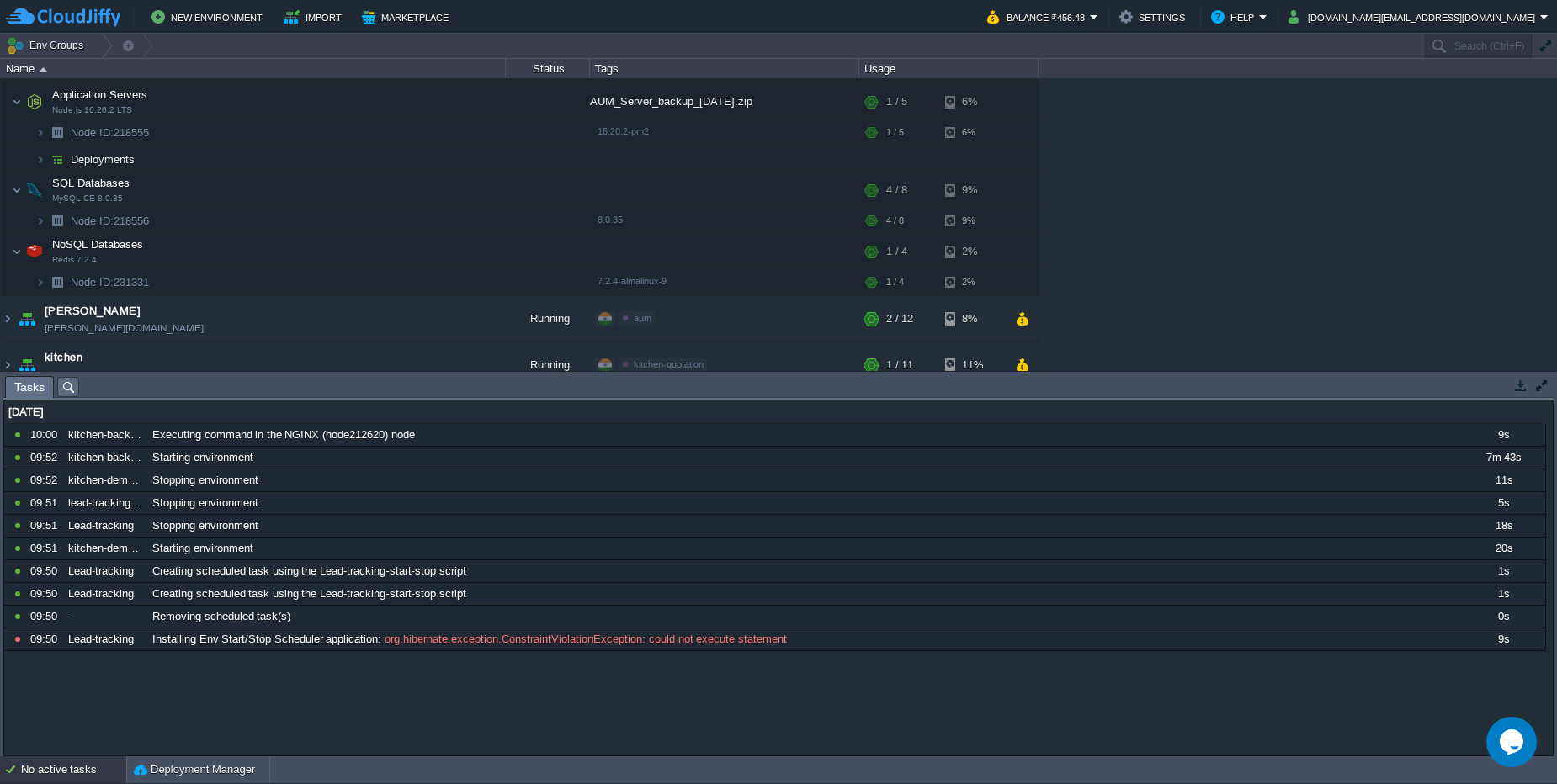
scroll to position [0, 0]
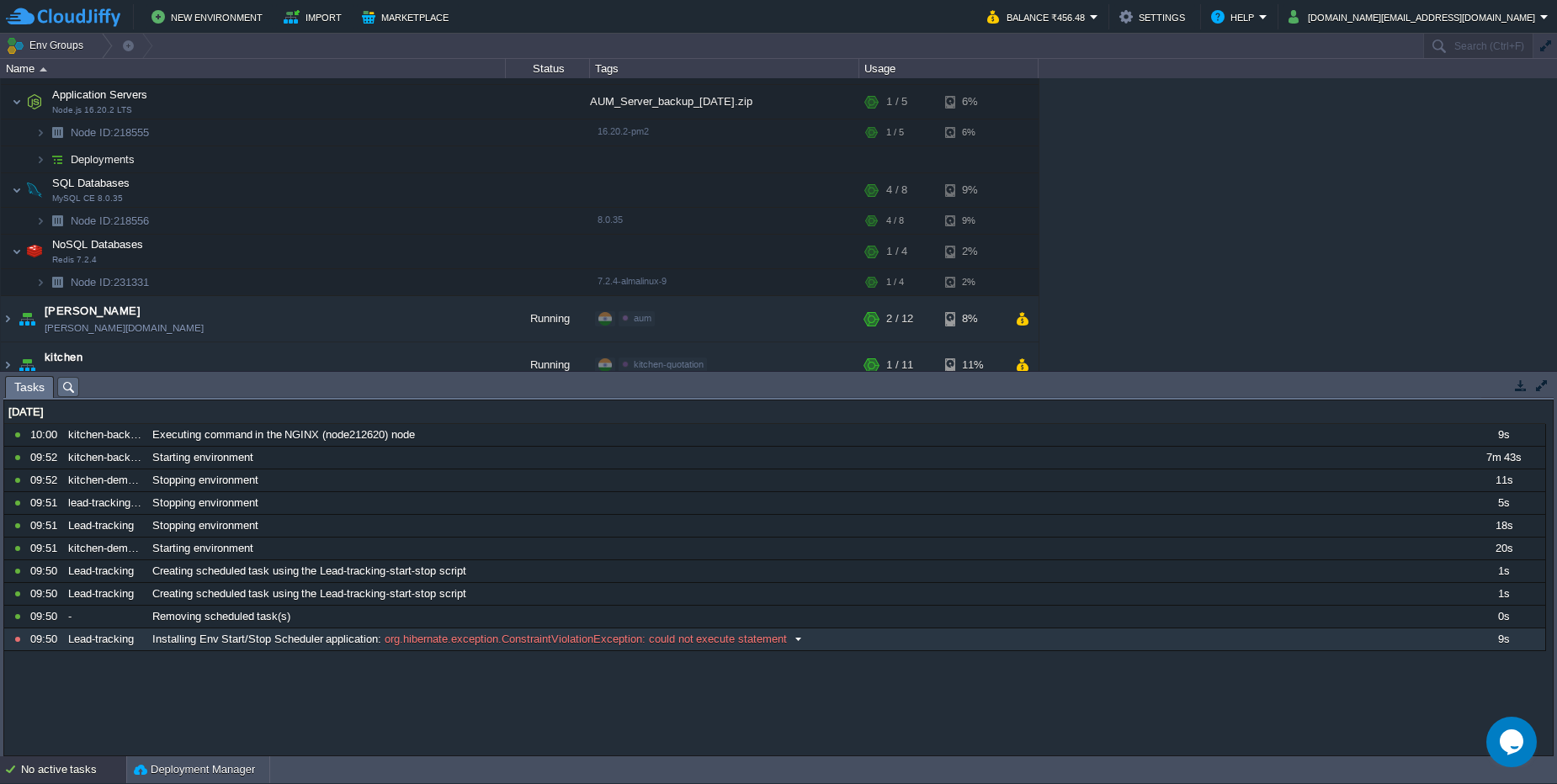
click at [436, 640] on span "org.hibernate.exception.ConstraintViolationException: could not execute stateme…" at bounding box center [584, 639] width 405 height 15
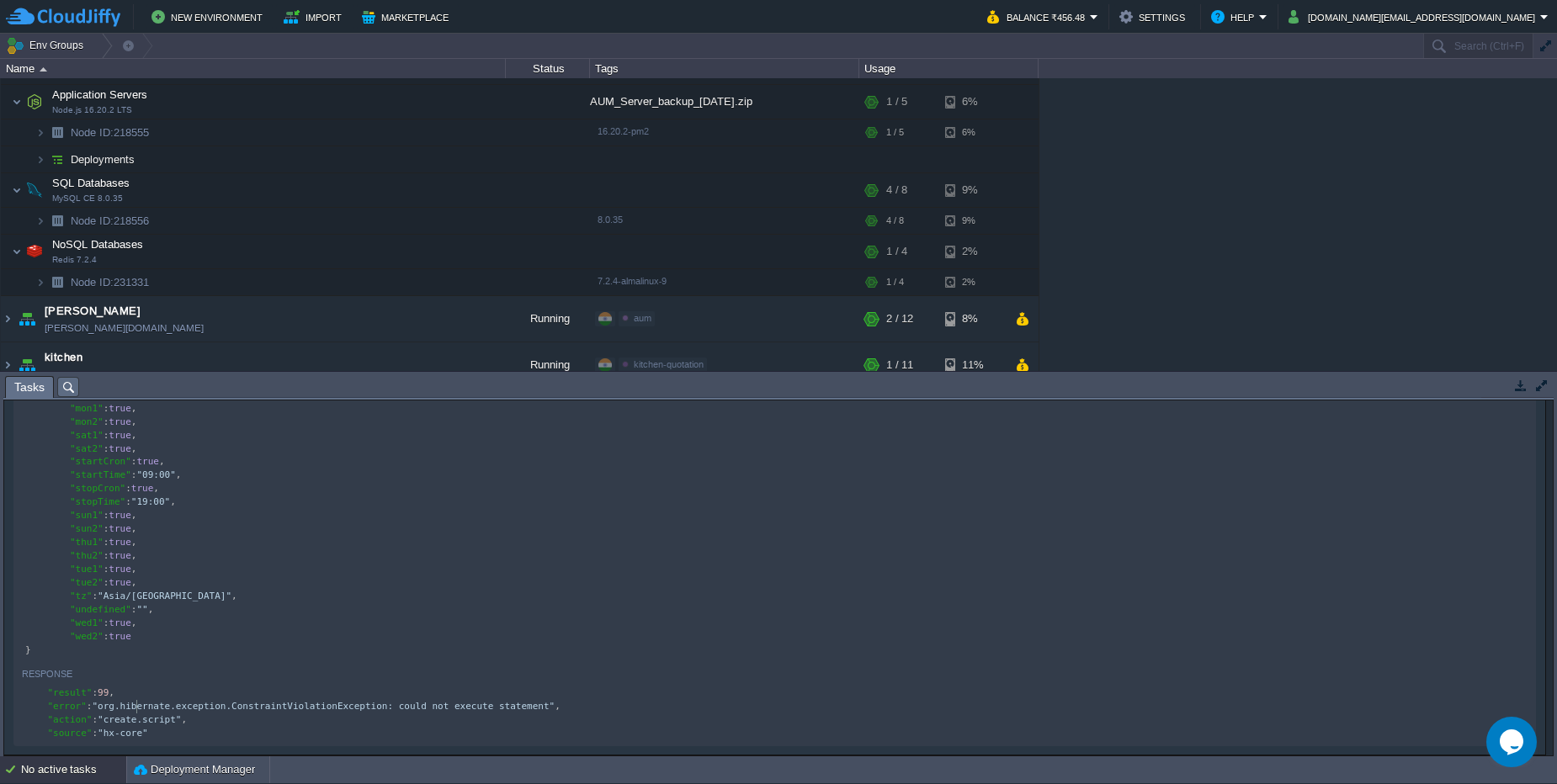
scroll to position [6, 0]
type textarea ""error": "org.hibernate.exception.ConstraintViolationException: could not execu…"
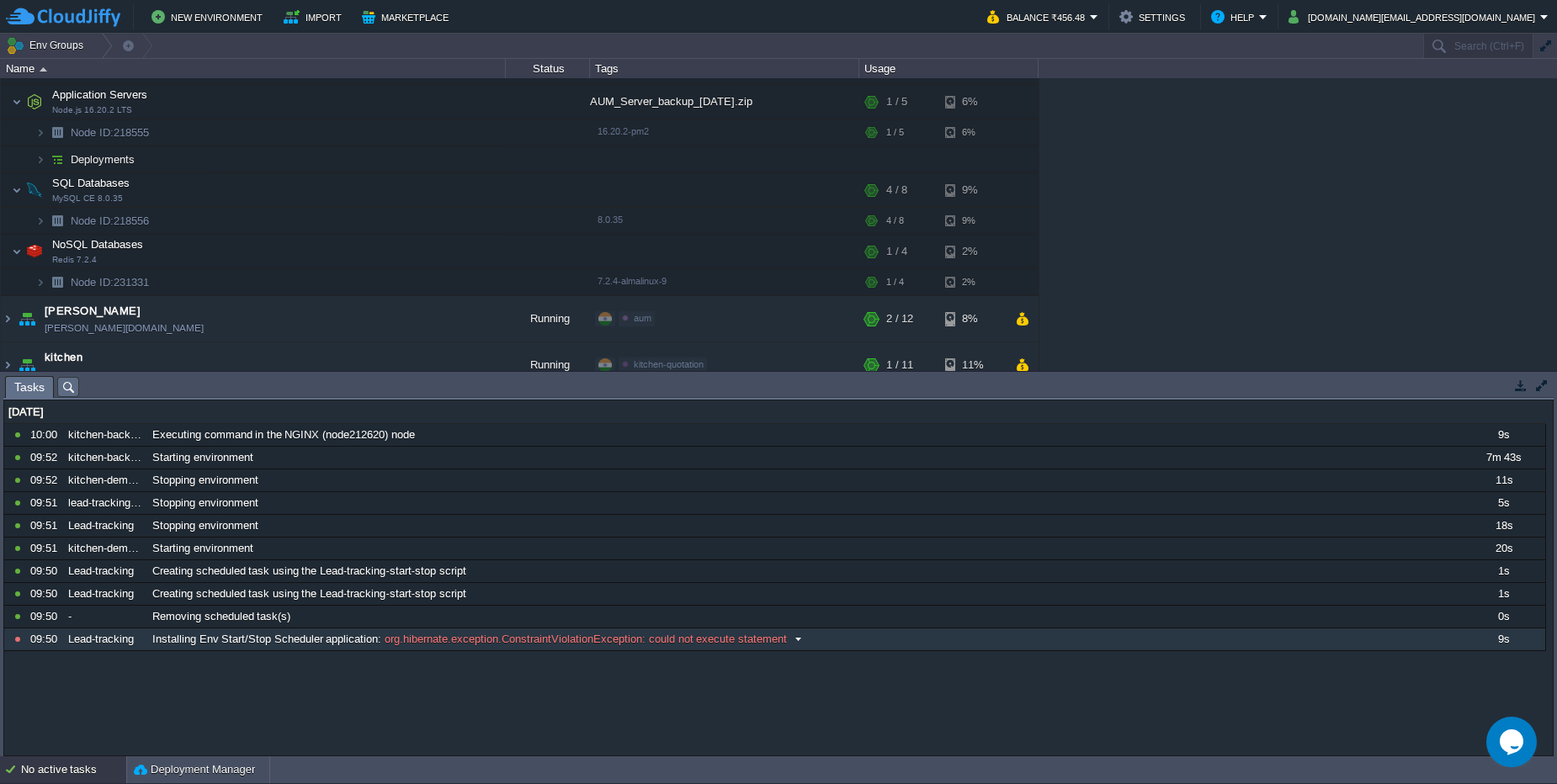
scroll to position [0, 0]
click at [372, 650] on tbody "10742015 09:50 Lead-tracking Installing Env Start/Stop Scheduler application : …" at bounding box center [775, 639] width 1541 height 22
click at [402, 649] on div "Installing Env Start/Stop Scheduler application : org.hibernate.exception.Const…" at bounding box center [804, 639] width 1312 height 22
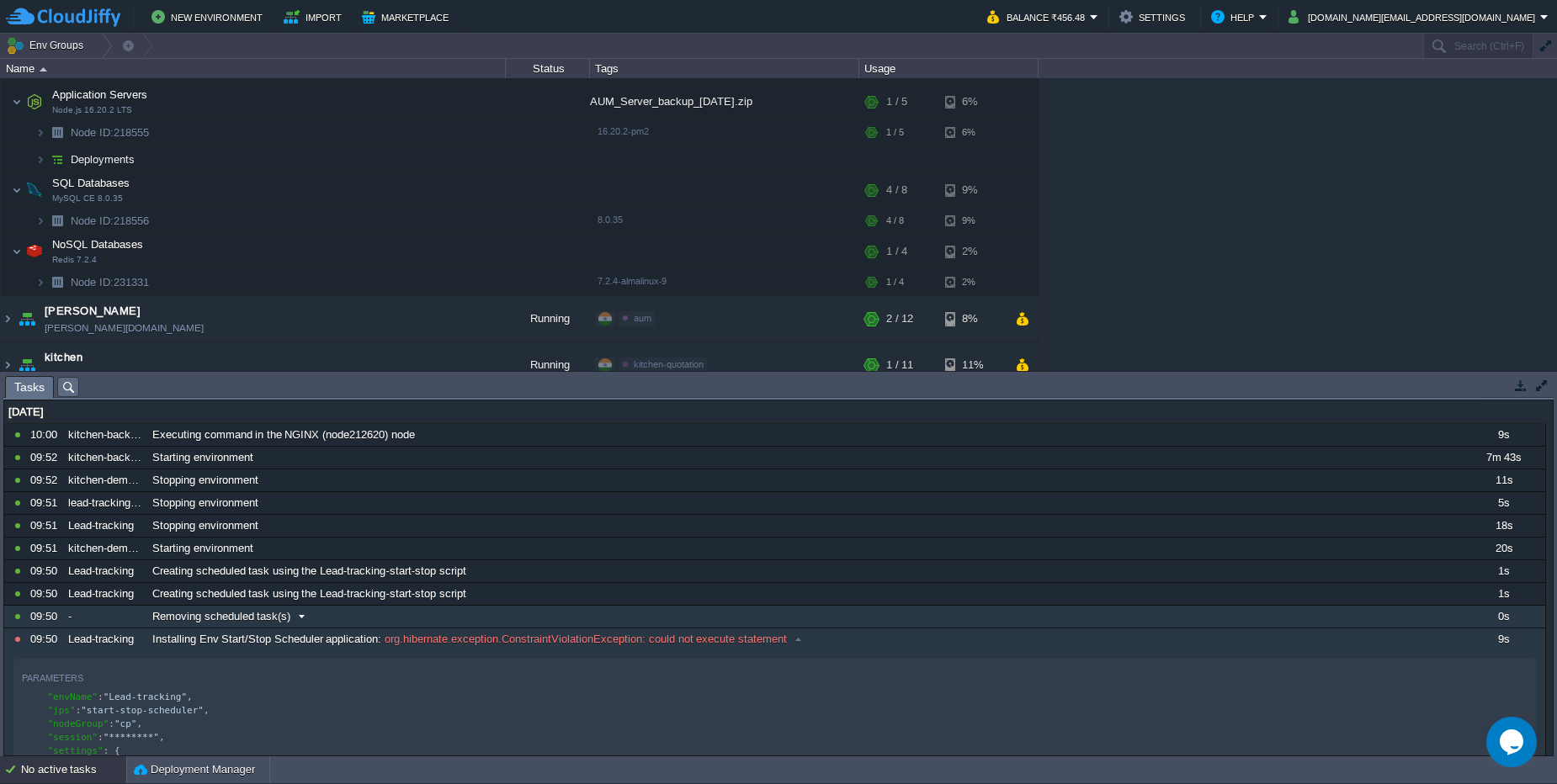
click at [296, 619] on span at bounding box center [301, 617] width 22 height 15
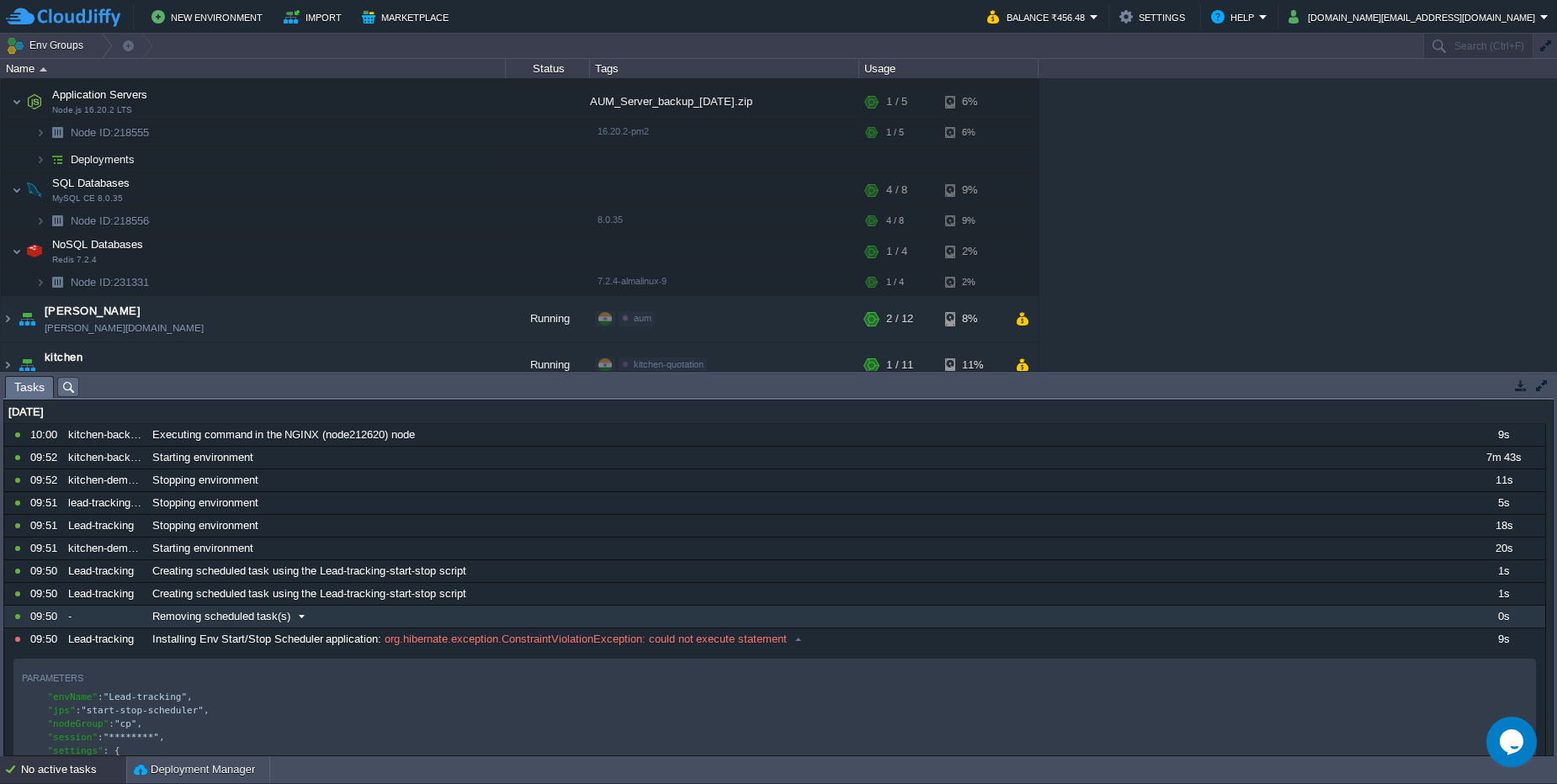
click at [296, 619] on span at bounding box center [301, 617] width 22 height 15
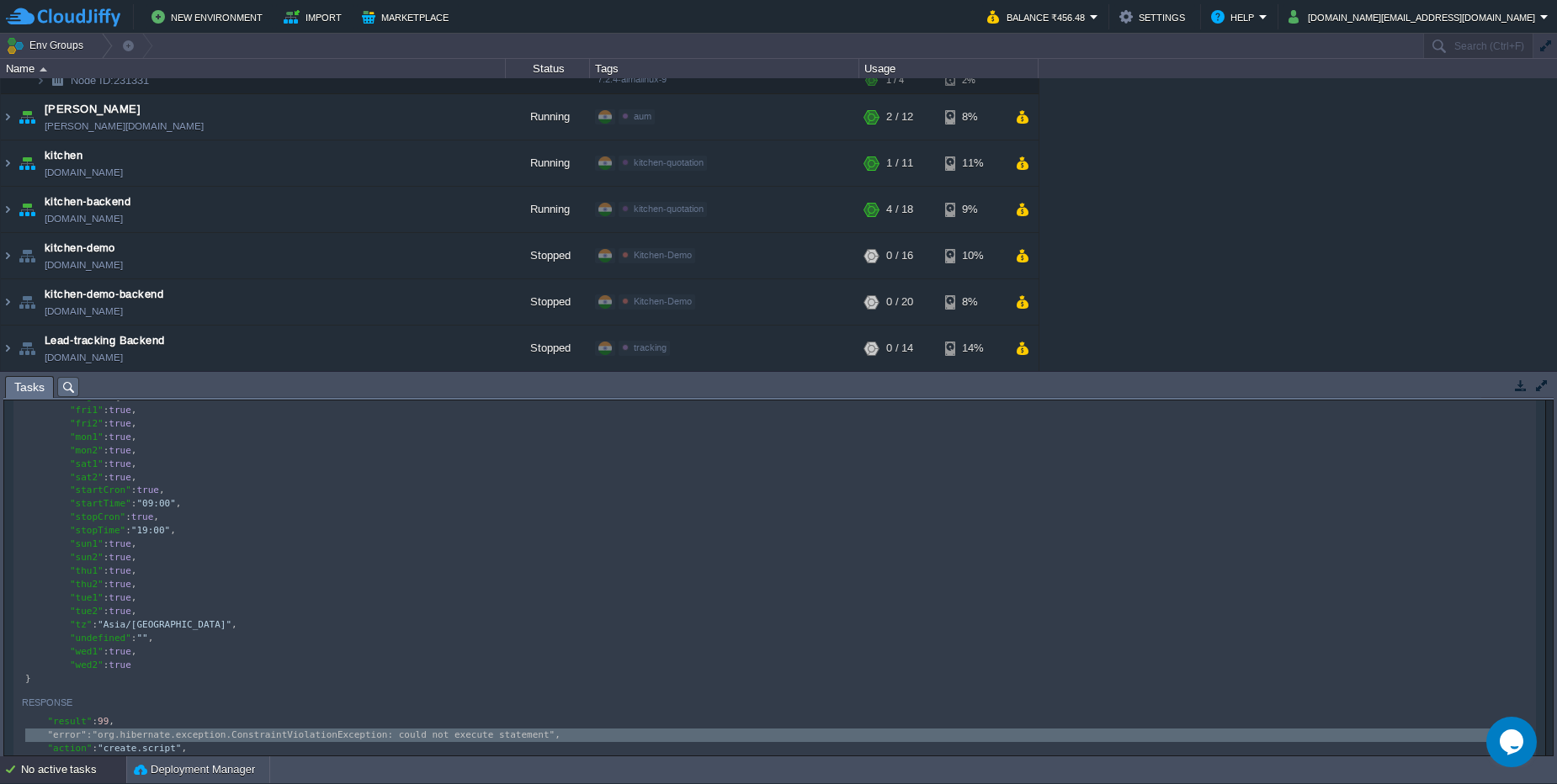
scroll to position [395, 0]
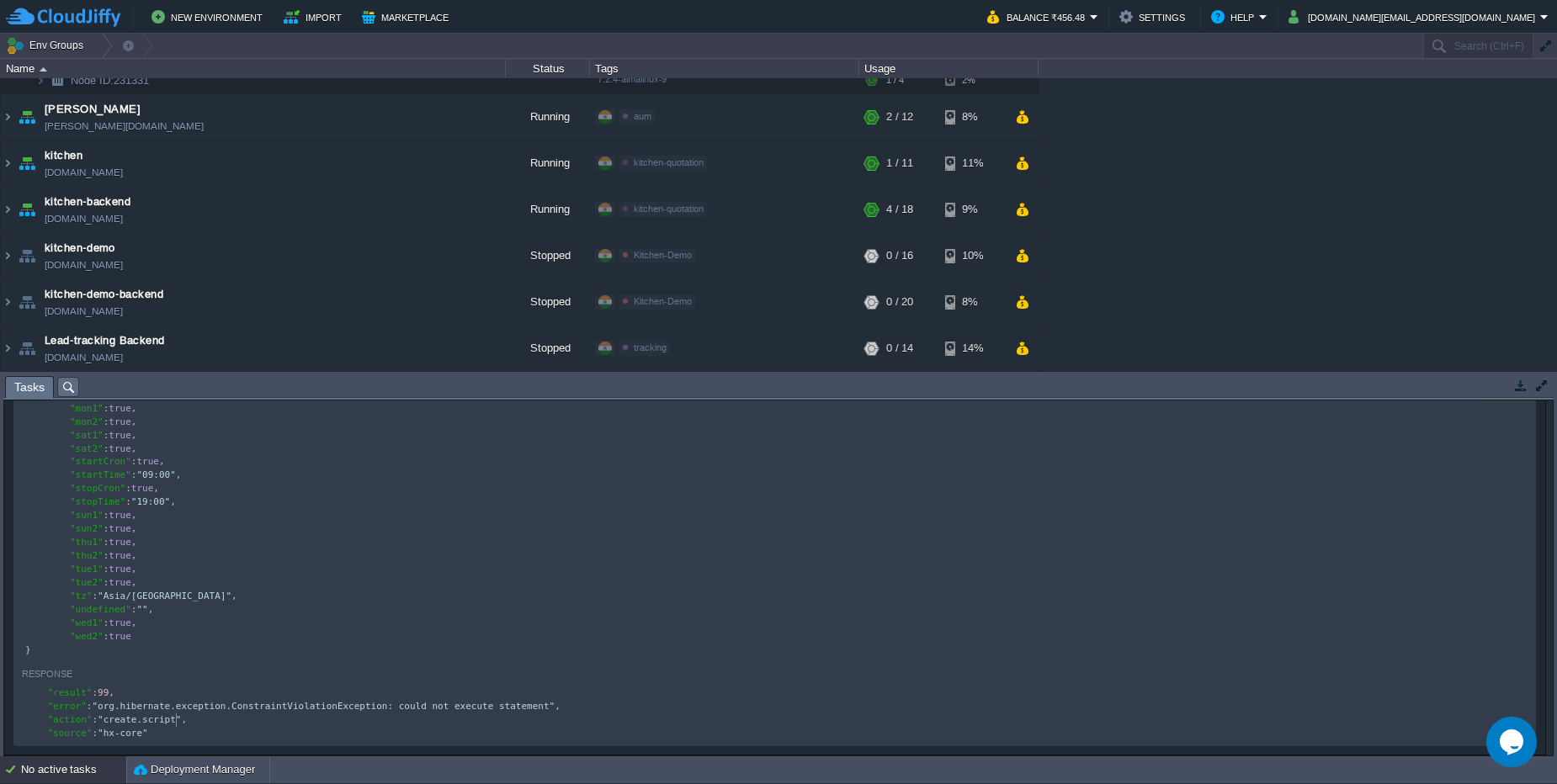
type textarea "script"
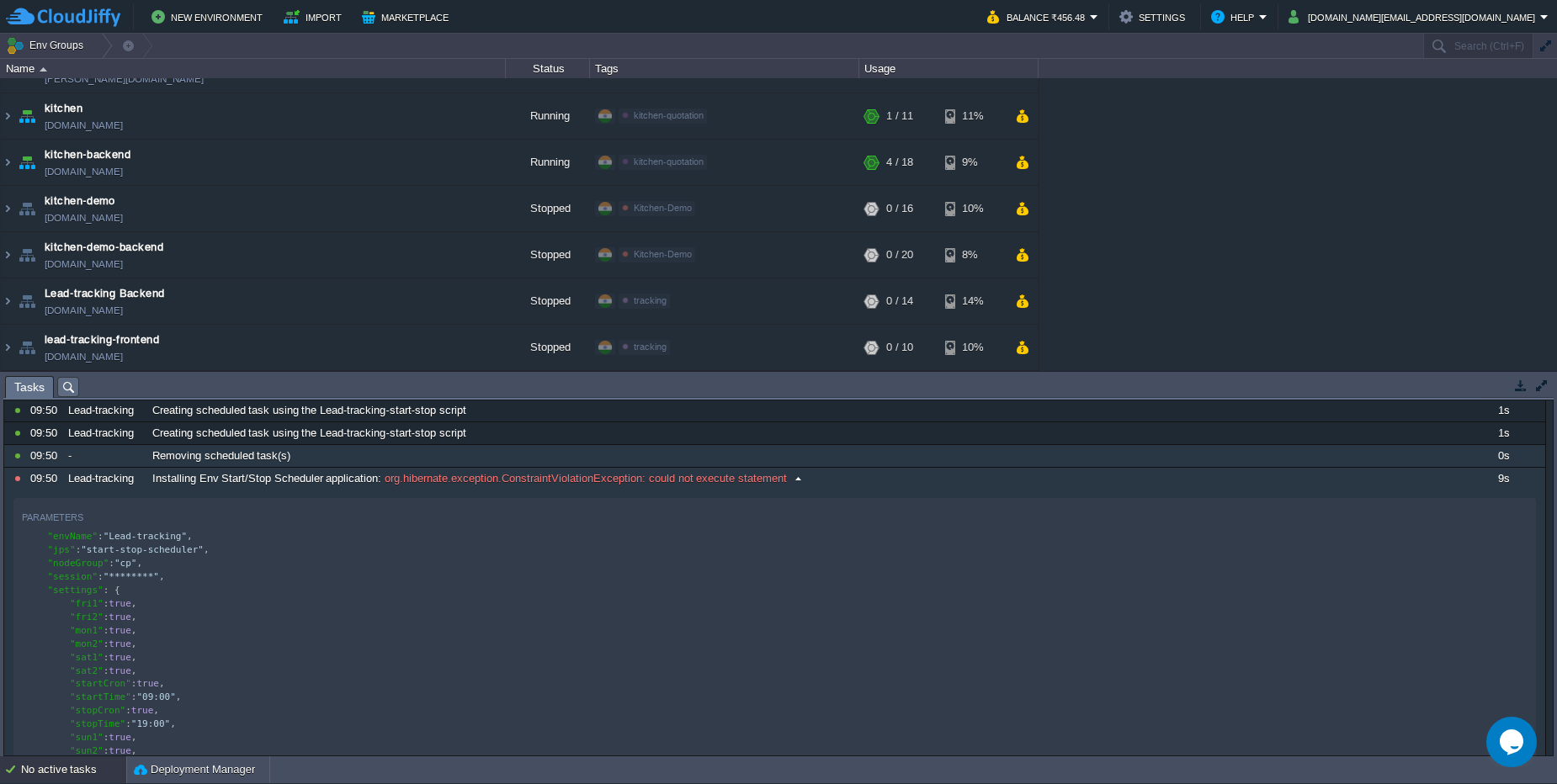
scroll to position [193, 0]
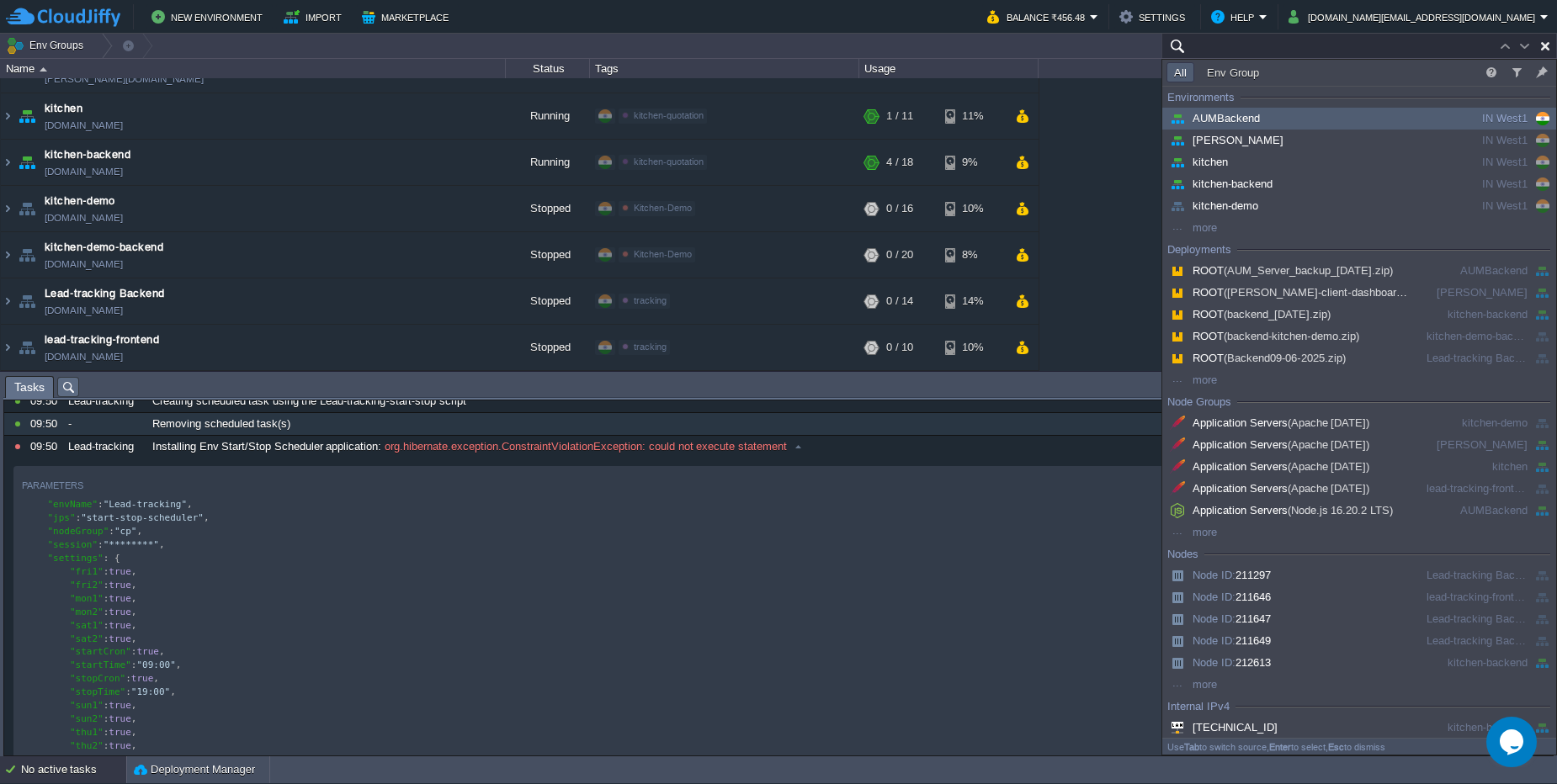
paste input "org.hibernate.exception.ConstraintViolationException: could not execute stateme…"
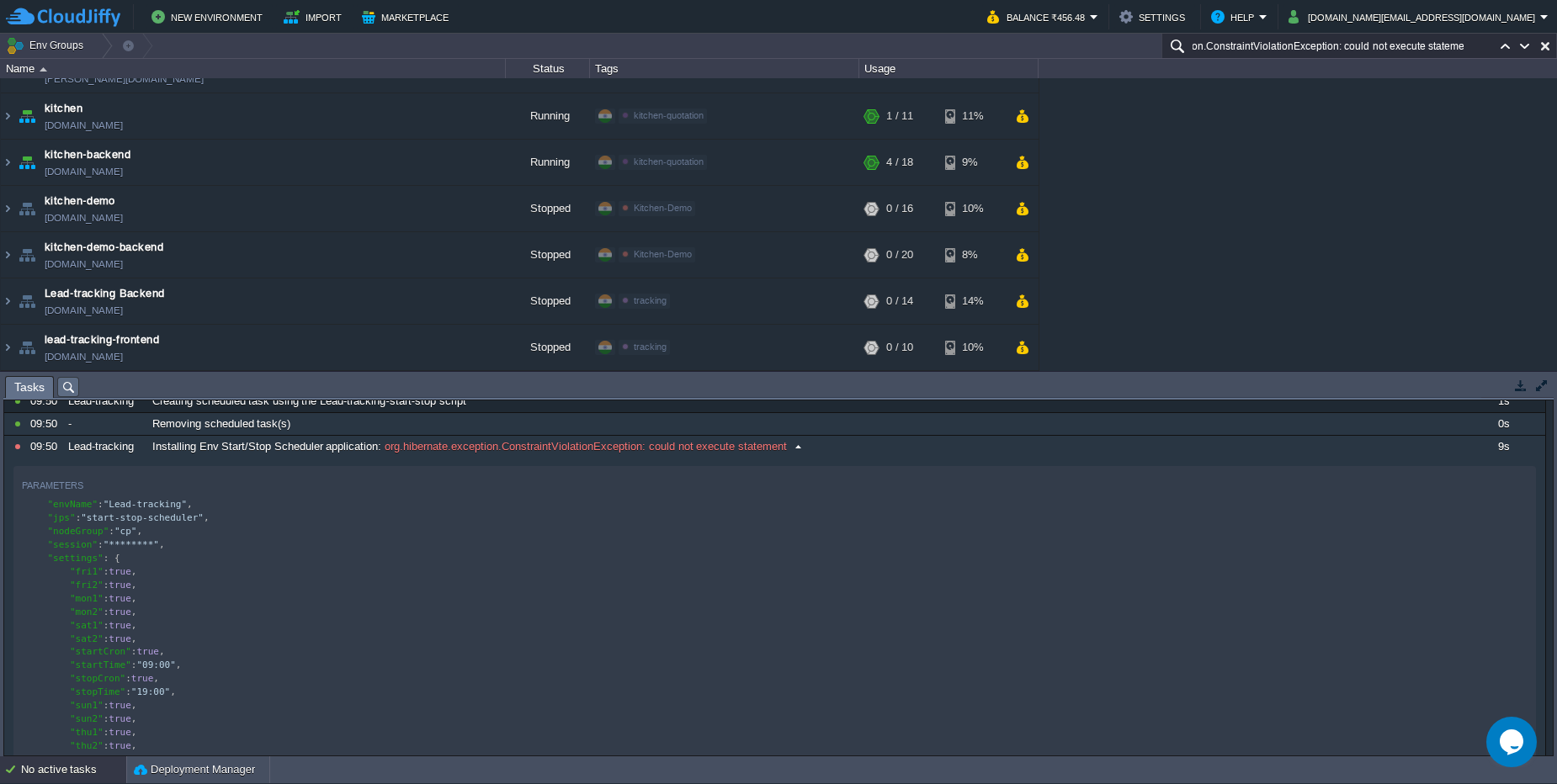
type input "org.hibernate.exception.ConstraintViolationException: could not execute stateme…"
type textarea "-"
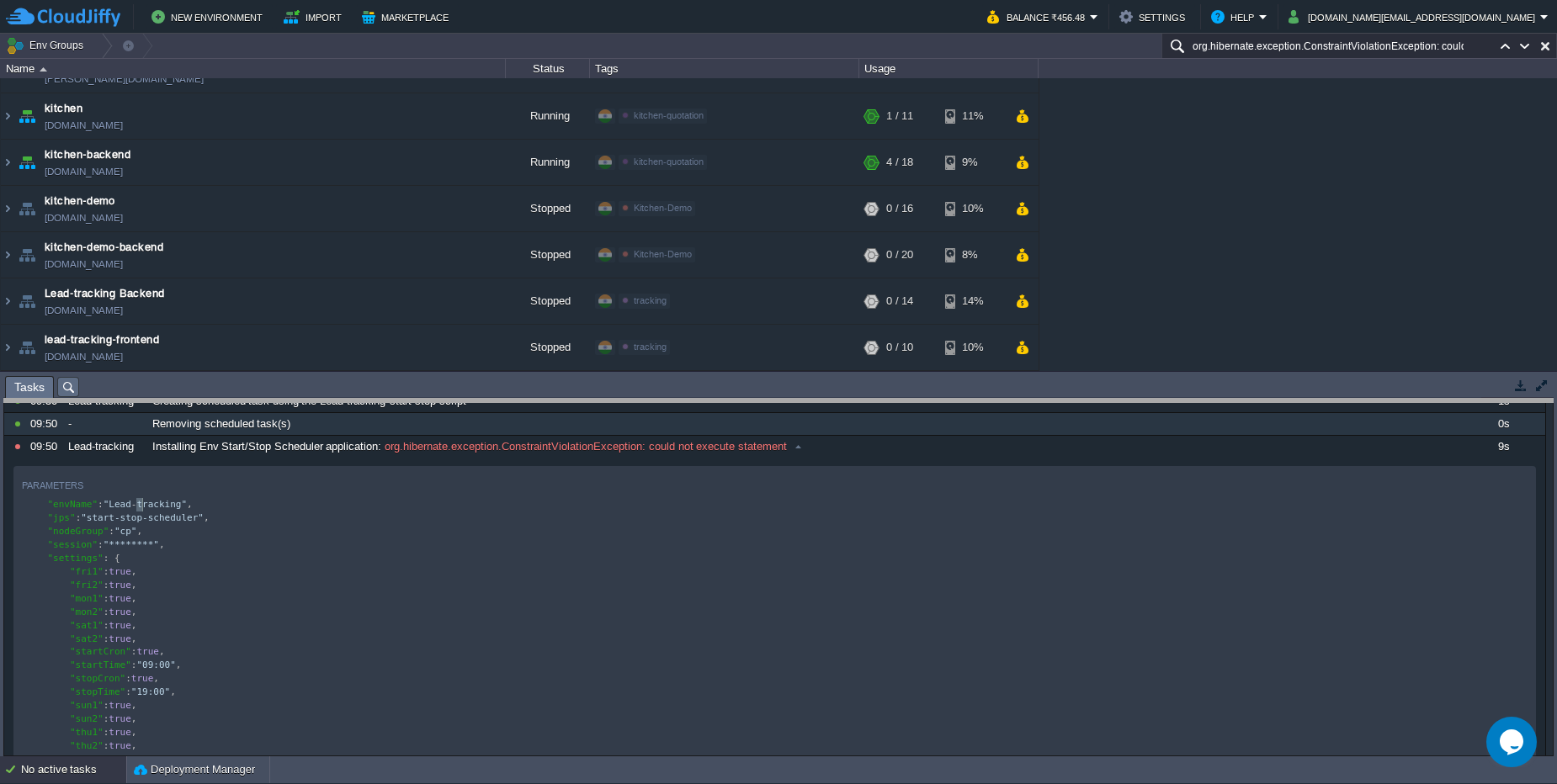
drag, startPoint x: 478, startPoint y: 375, endPoint x: 467, endPoint y: 398, distance: 25.5
click at [467, 398] on body "New Environment Import Marketplace Bonus ₹0.00 Upgrade Account Balance ₹456.48 …" at bounding box center [778, 392] width 1557 height 784
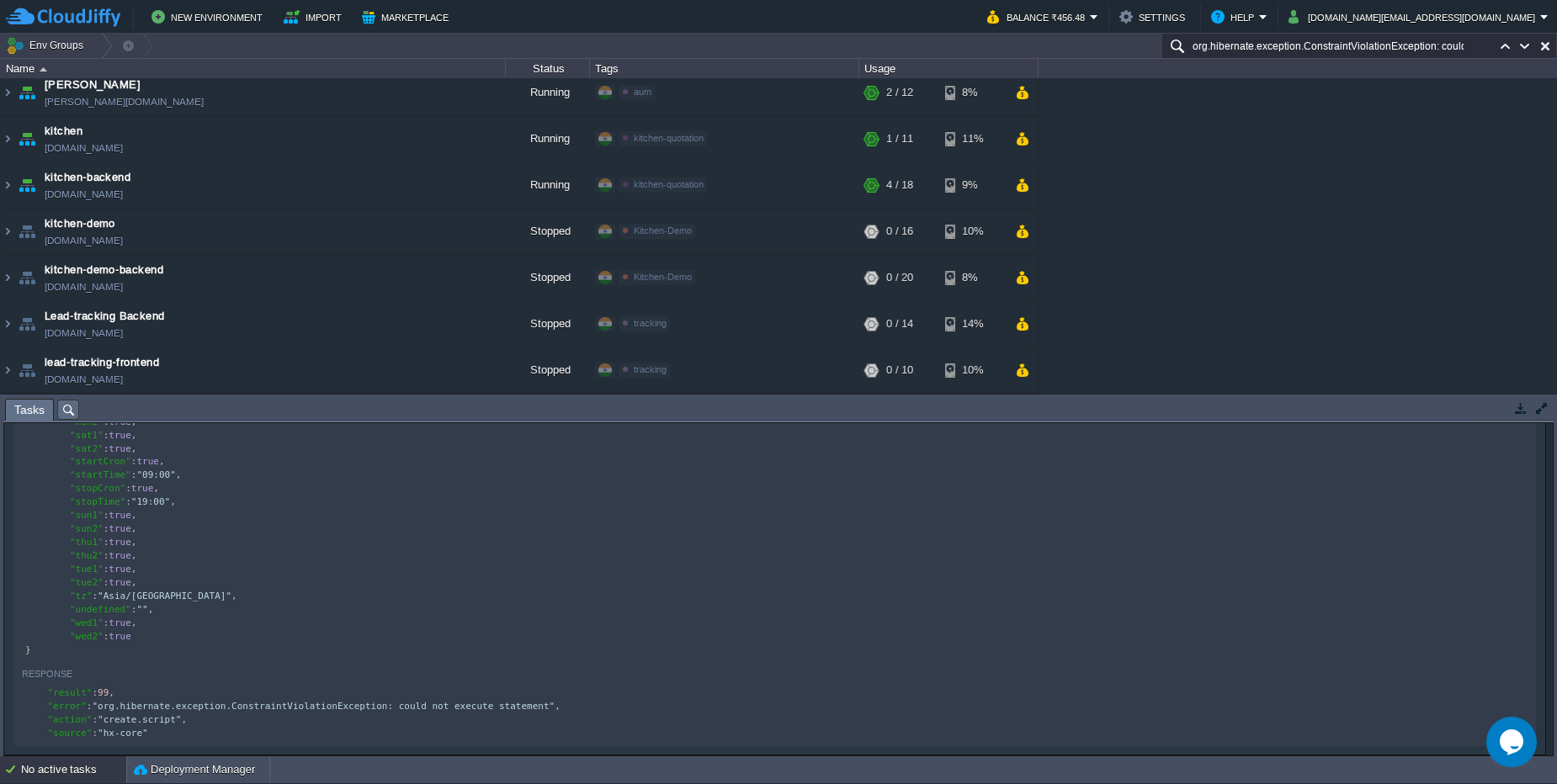
scroll to position [417, 0]
click at [638, 321] on span "tracking" at bounding box center [650, 324] width 33 height 10
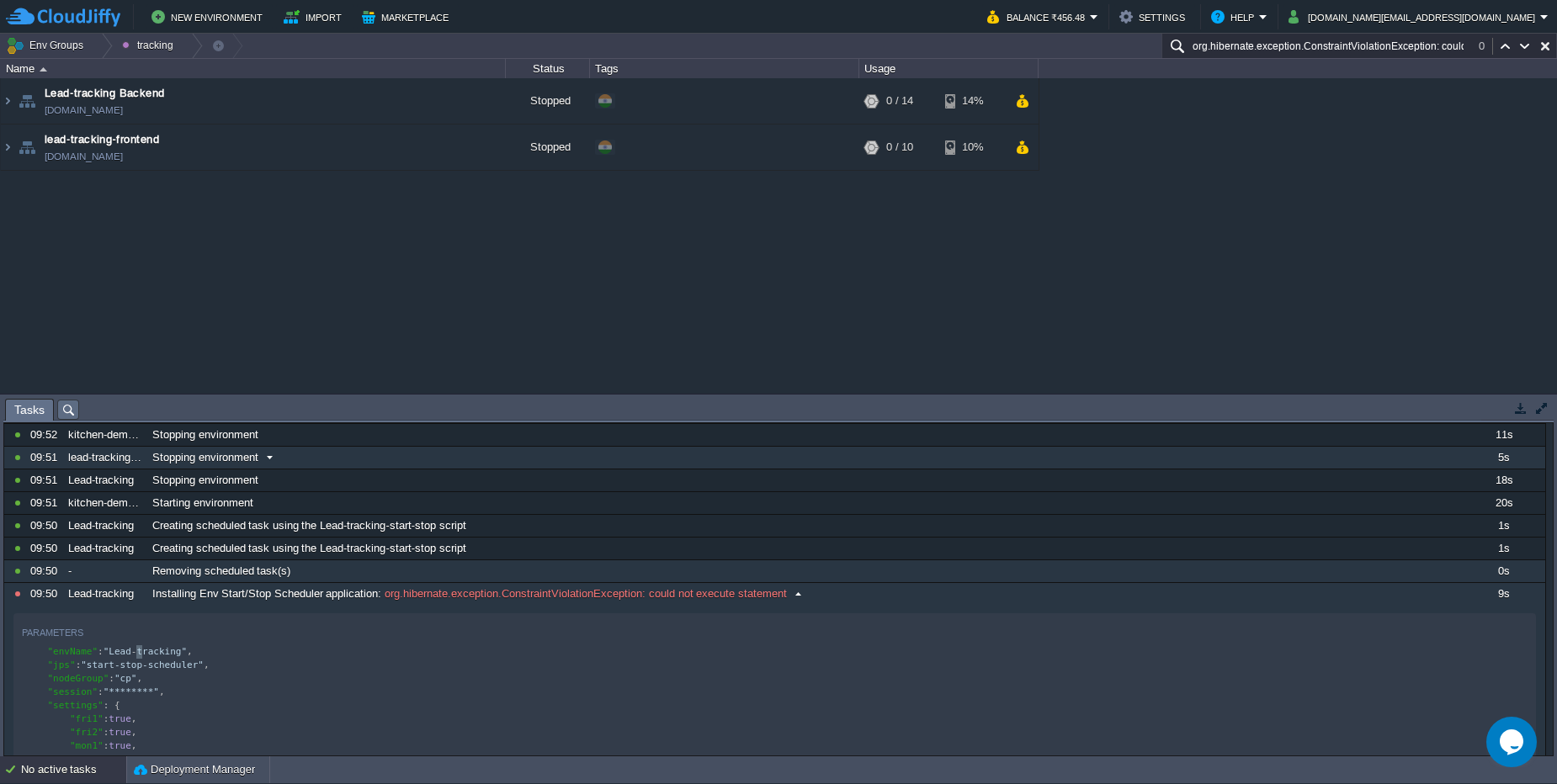
scroll to position [0, 0]
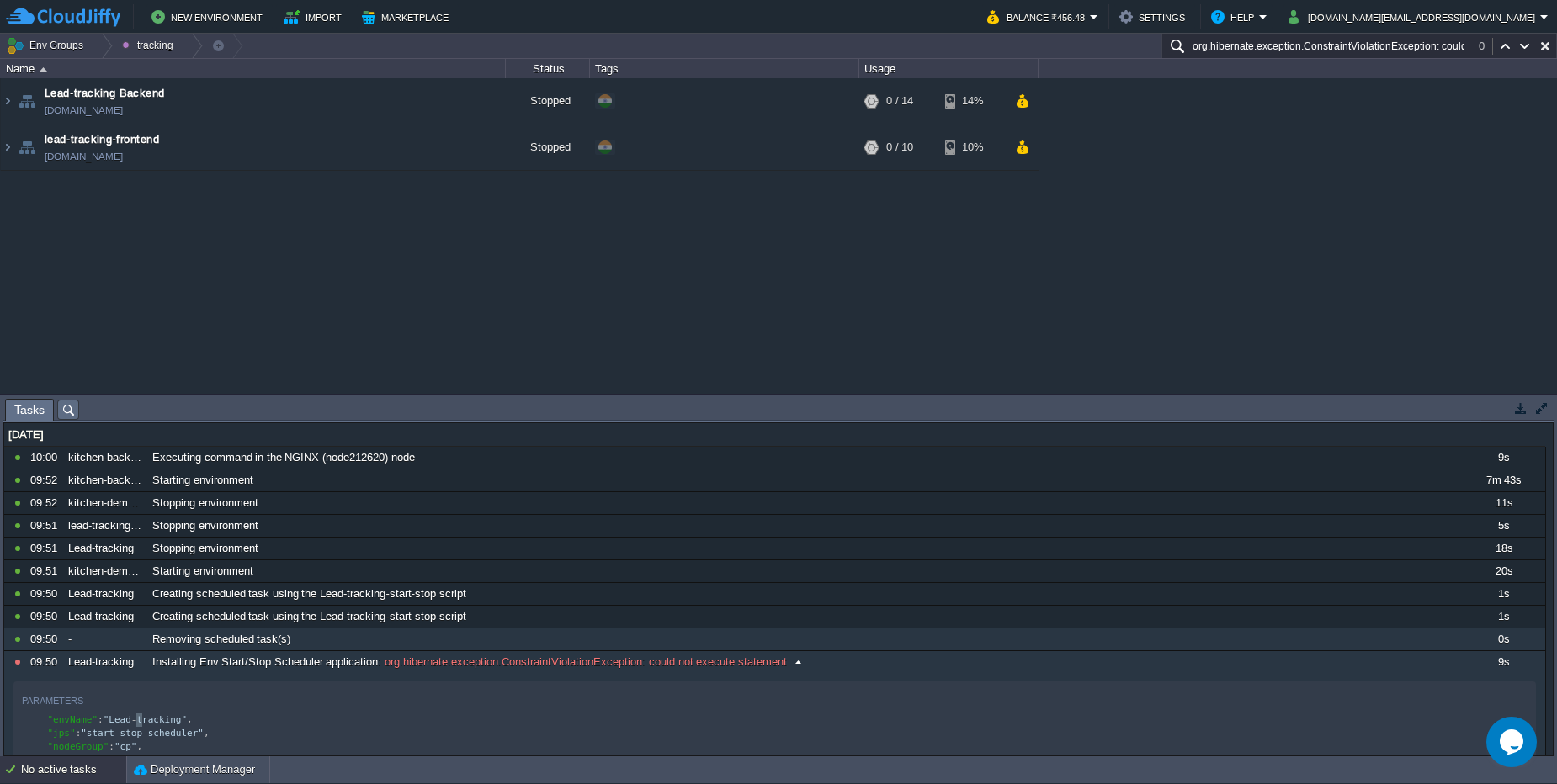
click at [59, 779] on div "No active tasks" at bounding box center [73, 769] width 105 height 27
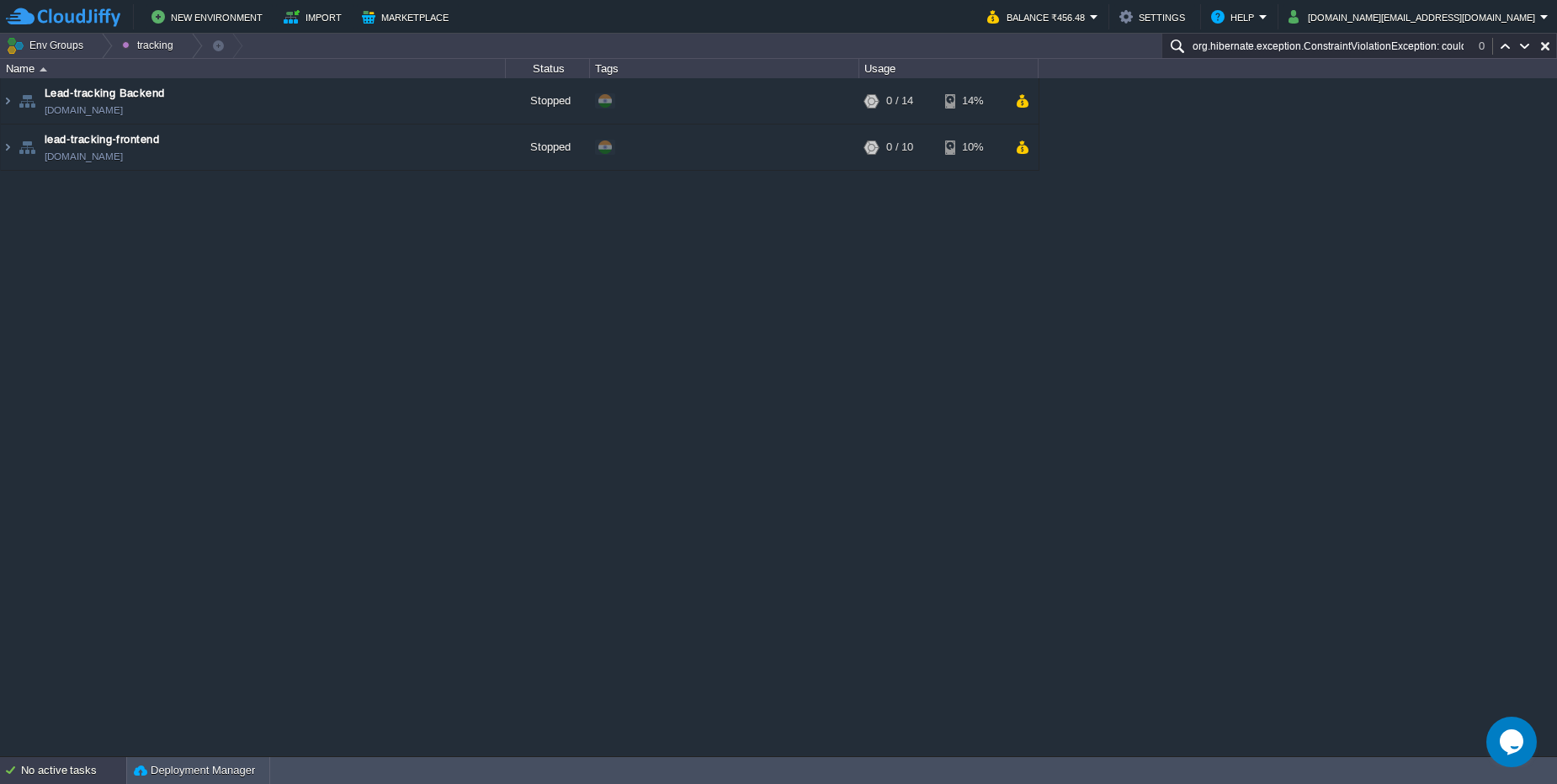
click at [59, 779] on div "No active tasks" at bounding box center [73, 770] width 105 height 27
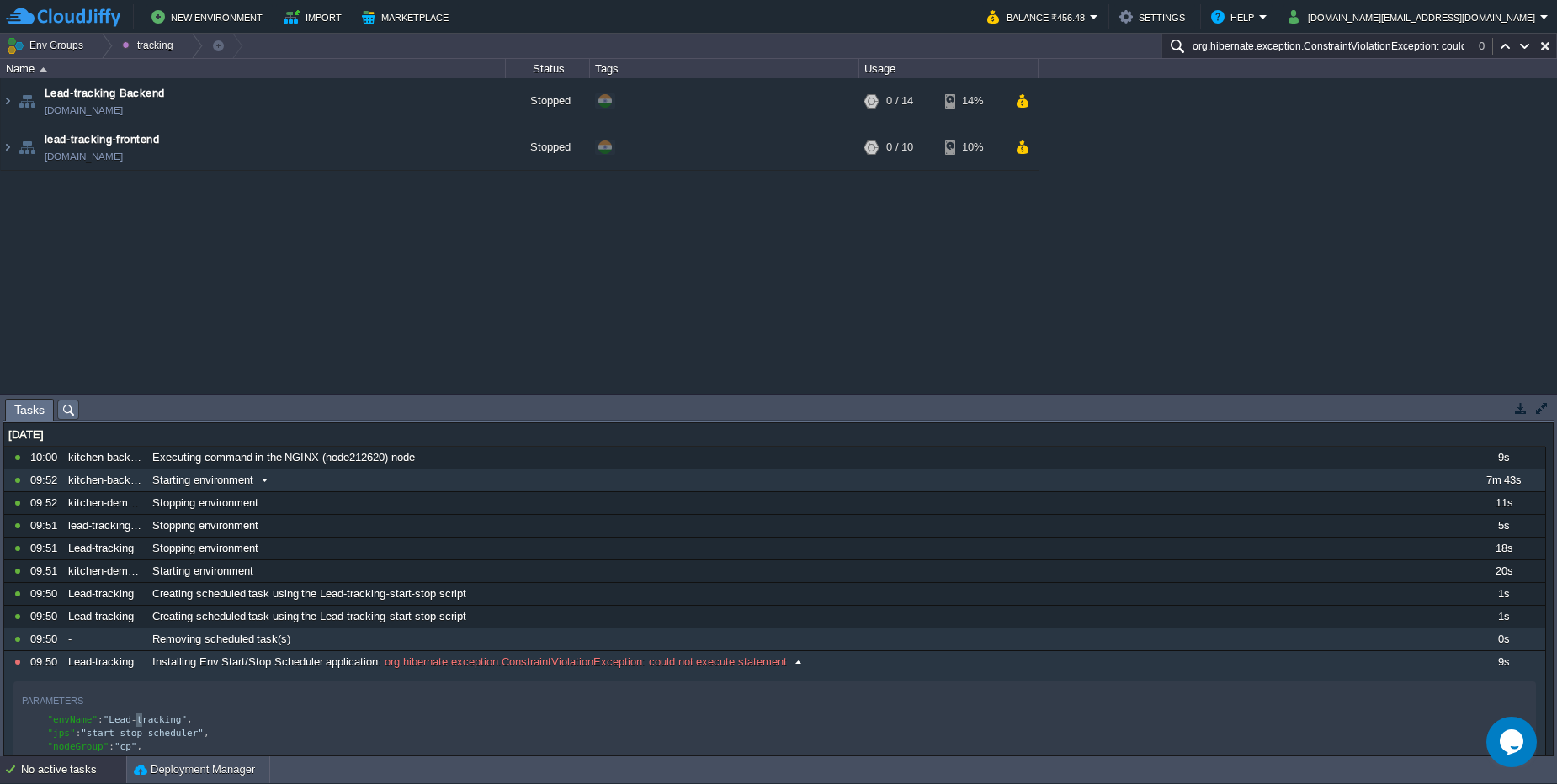
click at [324, 481] on div "Starting environment" at bounding box center [804, 480] width 1312 height 22
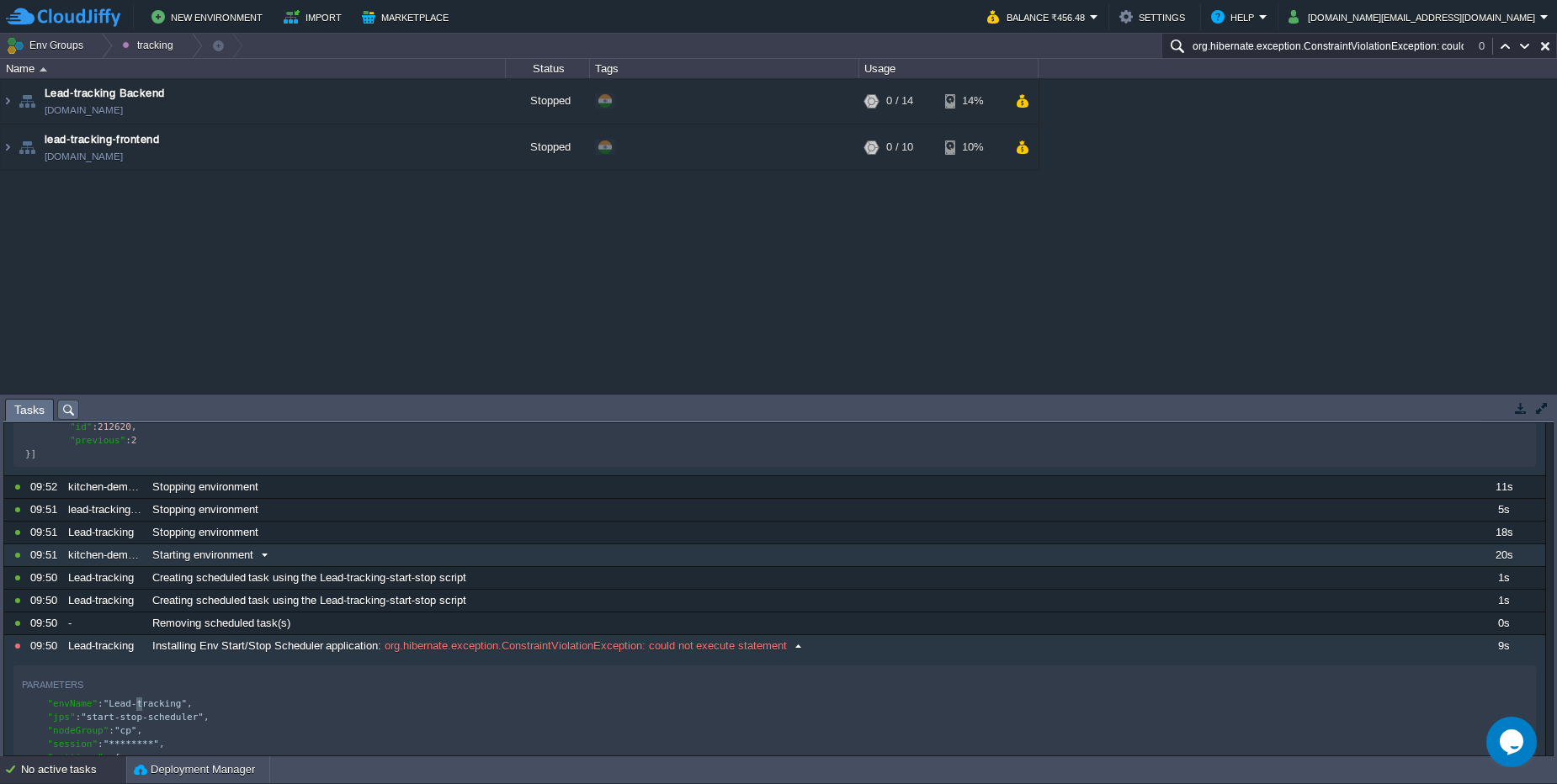
scroll to position [404, 0]
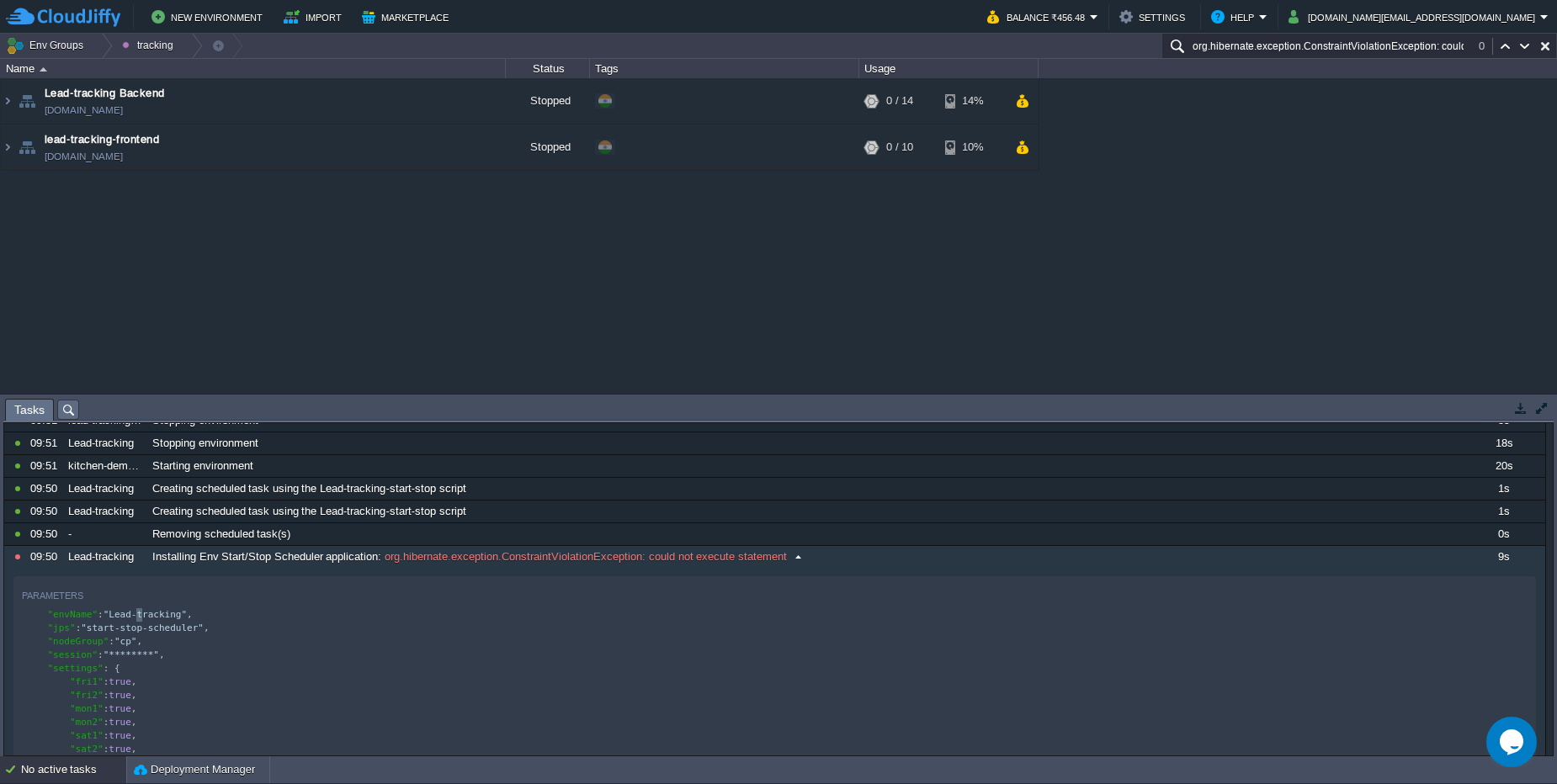
click at [368, 571] on div "10742043 10:00 kitchen-backend Executing command in the NGINX (node212620) node…" at bounding box center [775, 549] width 1541 height 1013
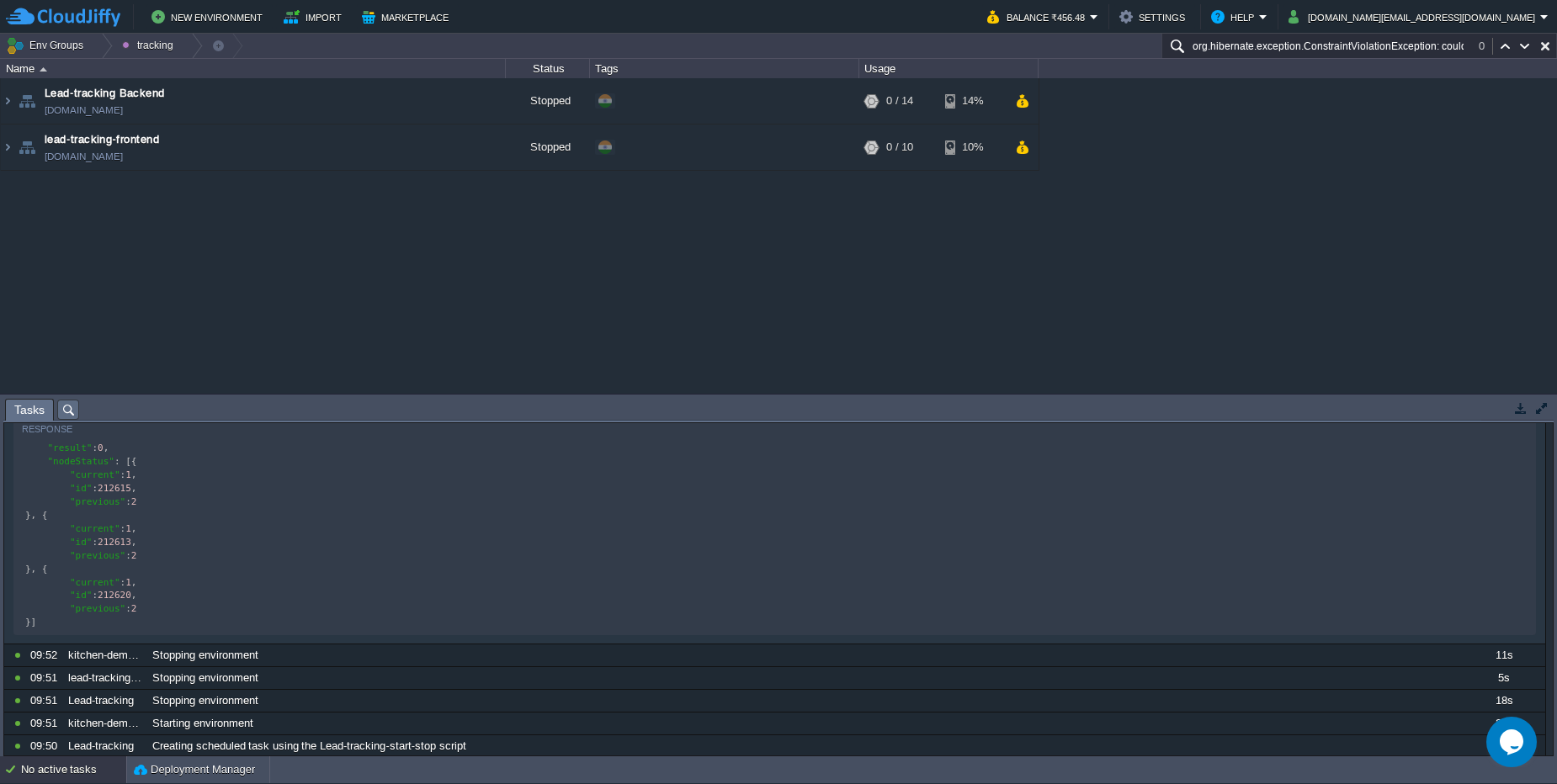
scroll to position [101, 0]
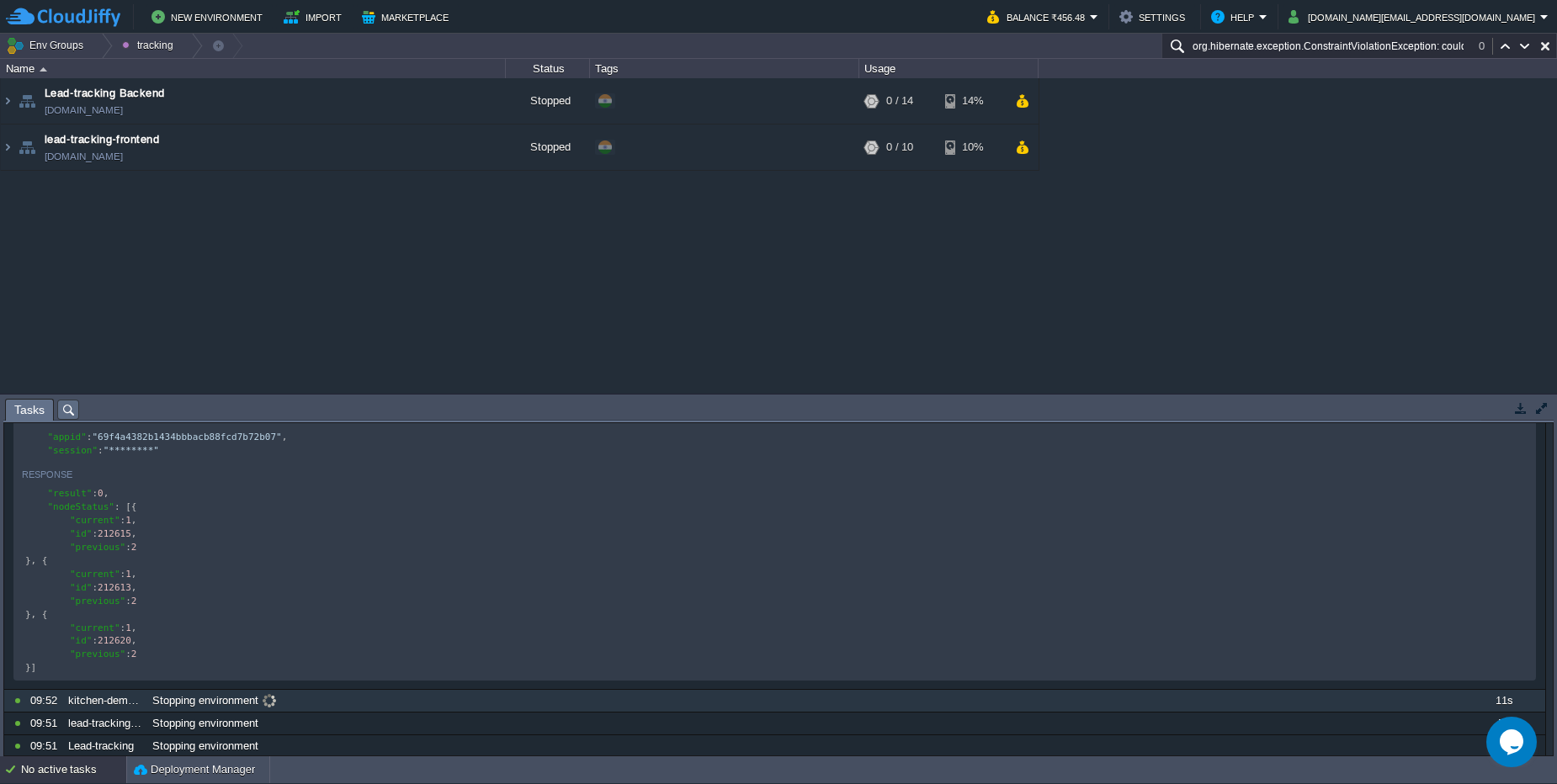
click at [309, 712] on div "Stopping environment" at bounding box center [804, 701] width 1312 height 22
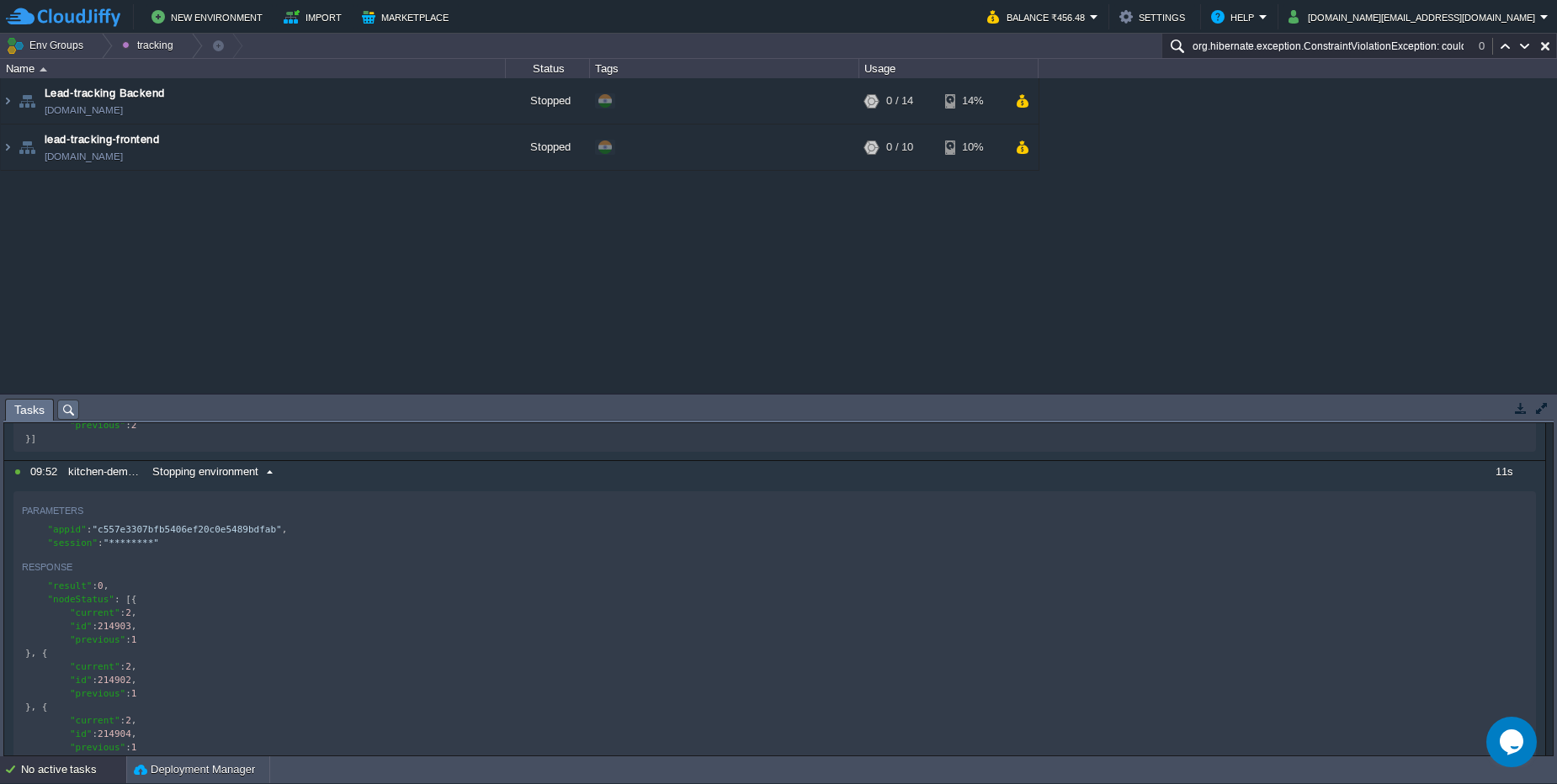
scroll to position [303, 0]
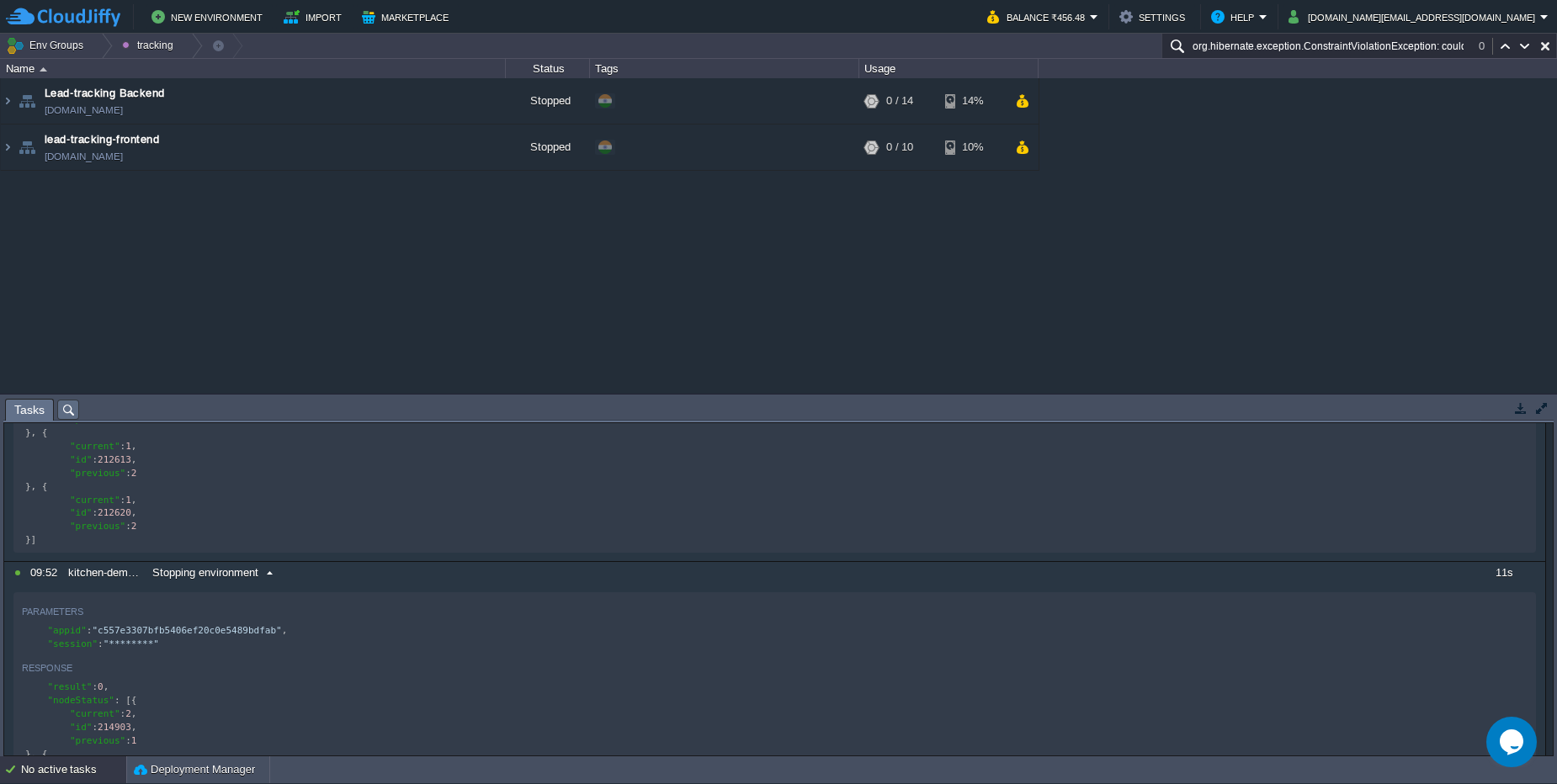
click at [295, 516] on div "10742043 10:00 kitchen-backend Executing command in the NGINX (node212620) node…" at bounding box center [775, 630] width 1541 height 825
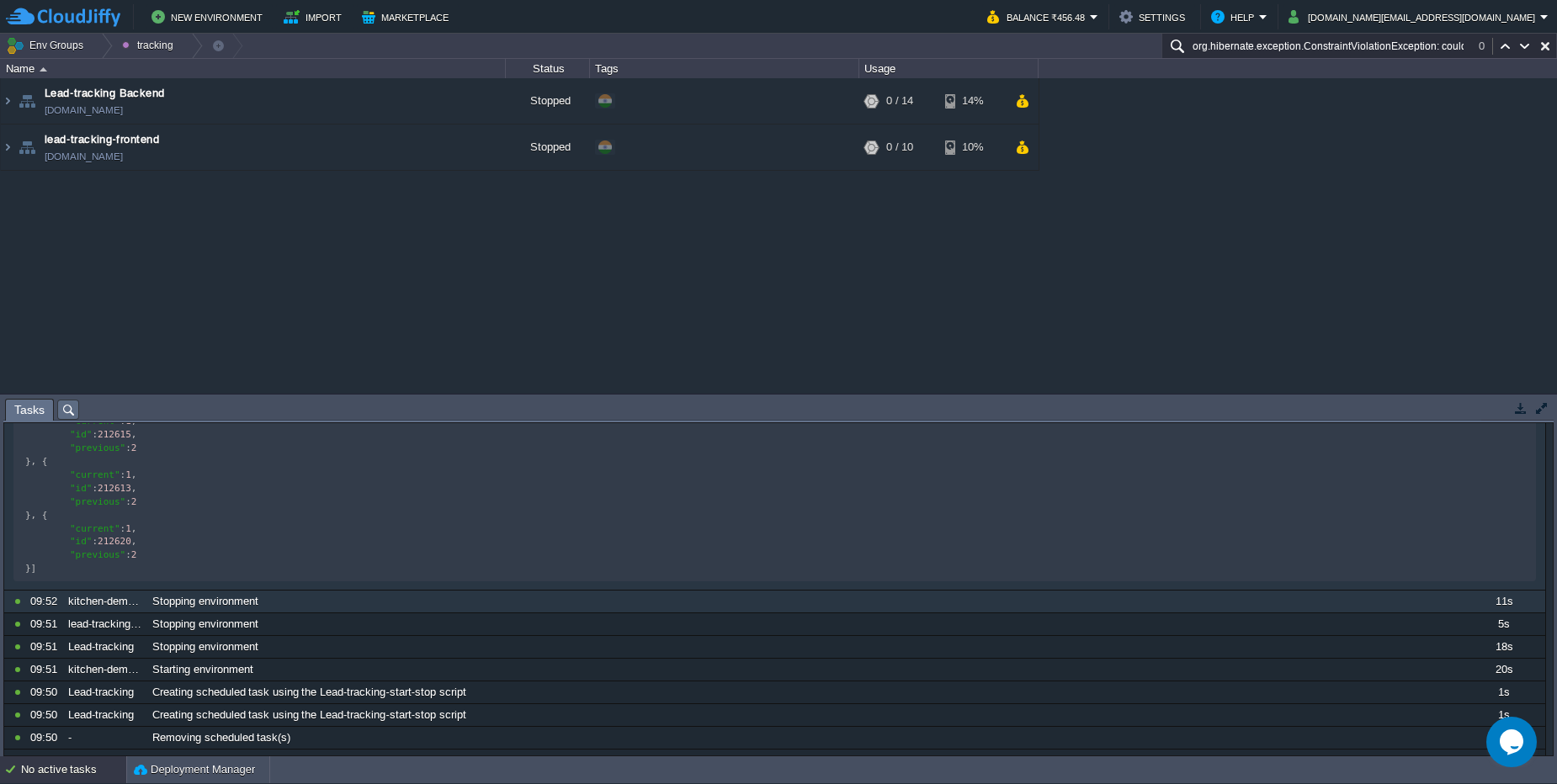
scroll to position [229, 0]
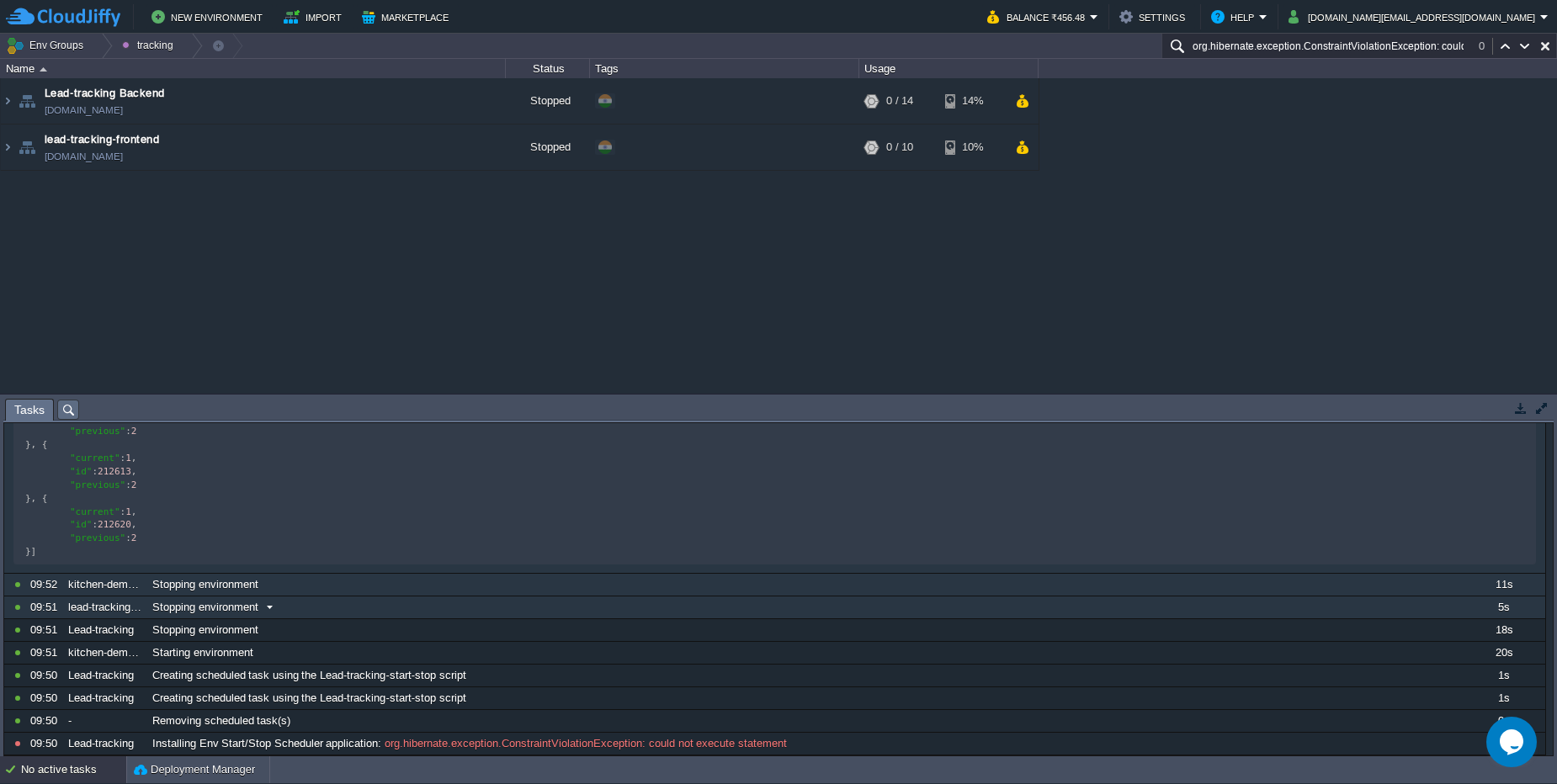
click at [284, 603] on div "Stopping environment" at bounding box center [804, 607] width 1312 height 22
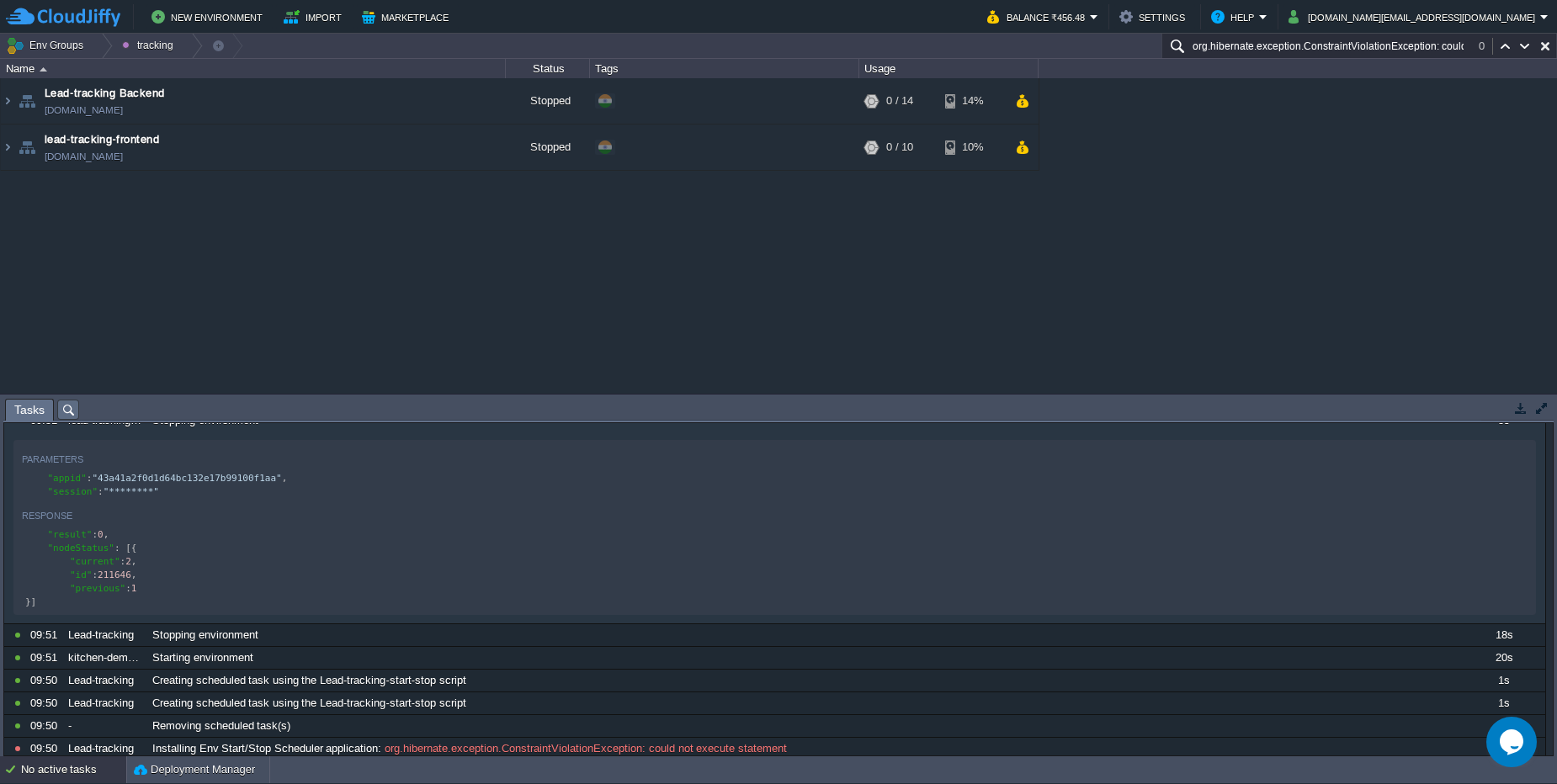
scroll to position [431, 0]
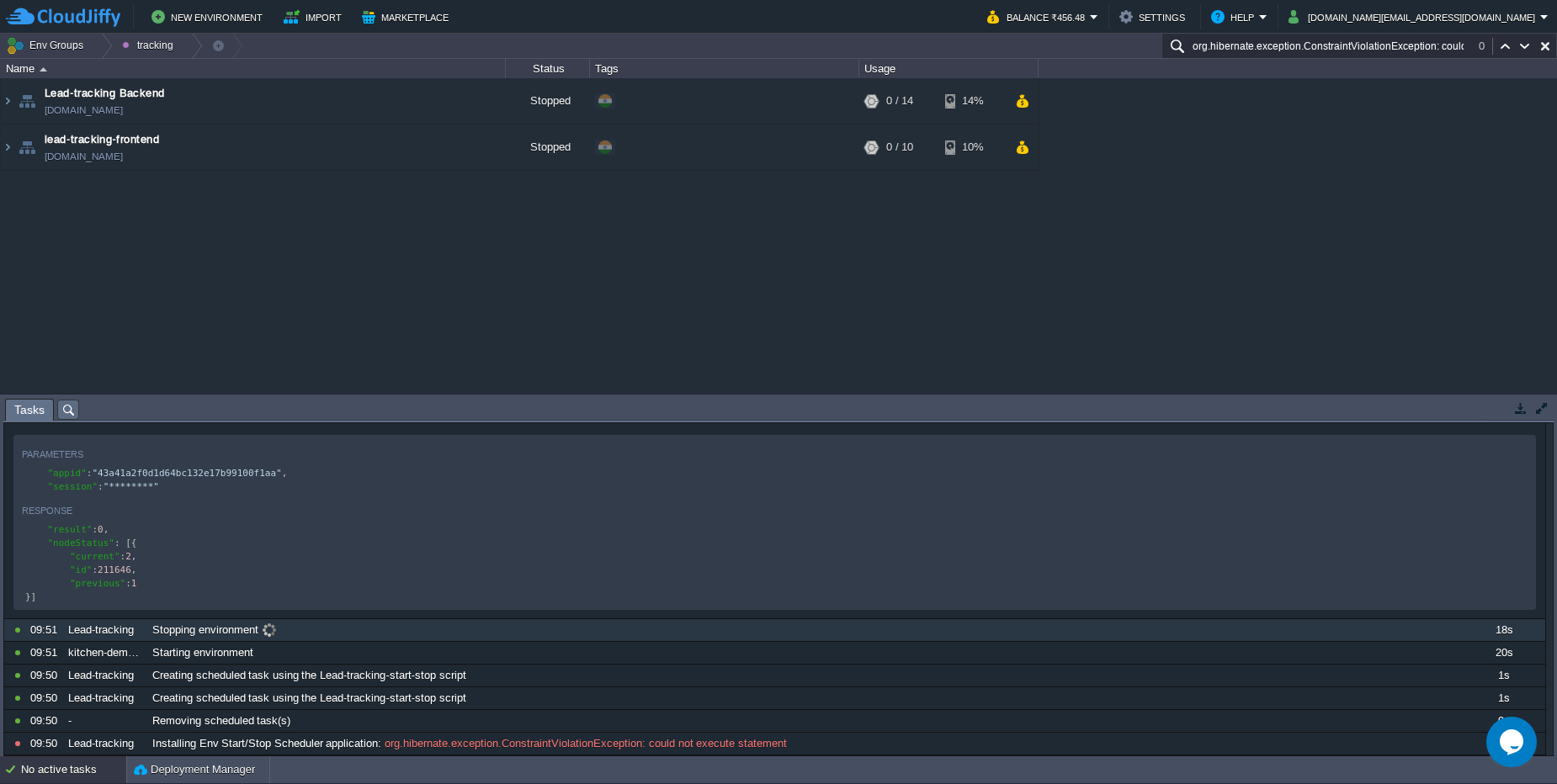
click at [281, 636] on span at bounding box center [269, 631] width 22 height 15
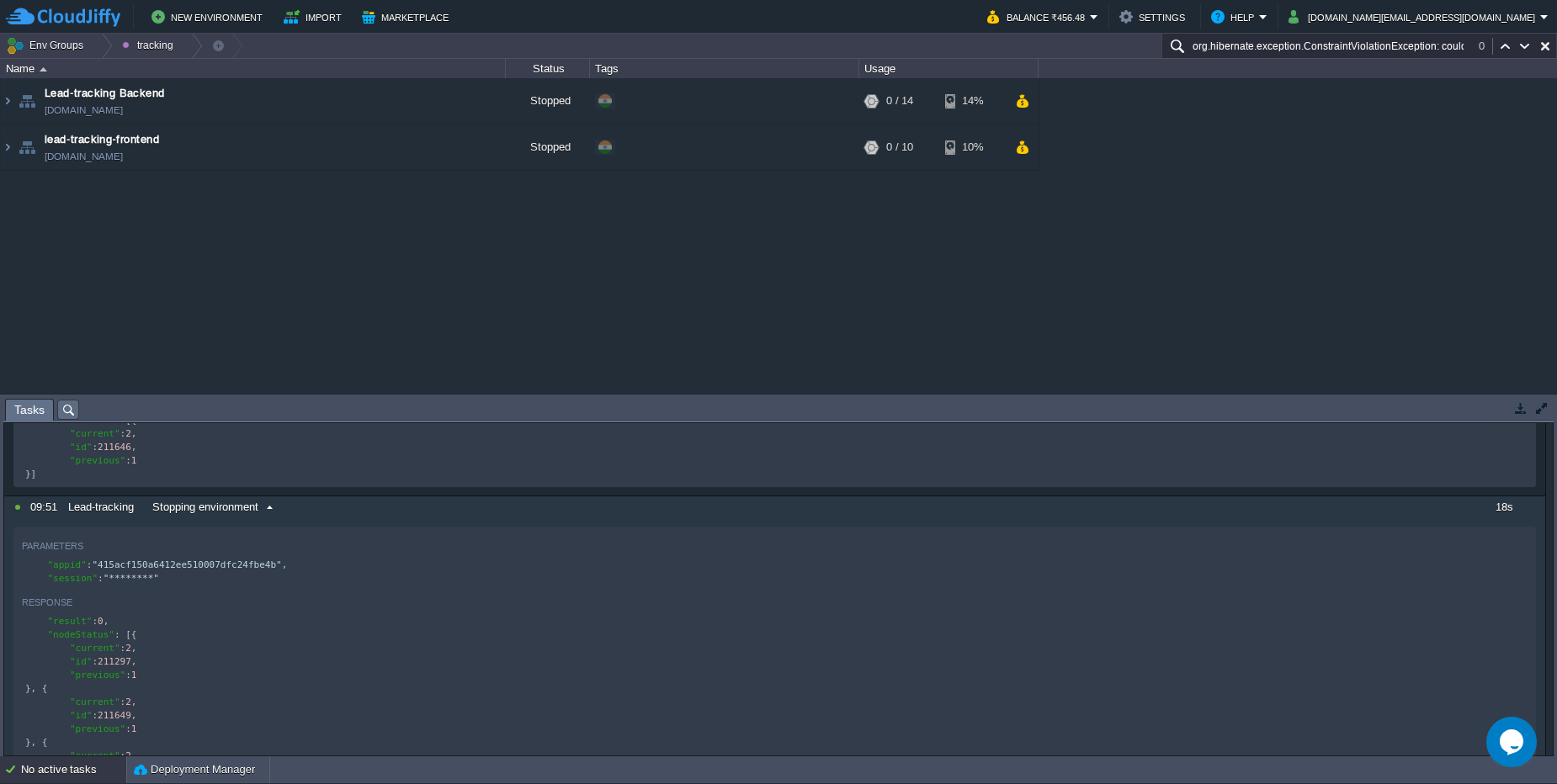
scroll to position [744, 0]
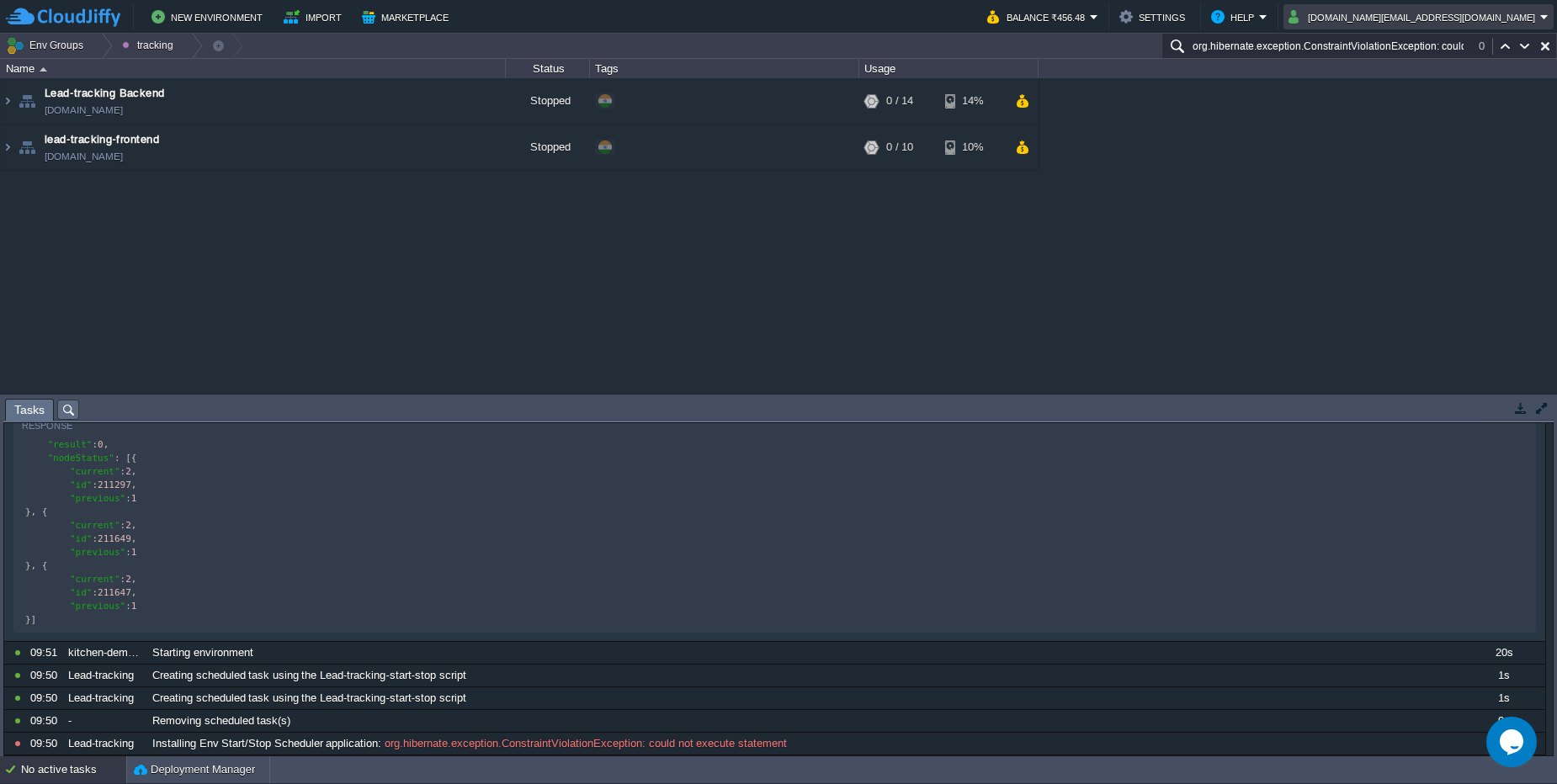
click at [1479, 15] on button "kalkisoft.digital@gmail.com" at bounding box center [1414, 16] width 251 height 20
click at [1451, 90] on link "Sign out" at bounding box center [1456, 90] width 187 height 19
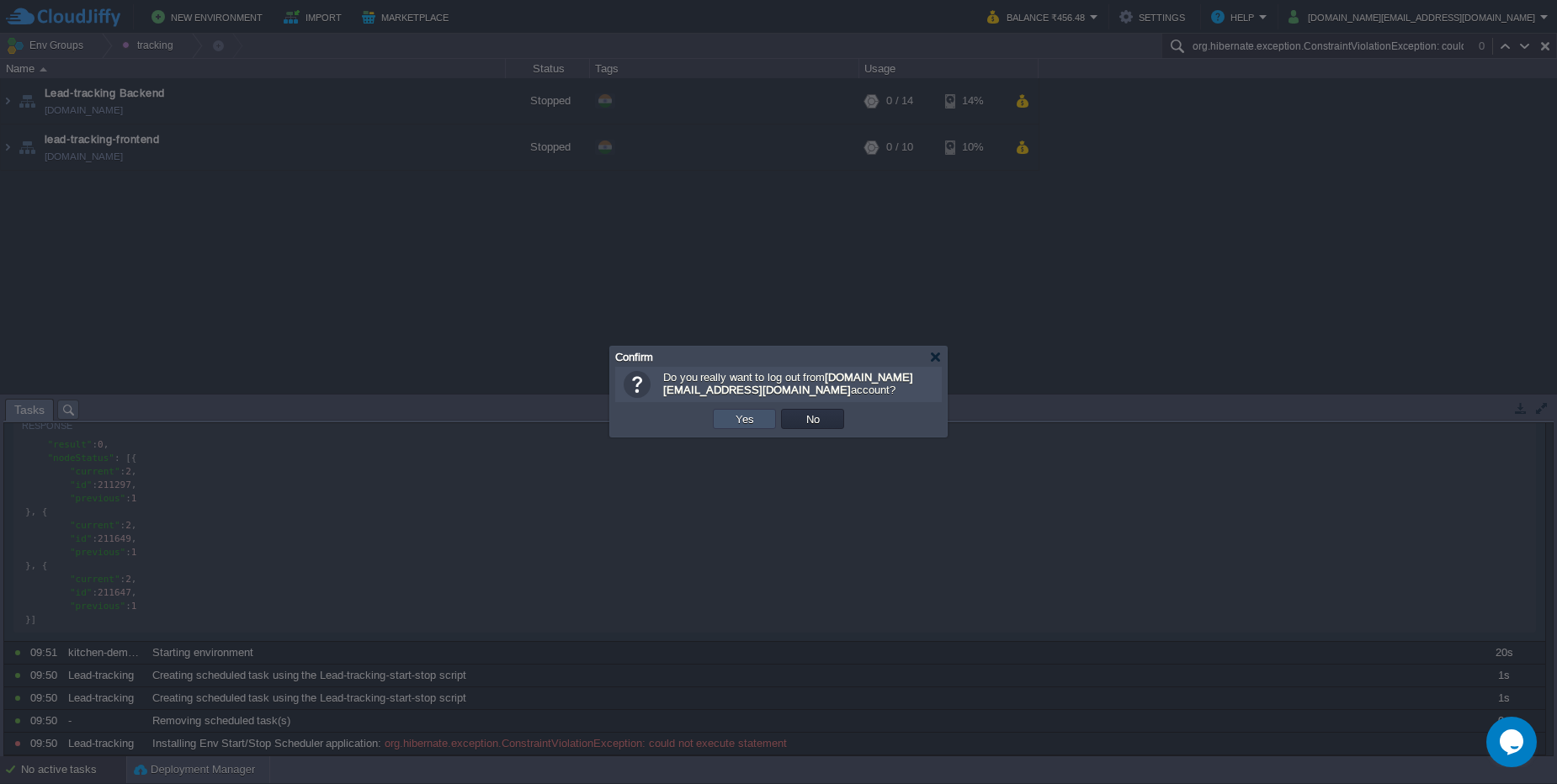
click at [747, 418] on button "Yes" at bounding box center [745, 419] width 28 height 15
